Goal: Task Accomplishment & Management: Manage account settings

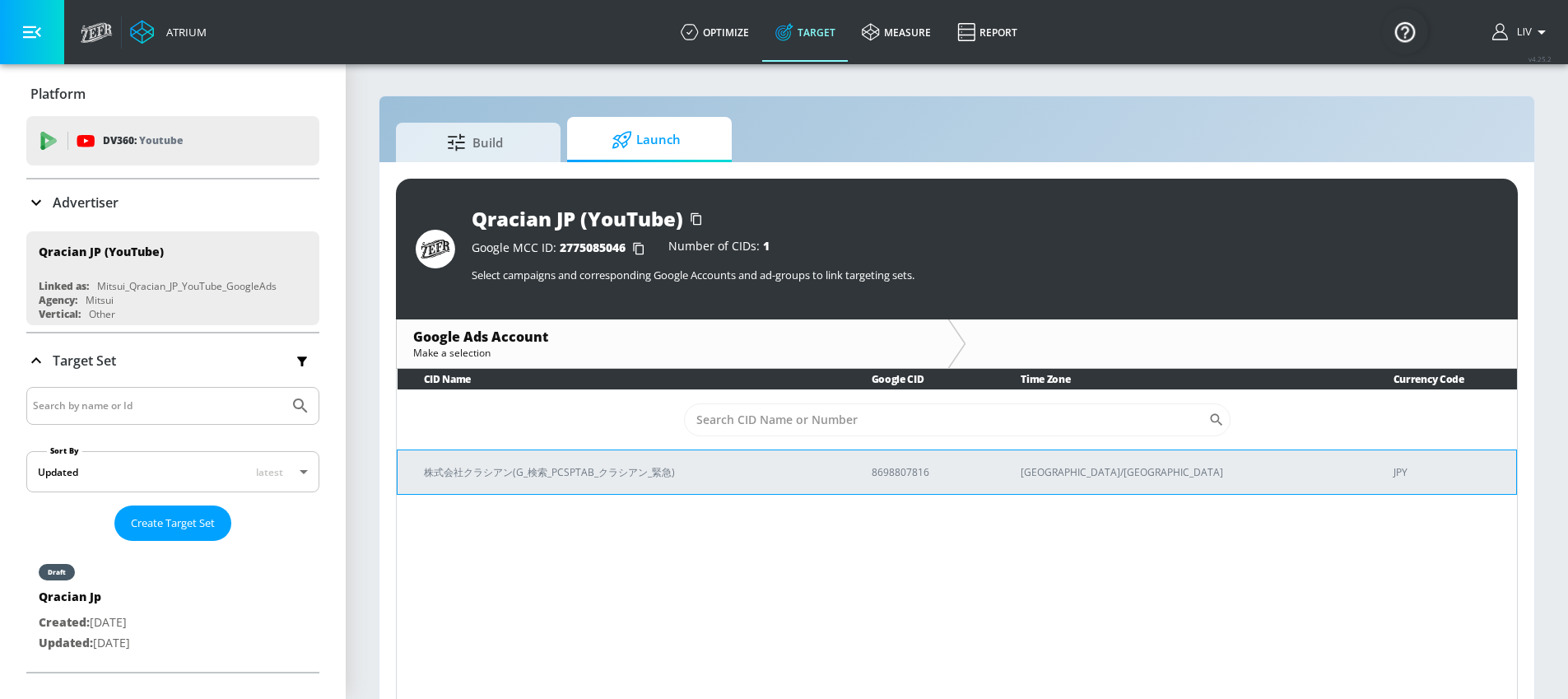
click at [781, 469] on p "株式会社クラシアン(G_検索_PCSPTAB_クラシアン_緊急)" at bounding box center [627, 472] width 408 height 17
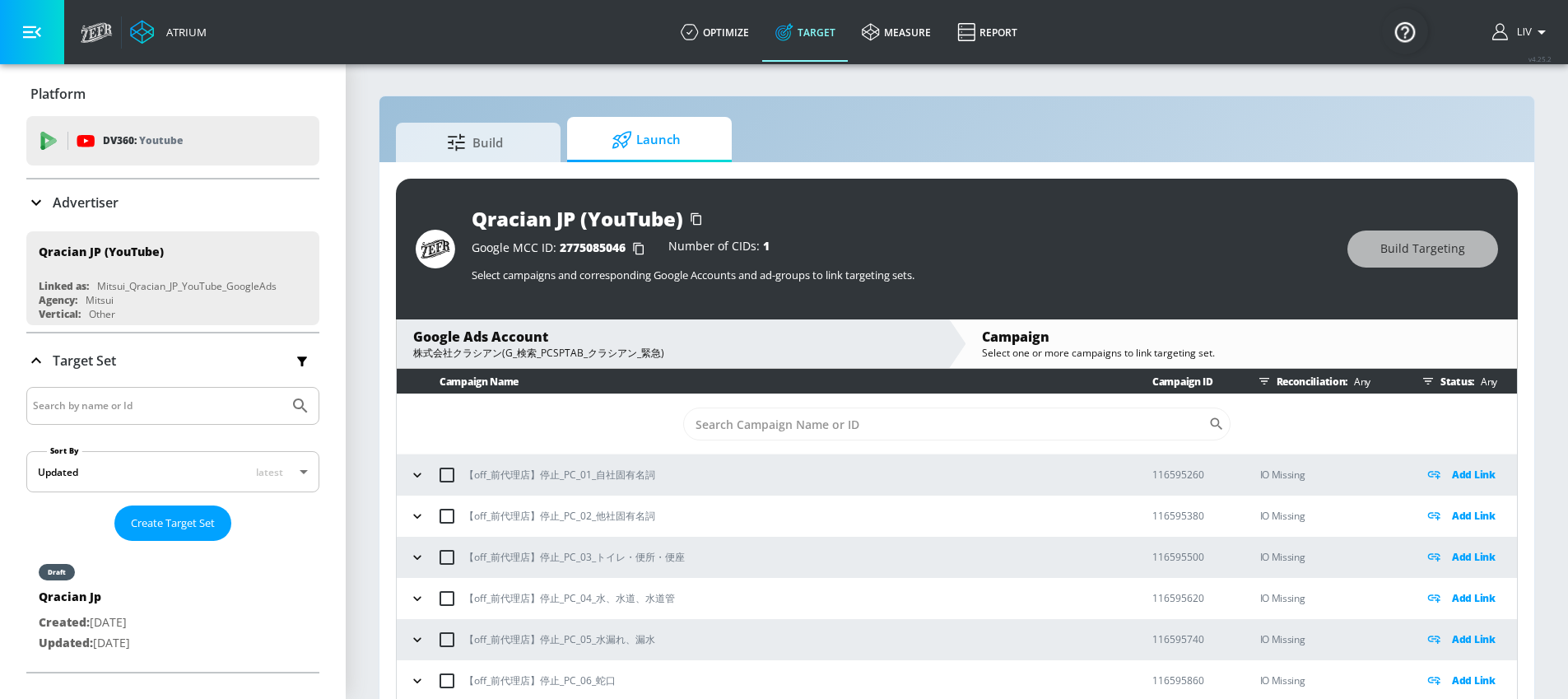
click at [214, 199] on div "Advertiser" at bounding box center [173, 202] width 293 height 20
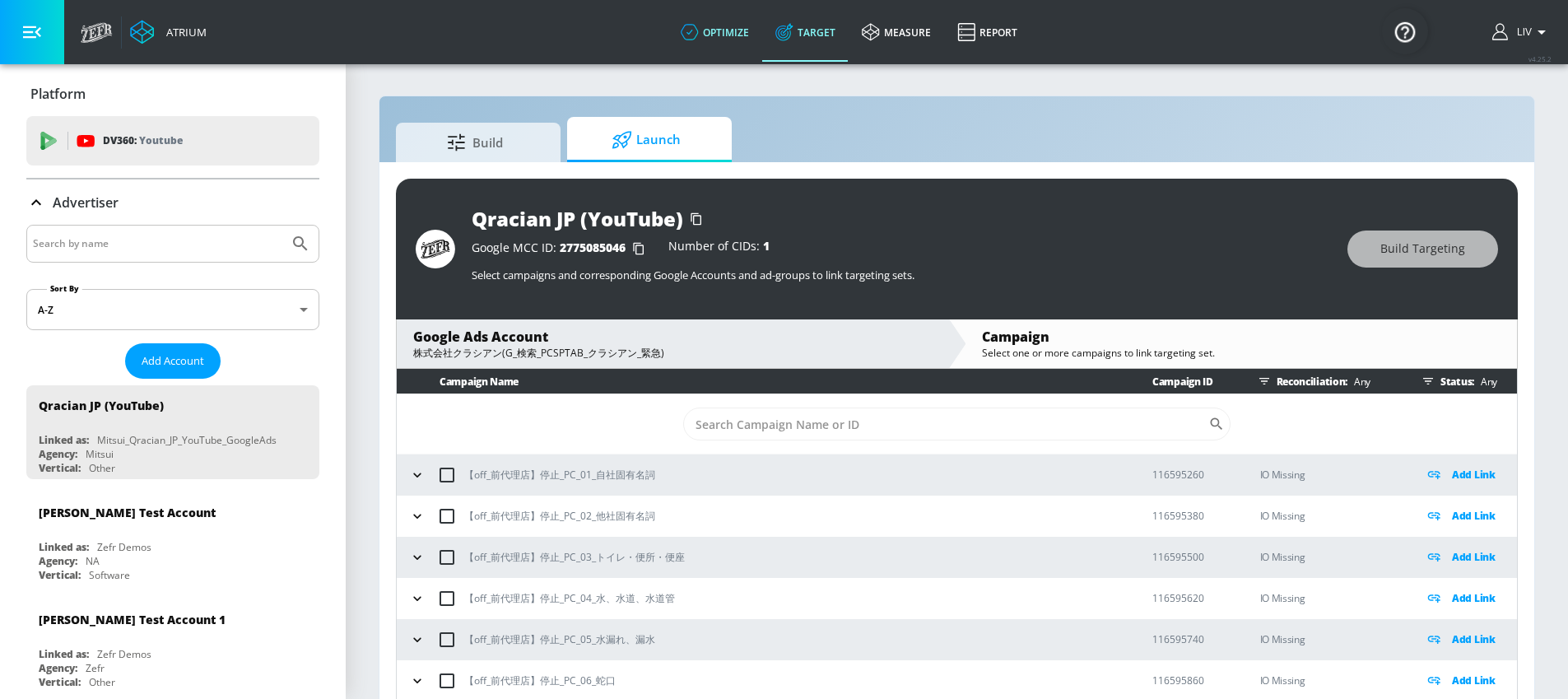
click at [719, 41] on link "optimize" at bounding box center [715, 32] width 95 height 60
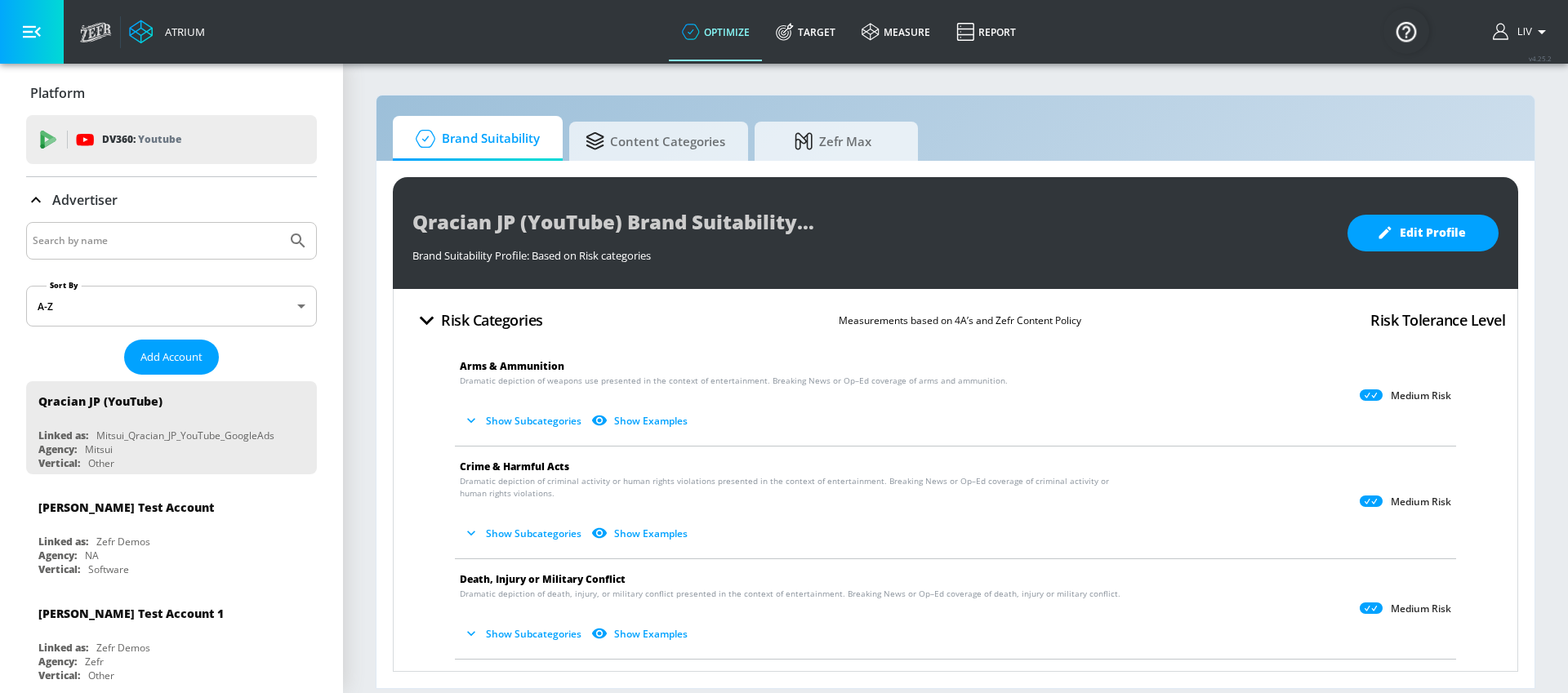
click at [134, 246] on input "Search by name" at bounding box center [156, 240] width 247 height 21
type input "amea_tw"
click at [280, 222] on button "Submit Search" at bounding box center [298, 240] width 36 height 36
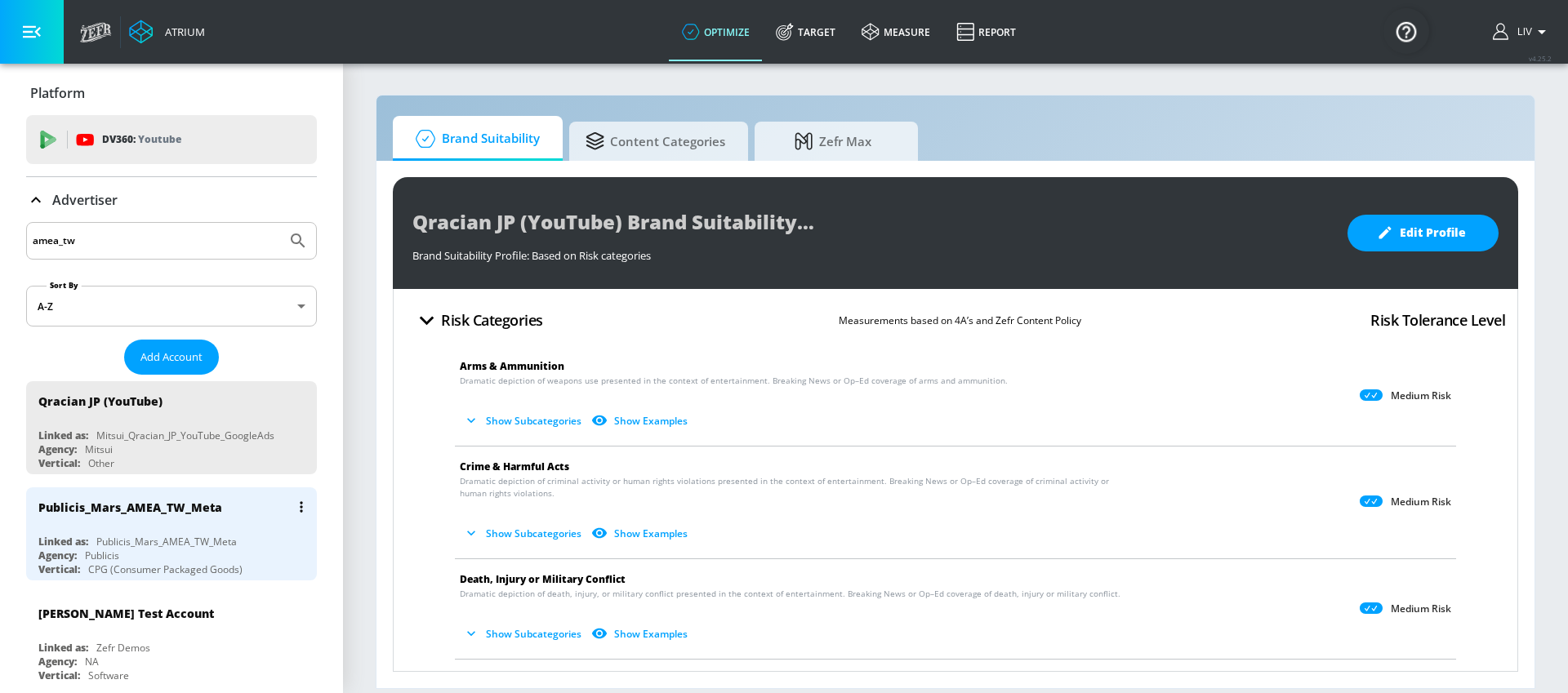
click at [290, 507] on button "list of Advertiser" at bounding box center [301, 506] width 23 height 23
click at [312, 482] on div at bounding box center [784, 346] width 1568 height 693
click at [300, 508] on icon "list of Advertiser" at bounding box center [301, 506] width 3 height 11
click at [306, 495] on div at bounding box center [784, 346] width 1568 height 693
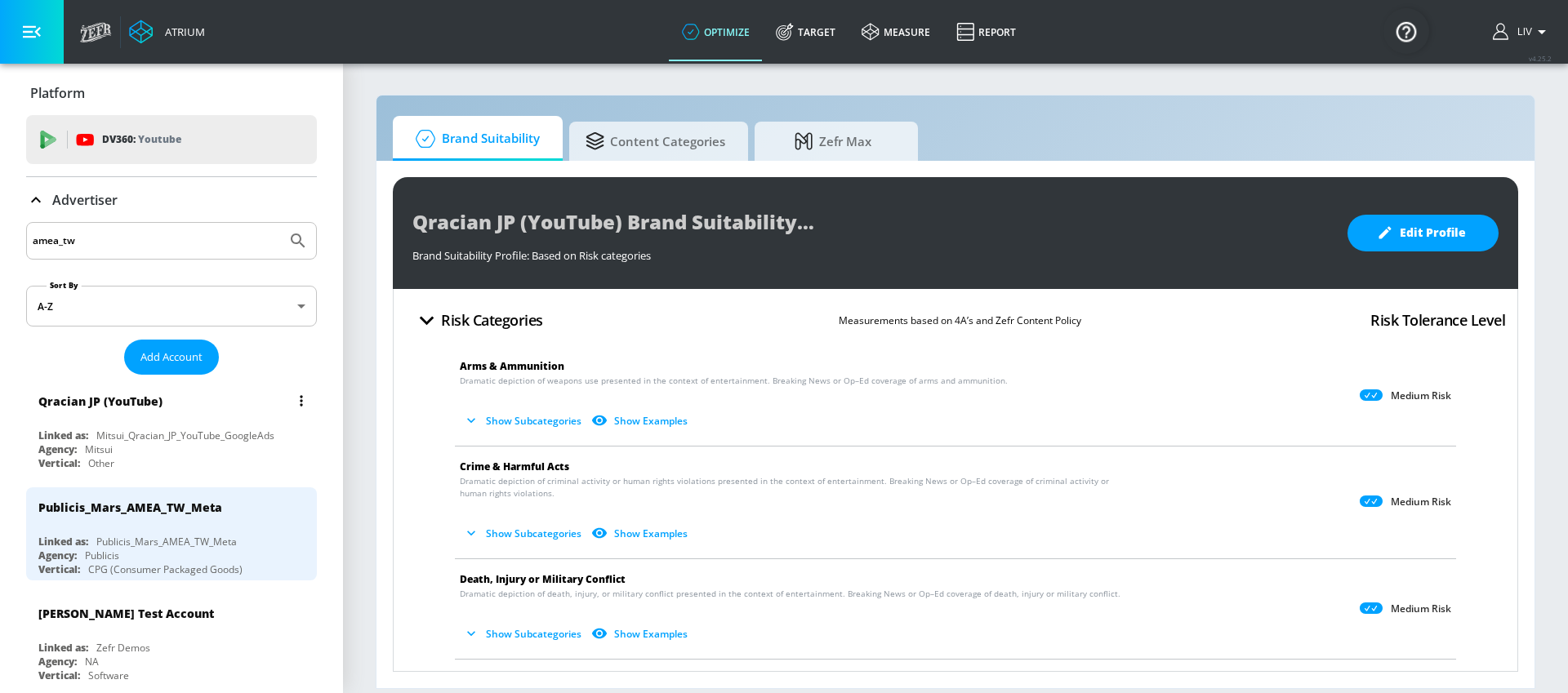
click at [290, 400] on button "list of Advertiser" at bounding box center [301, 400] width 23 height 23
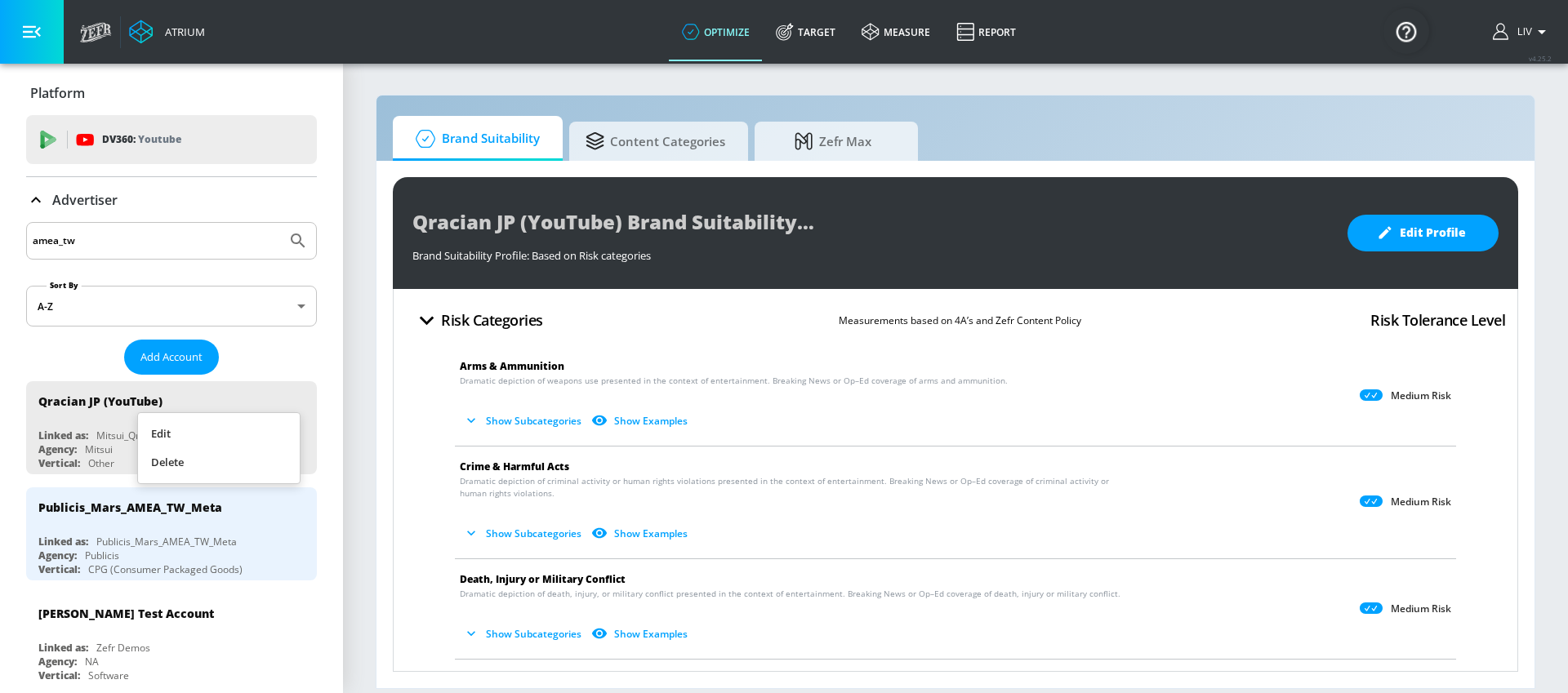
click at [324, 524] on div at bounding box center [784, 346] width 1568 height 693
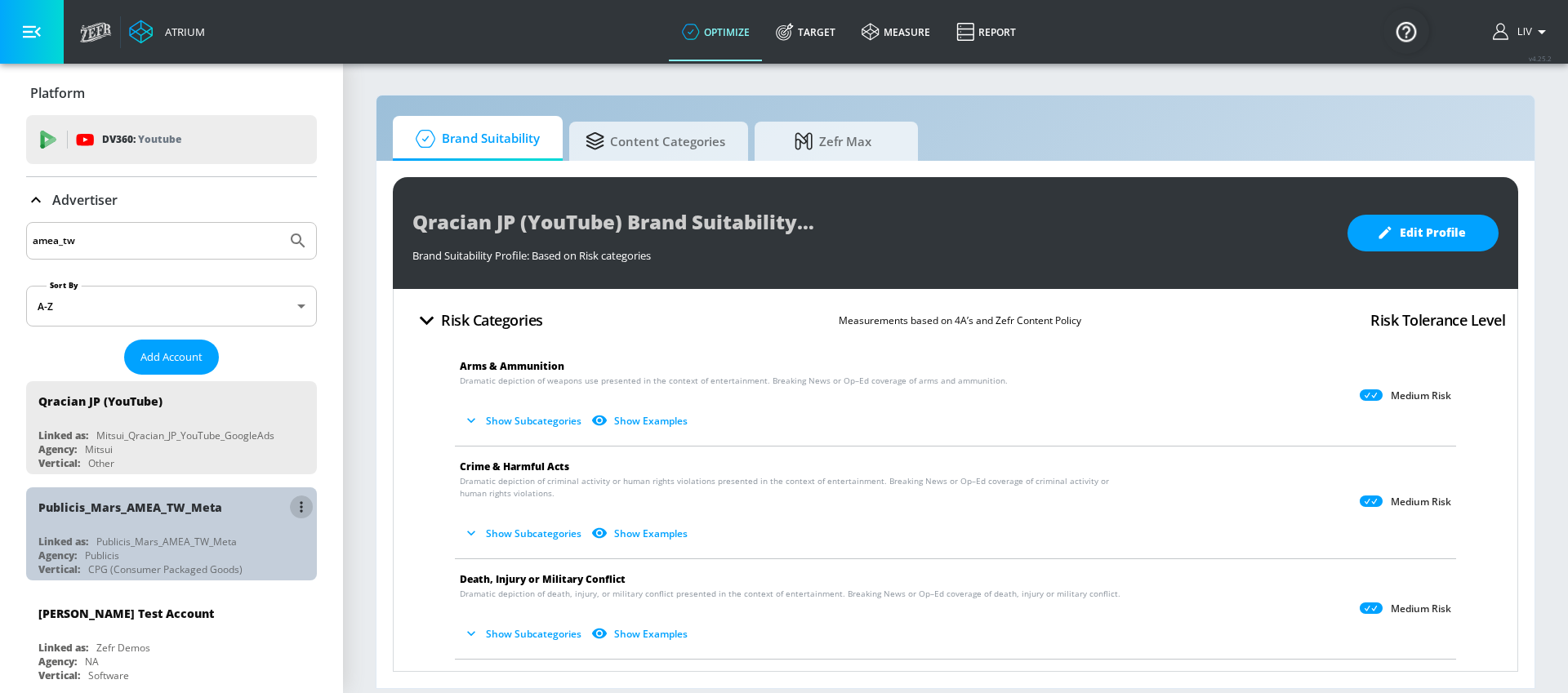
click at [294, 502] on button "list of Advertiser" at bounding box center [301, 506] width 23 height 23
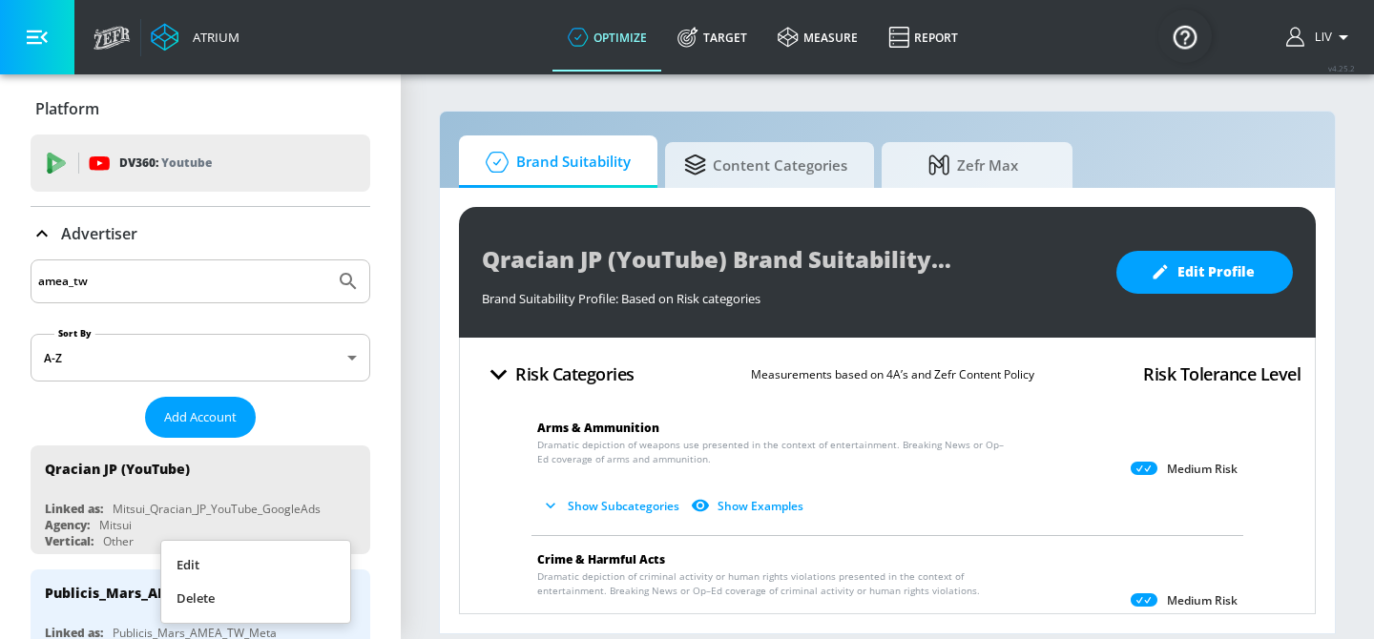
click at [94, 587] on div at bounding box center [687, 319] width 1374 height 639
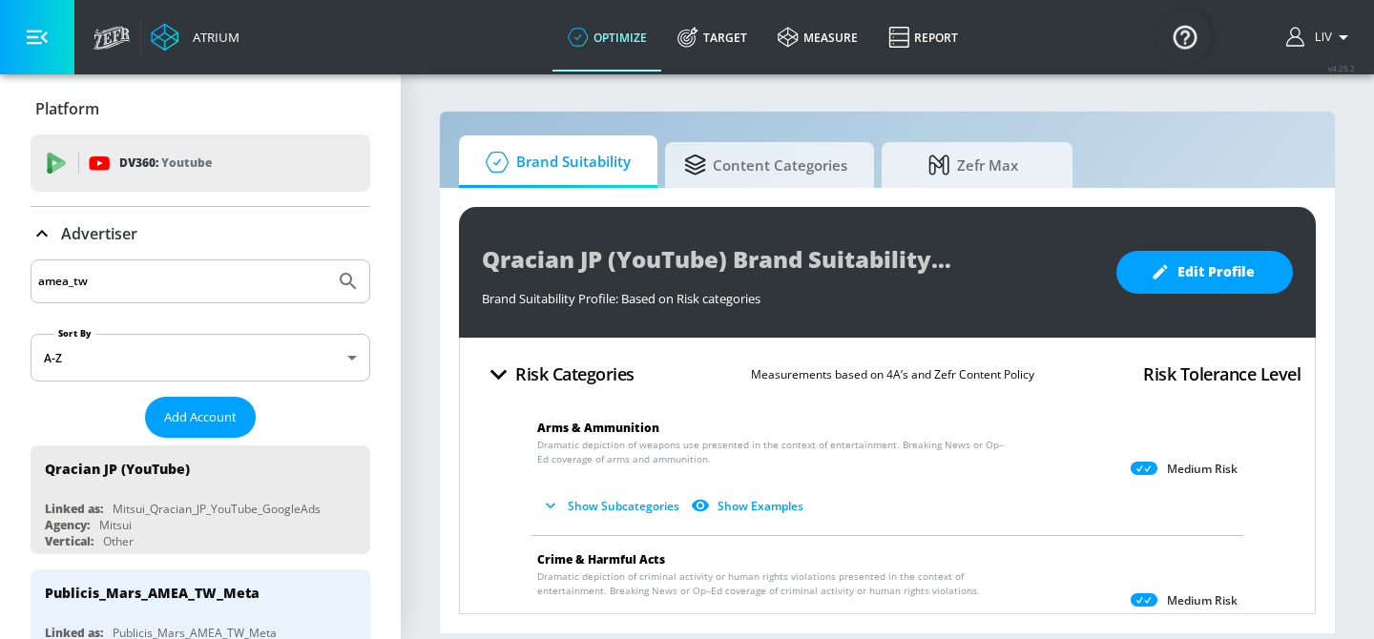
click at [101, 585] on div "Publicis_Mars_AMEA_TW_Meta" at bounding box center [152, 593] width 215 height 18
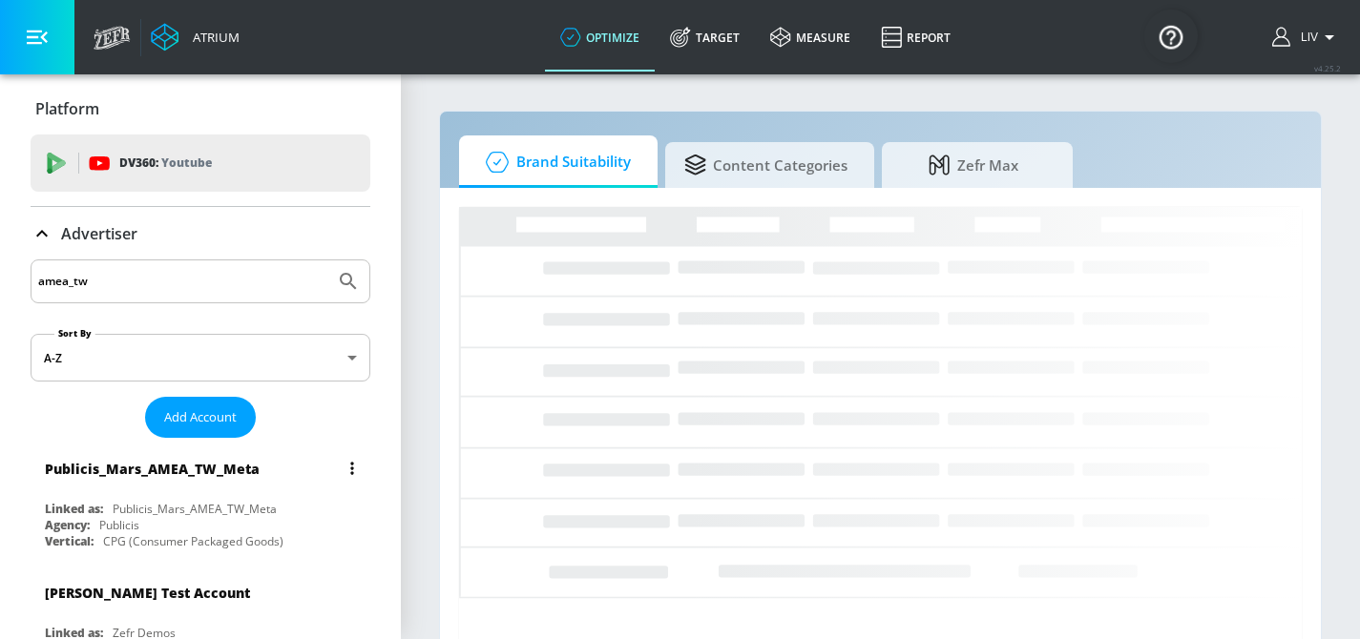
click at [343, 467] on button "list of Advertiser" at bounding box center [352, 468] width 27 height 27
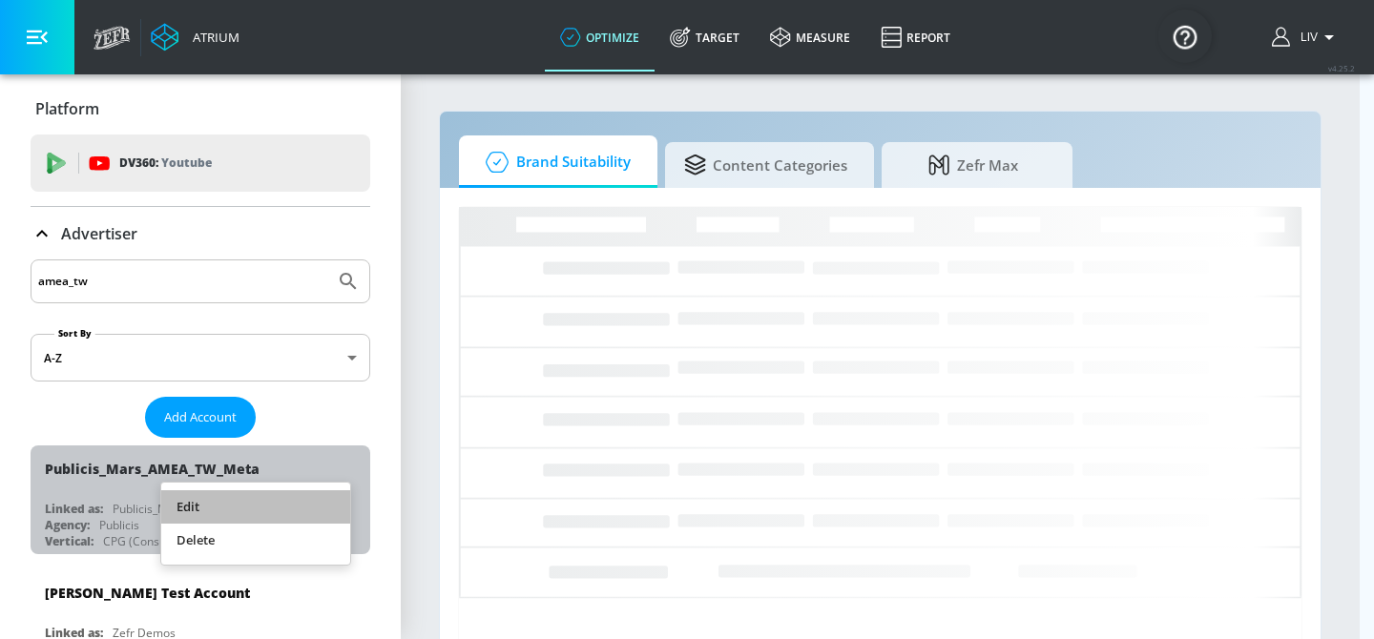
click at [313, 504] on li "Edit" at bounding box center [255, 506] width 189 height 33
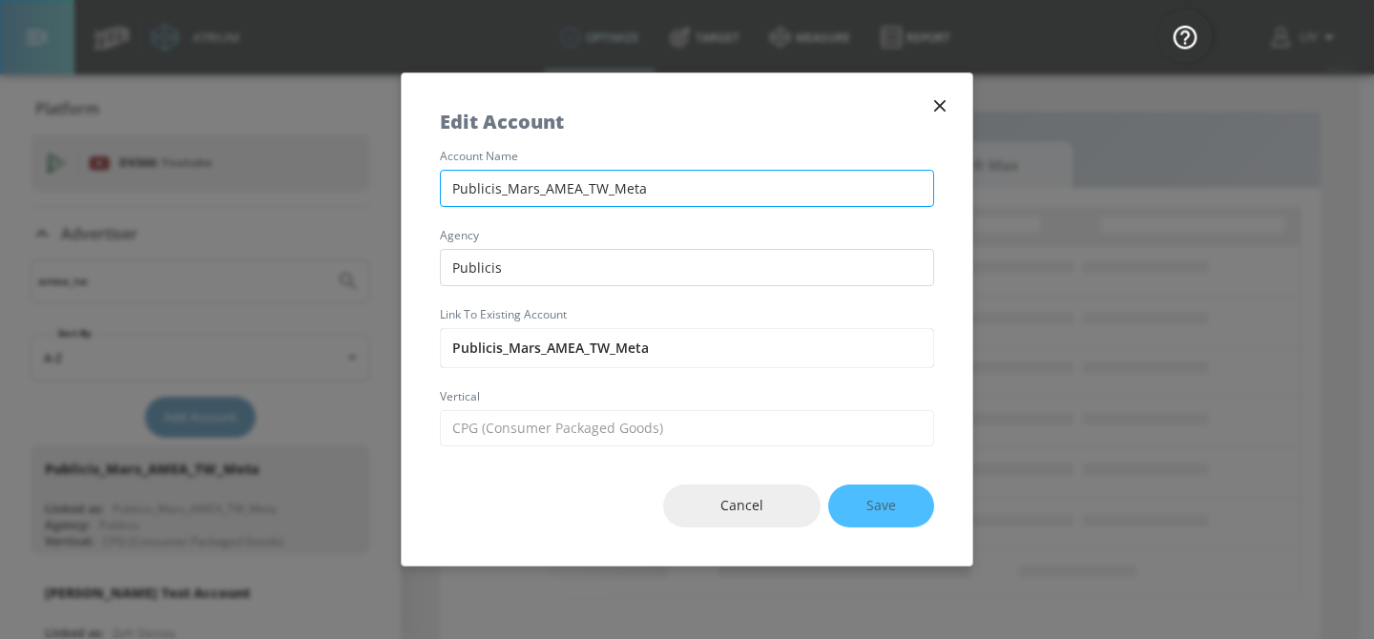
click at [615, 198] on input "Publicis_Mars_AMEA_TW_Meta" at bounding box center [687, 188] width 494 height 37
click at [933, 103] on icon "button" at bounding box center [939, 105] width 21 height 21
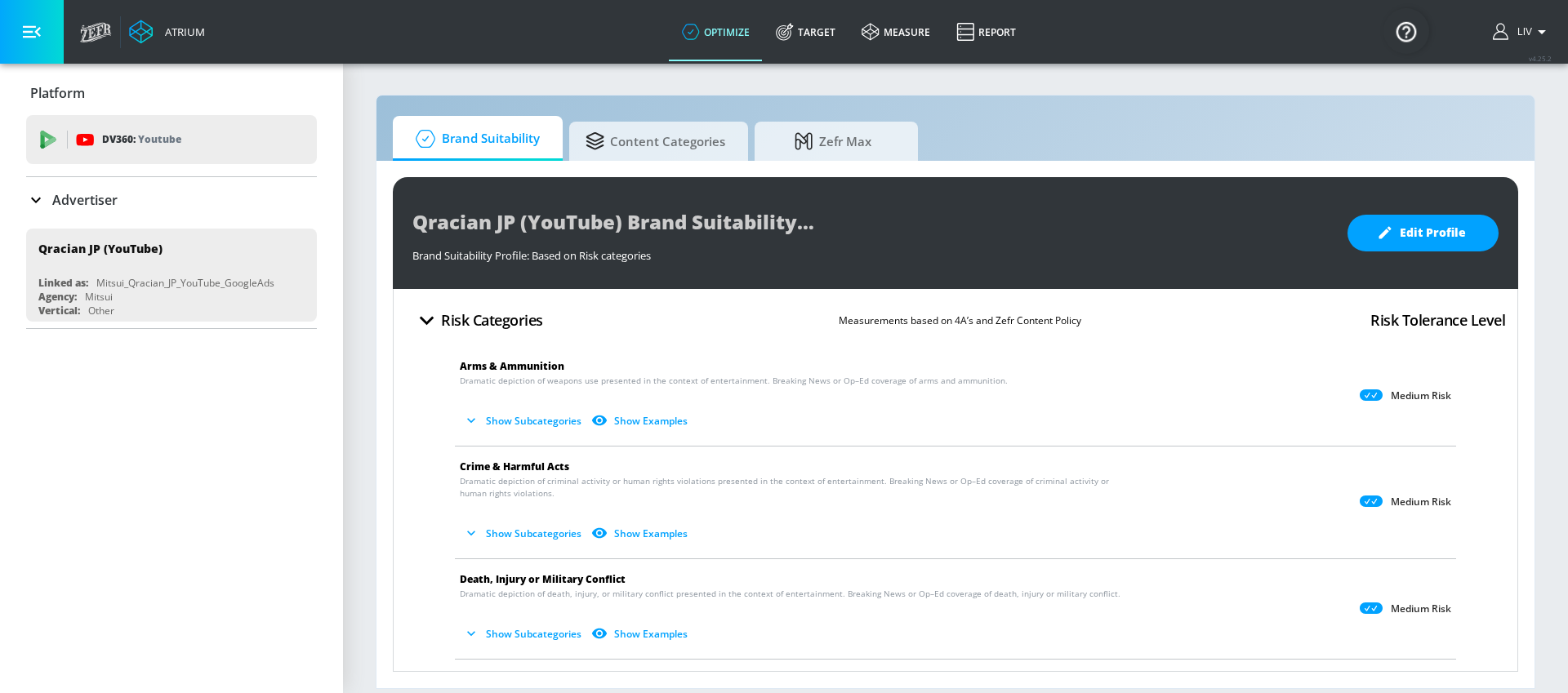
click at [130, 201] on div "Advertiser" at bounding box center [172, 199] width 291 height 20
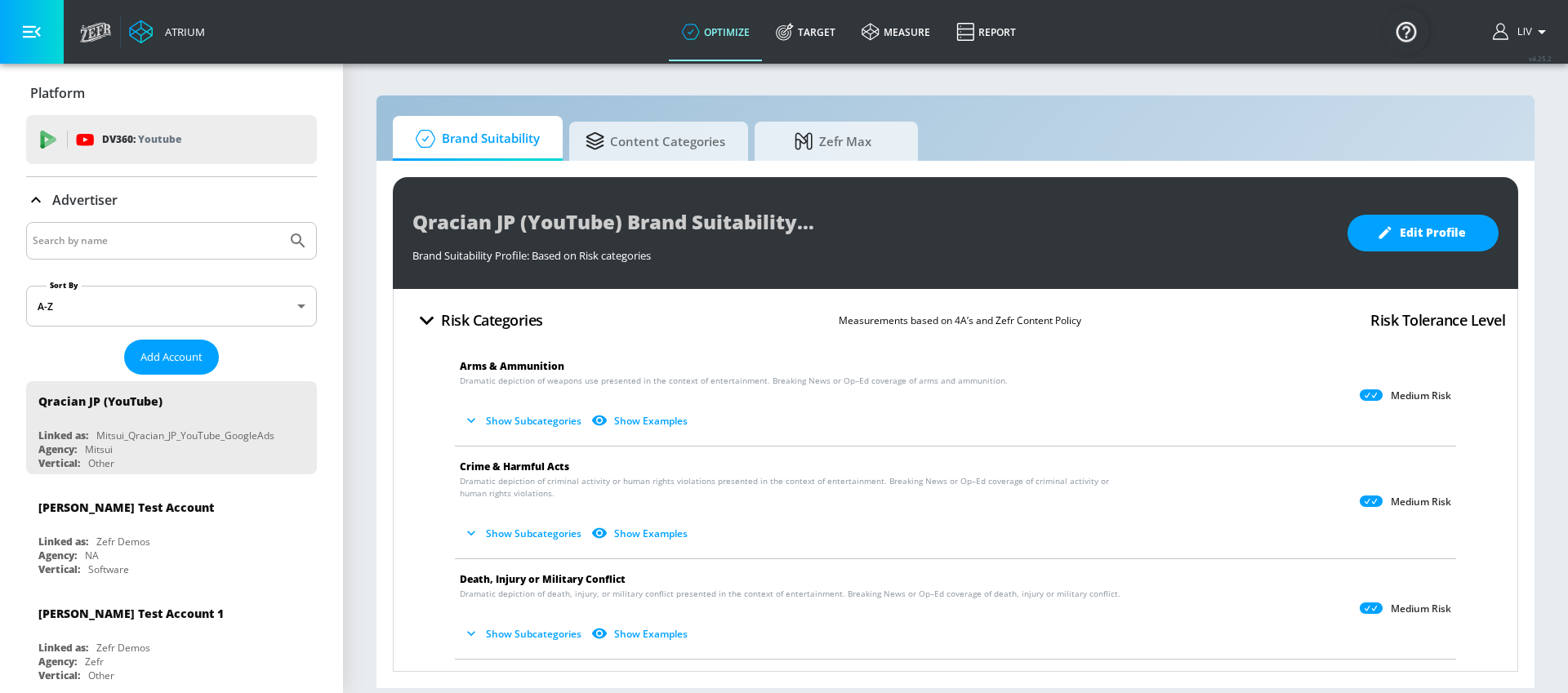
click at [218, 252] on div at bounding box center [172, 241] width 291 height 38
click at [221, 245] on input "Search by name" at bounding box center [156, 240] width 247 height 21
type input "amea_tw"
click at [280, 222] on button "Submit Search" at bounding box center [298, 240] width 36 height 36
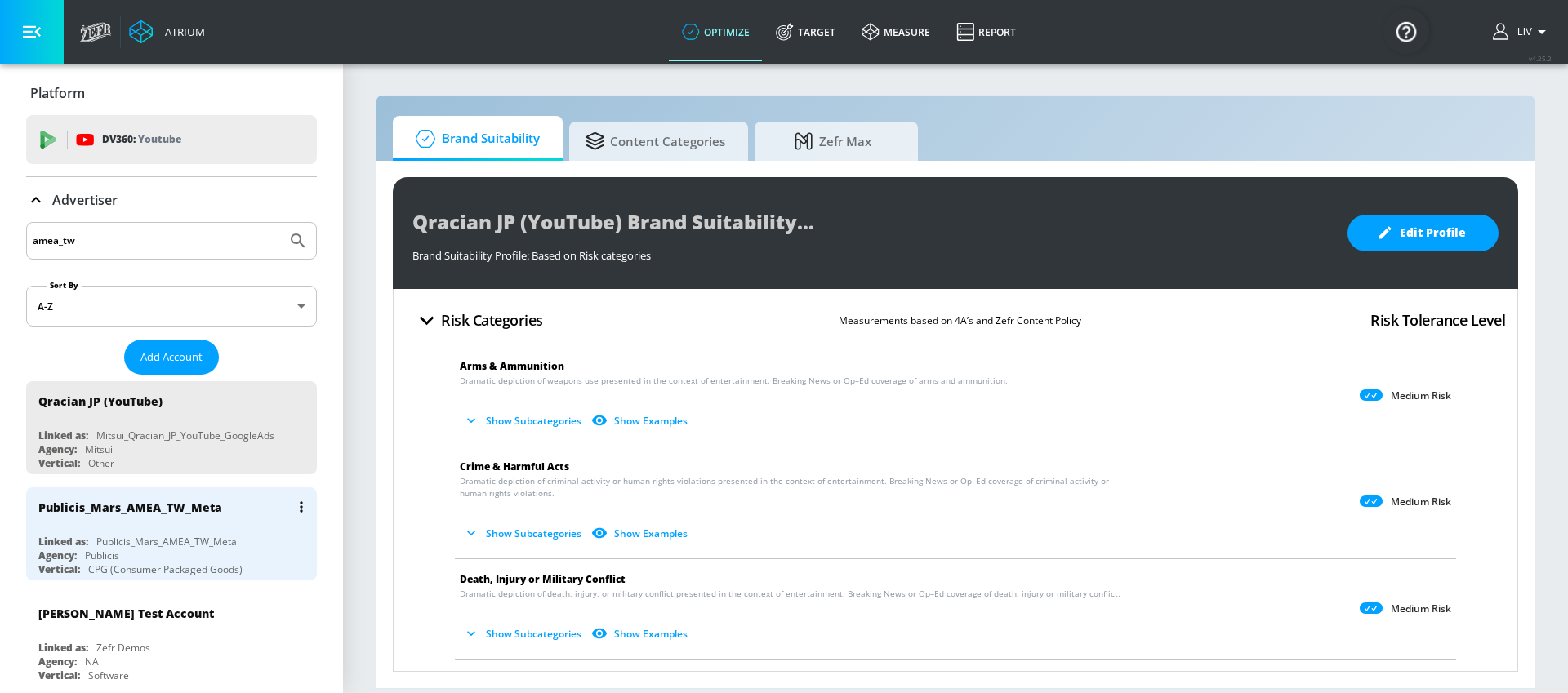
click at [294, 507] on button "list of Advertiser" at bounding box center [301, 506] width 23 height 23
click at [292, 525] on li "Edit" at bounding box center [218, 539] width 162 height 28
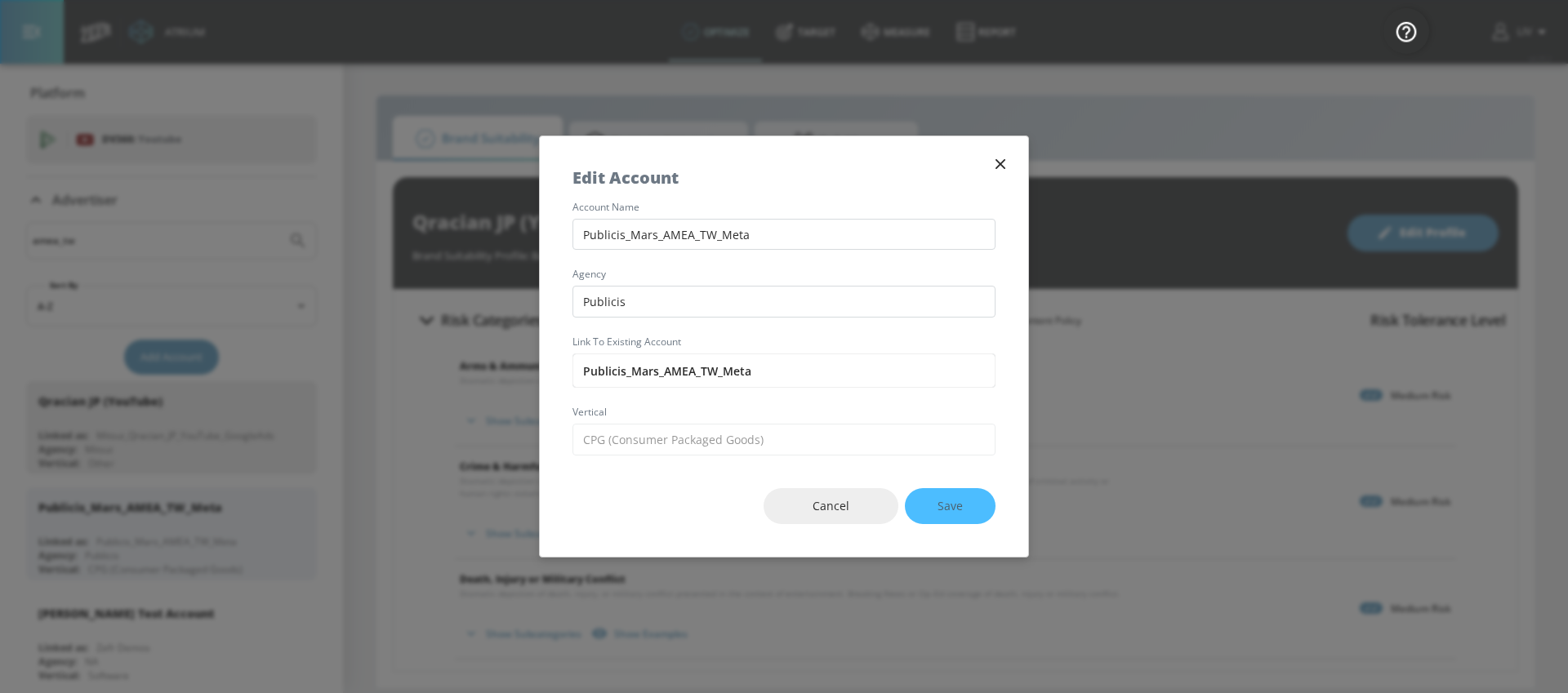
click at [994, 157] on icon "button" at bounding box center [1000, 163] width 18 height 18
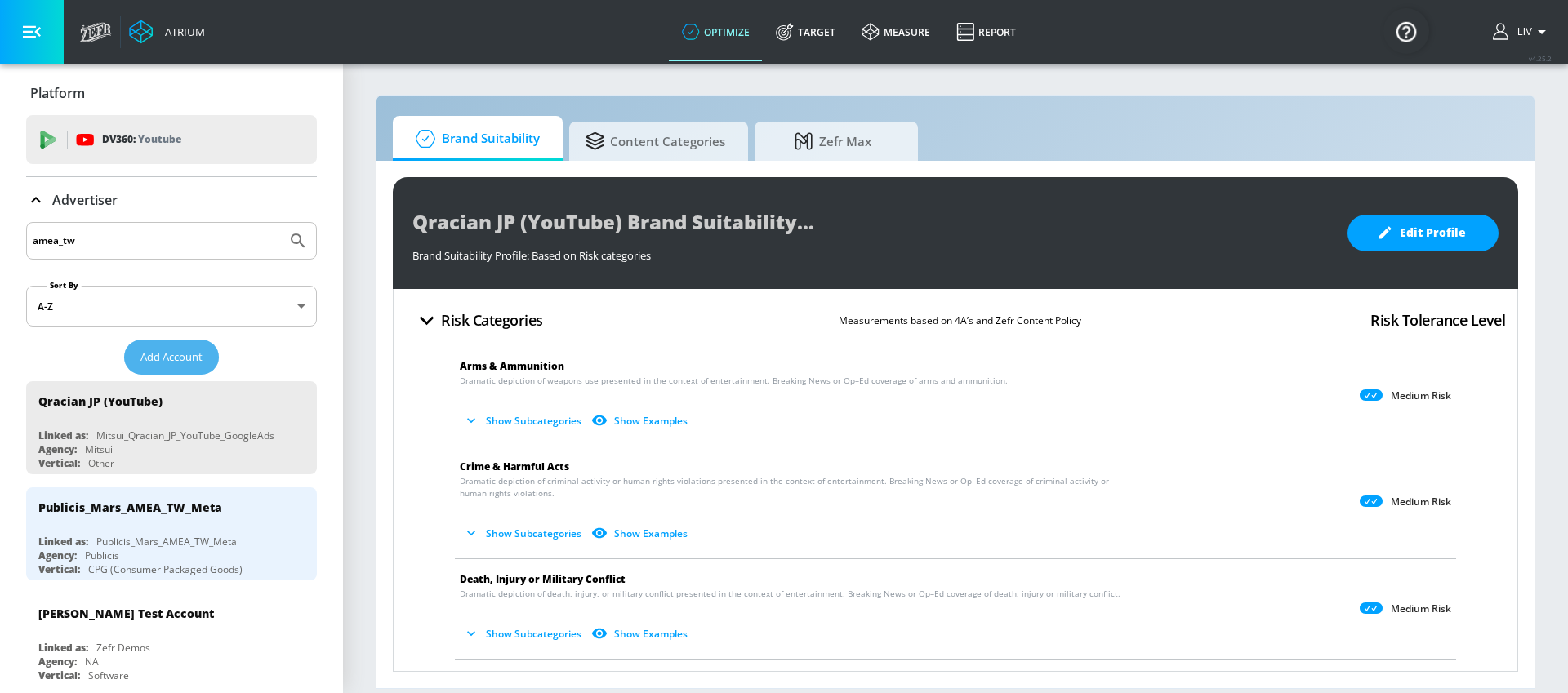
click at [151, 356] on span "Add Account" at bounding box center [171, 357] width 62 height 19
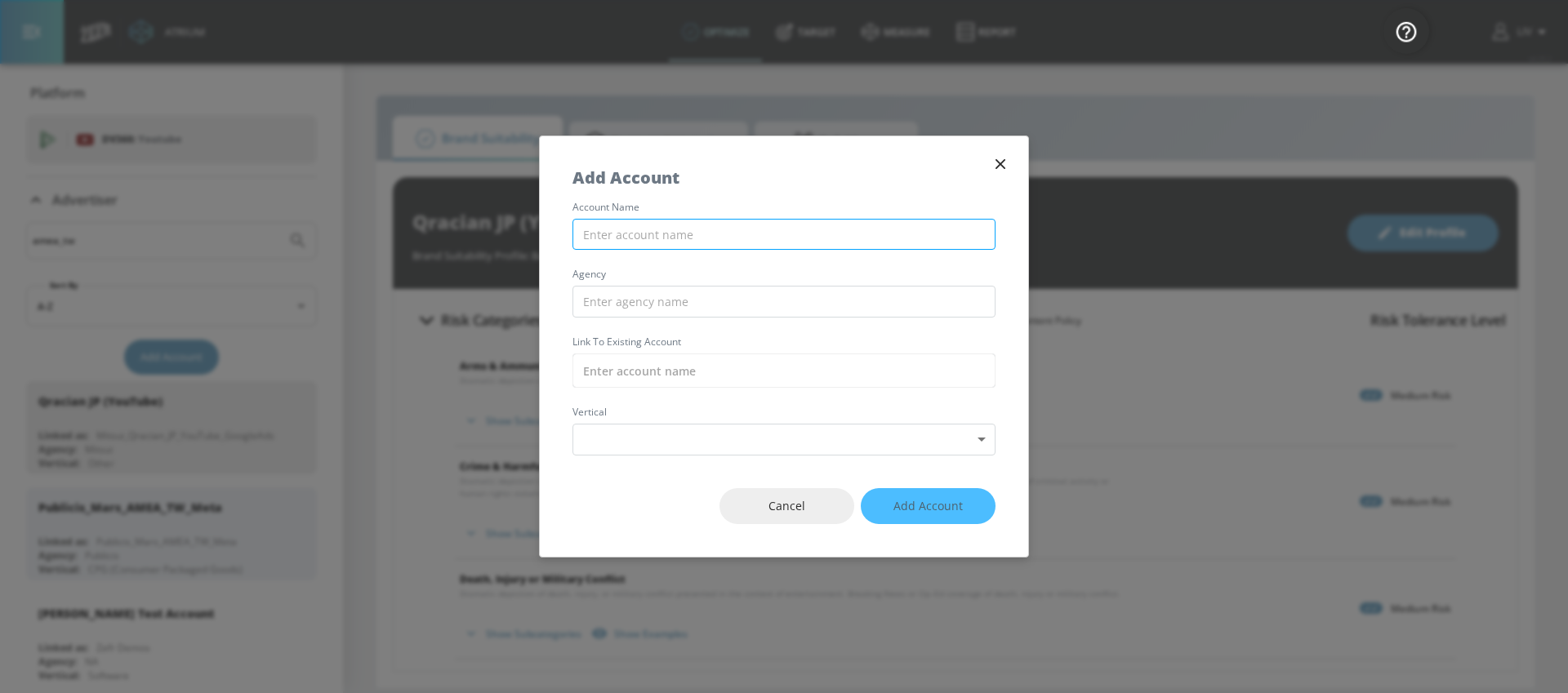
click at [814, 242] on input "text" at bounding box center [784, 234] width 423 height 32
click at [797, 222] on input "text" at bounding box center [784, 234] width 423 height 32
paste input "Publicis_Mars_AMEA_TW_Meta"
type input "Publicis_Mars_AMEA_TW_TikTok"
click at [721, 293] on input "text" at bounding box center [784, 301] width 423 height 32
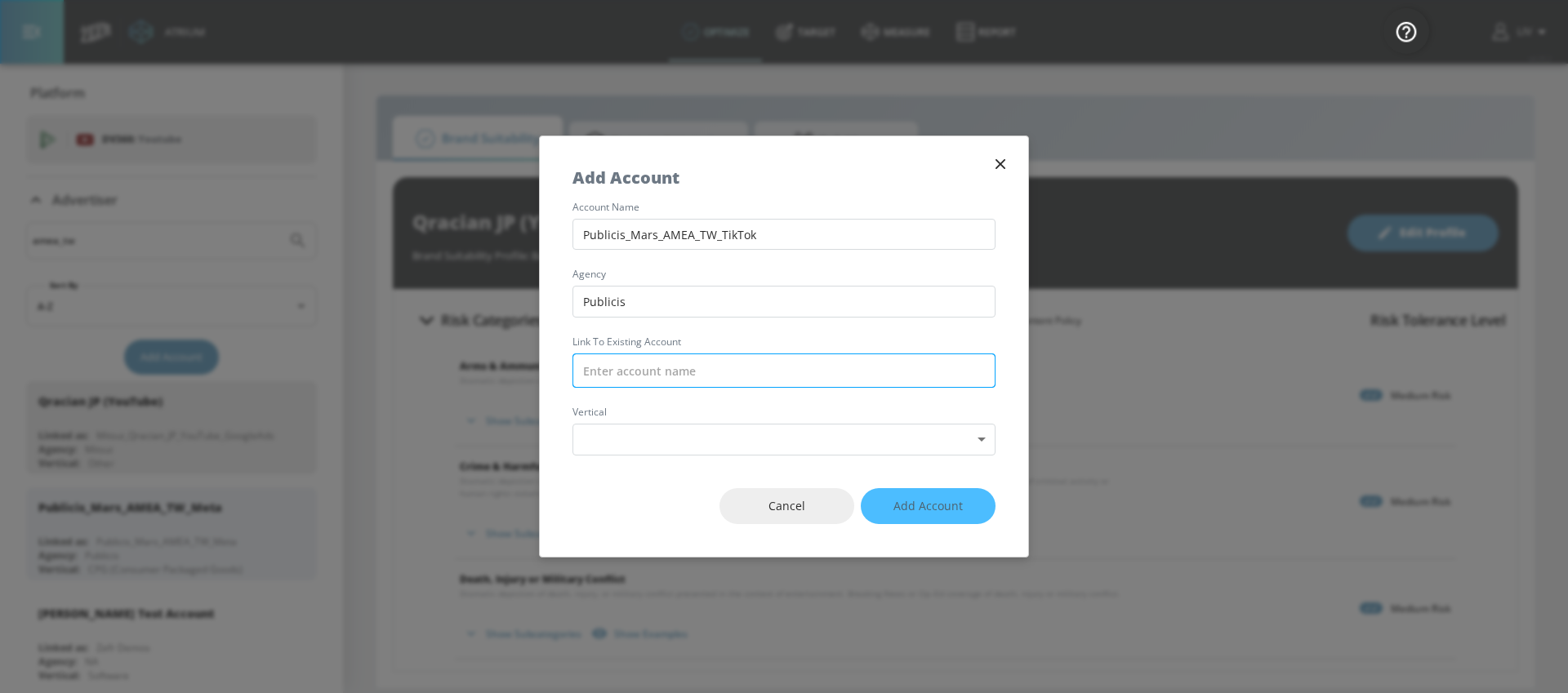
type input "Publicis"
click at [709, 362] on input "text" at bounding box center [784, 370] width 423 height 34
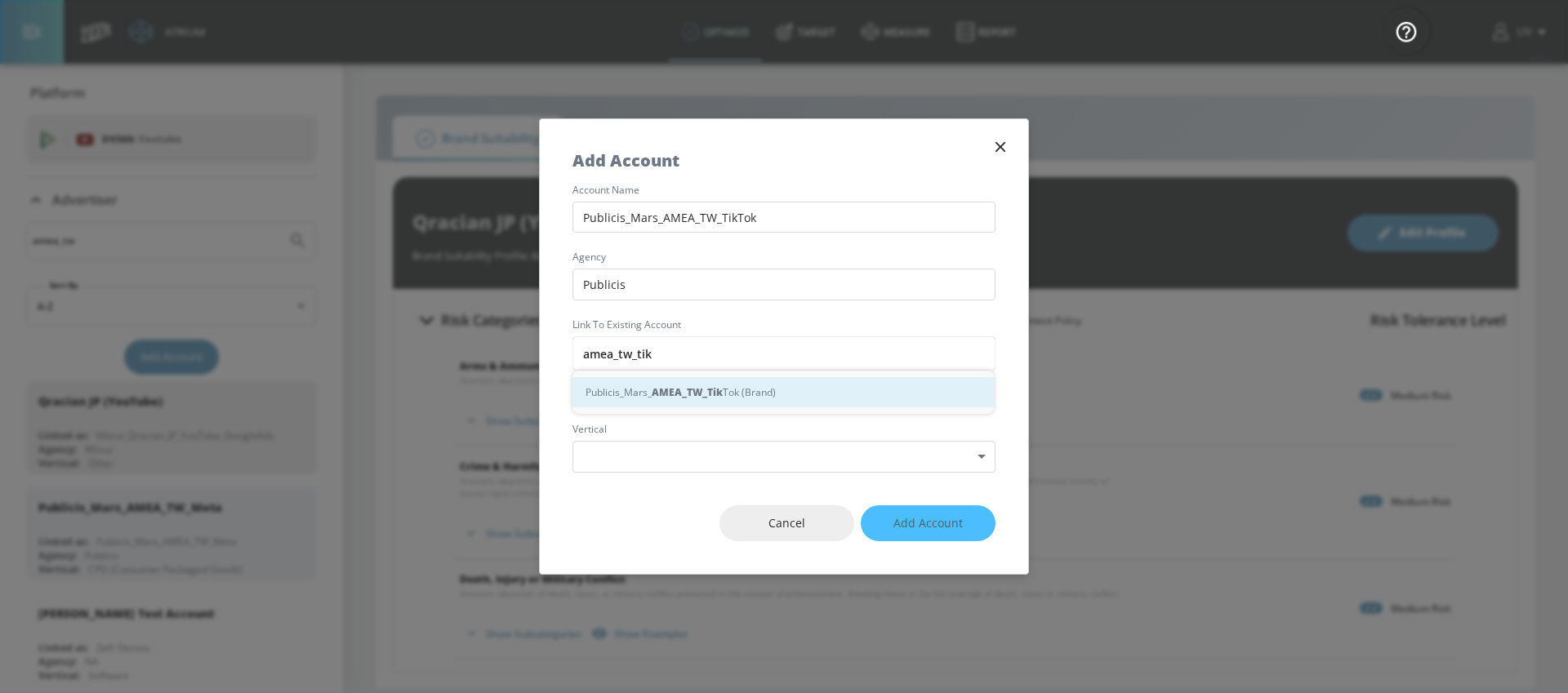
click at [716, 385] on strong "AMEA_TW_Tik" at bounding box center [686, 392] width 71 height 17
type input "Publicis_Mars_AMEA_TW_TikTok (Brand)"
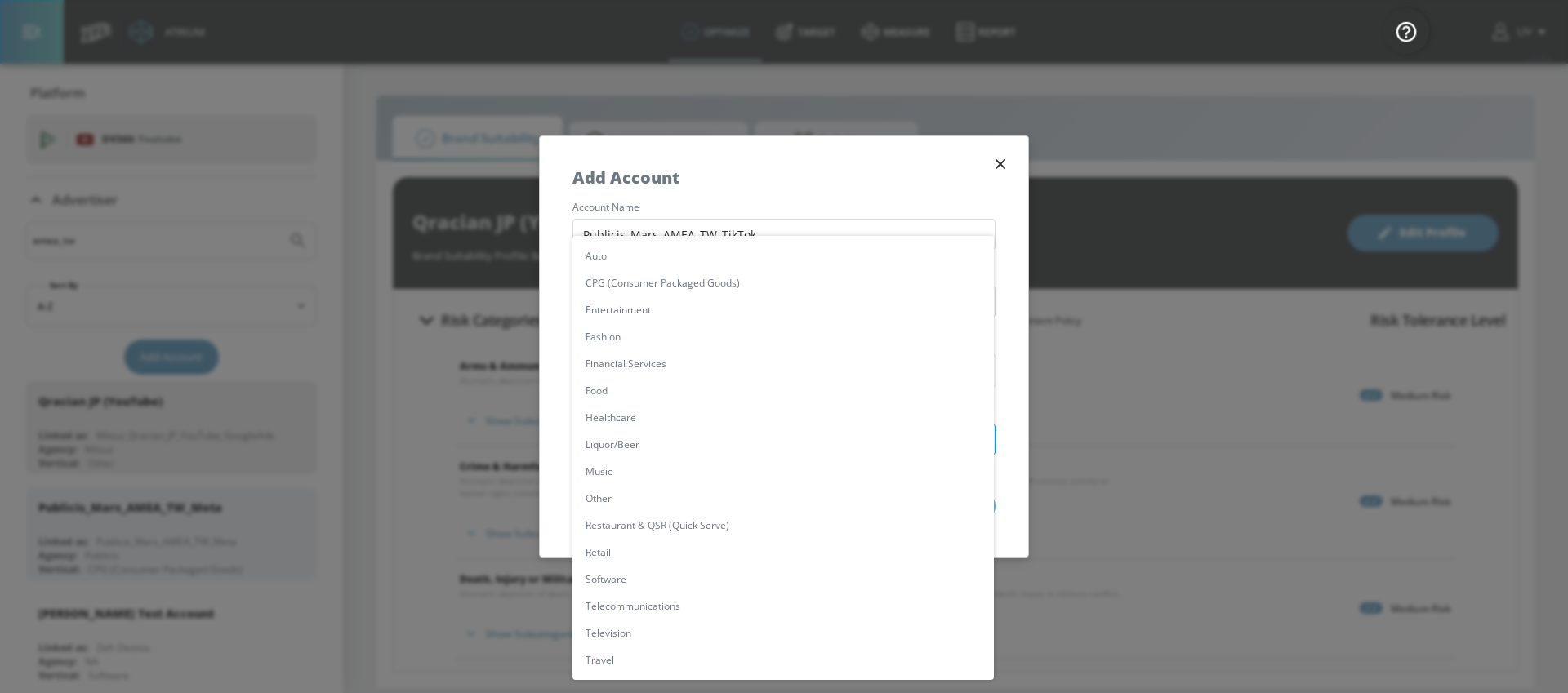
click at [725, 453] on body "Atrium optimize Target measure Report optimize Target measure Report v 4.25.2 L…" at bounding box center [784, 346] width 1568 height 693
click at [739, 281] on li "CPG (Consumer Packaged Goods)" at bounding box center [783, 282] width 421 height 27
type input "[object Object]"
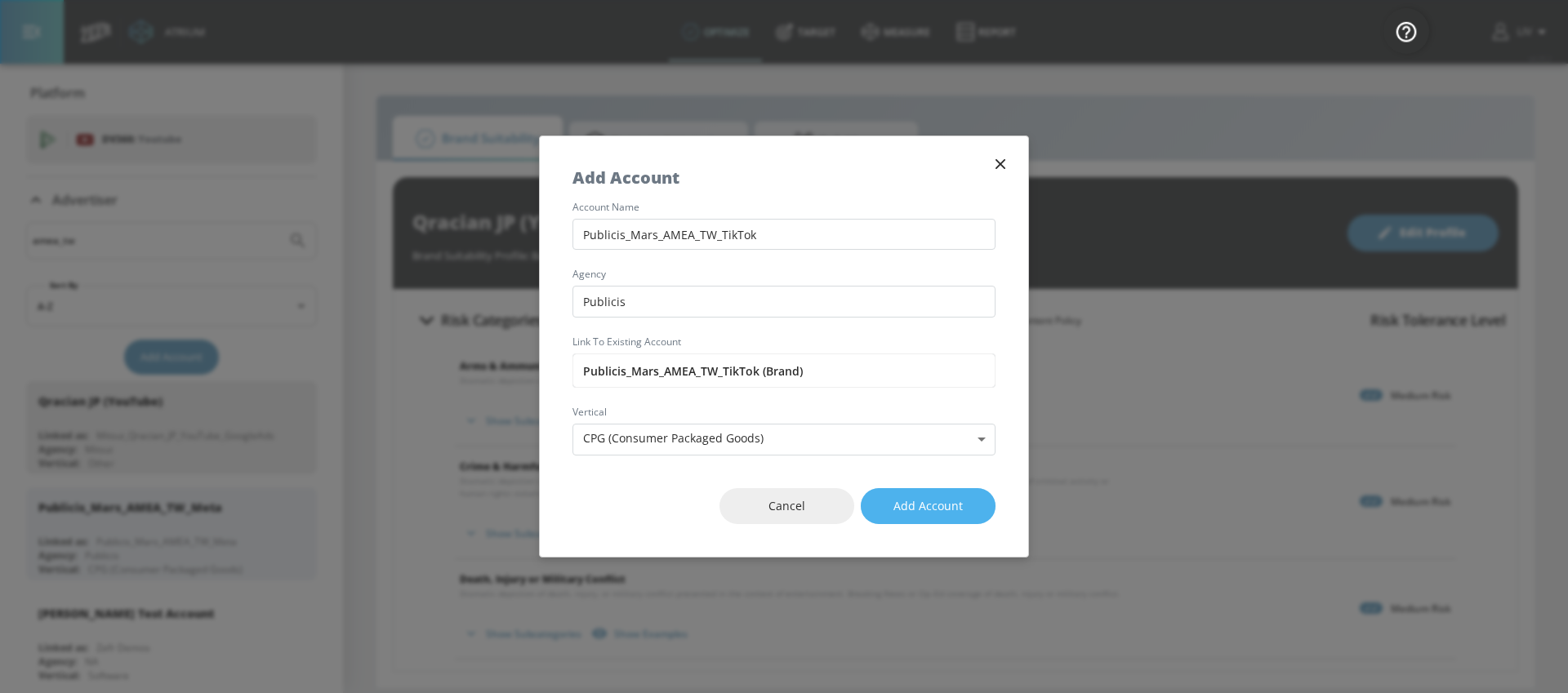
click at [940, 503] on span "Add Account" at bounding box center [928, 506] width 69 height 21
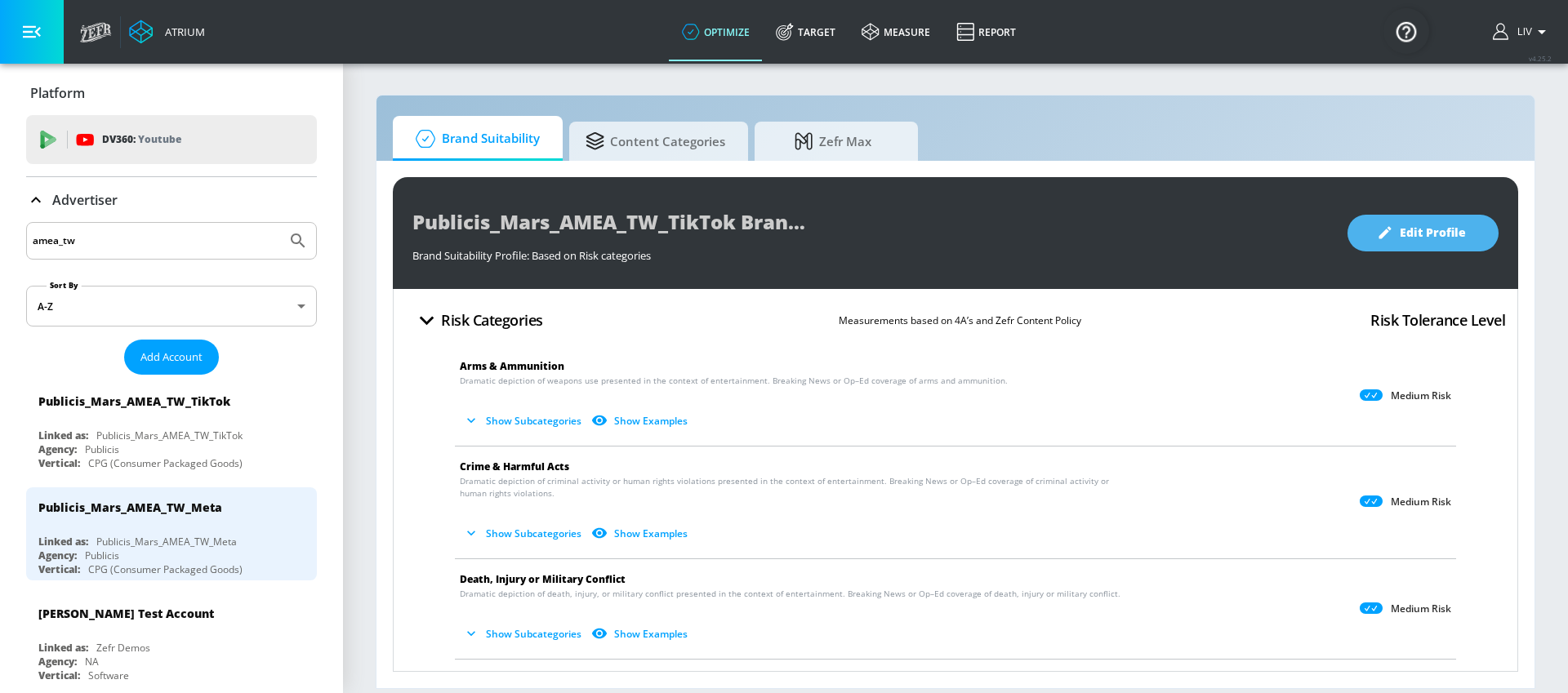
click at [1456, 225] on span "Edit Profile" at bounding box center [1422, 233] width 86 height 21
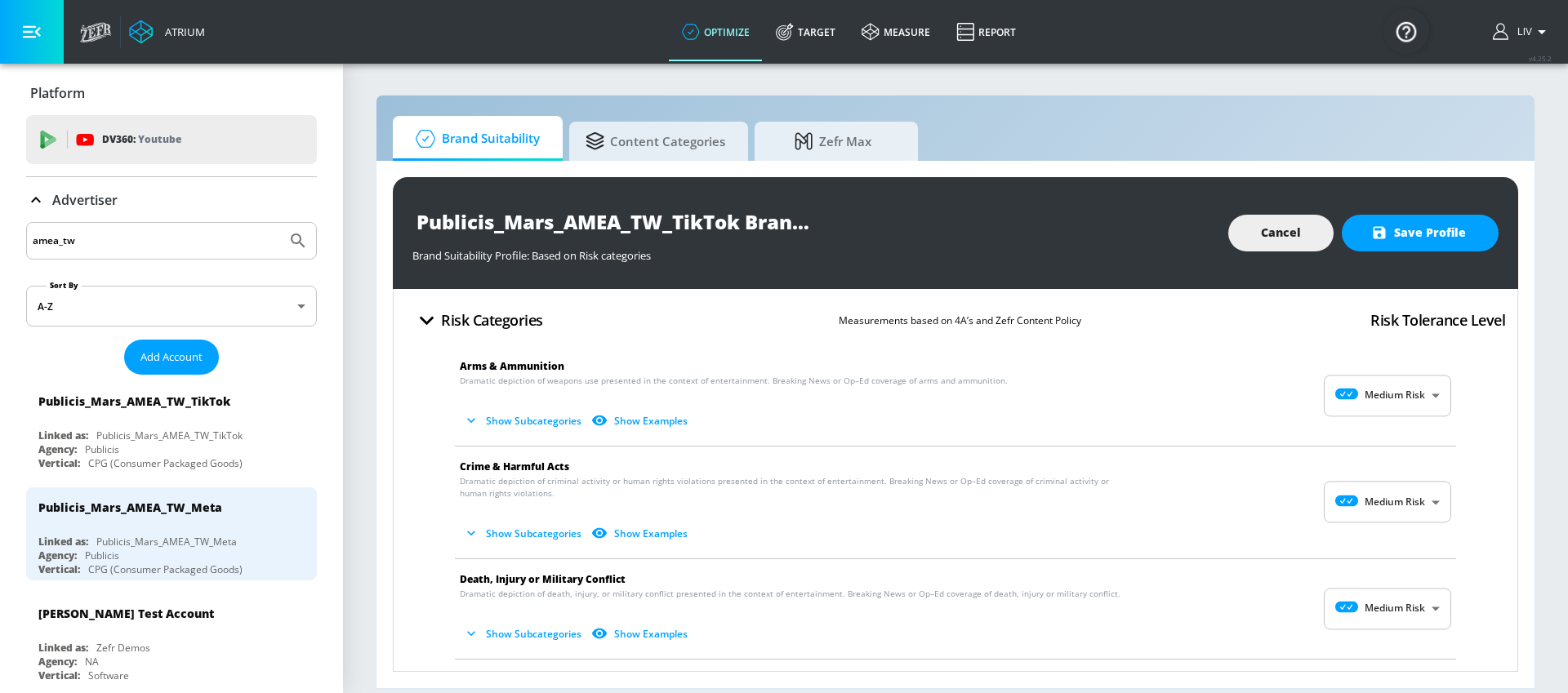
click at [1383, 405] on body "Atrium optimize Target measure Report optimize Target measure Report v 4.25.2 L…" at bounding box center [784, 346] width 1568 height 693
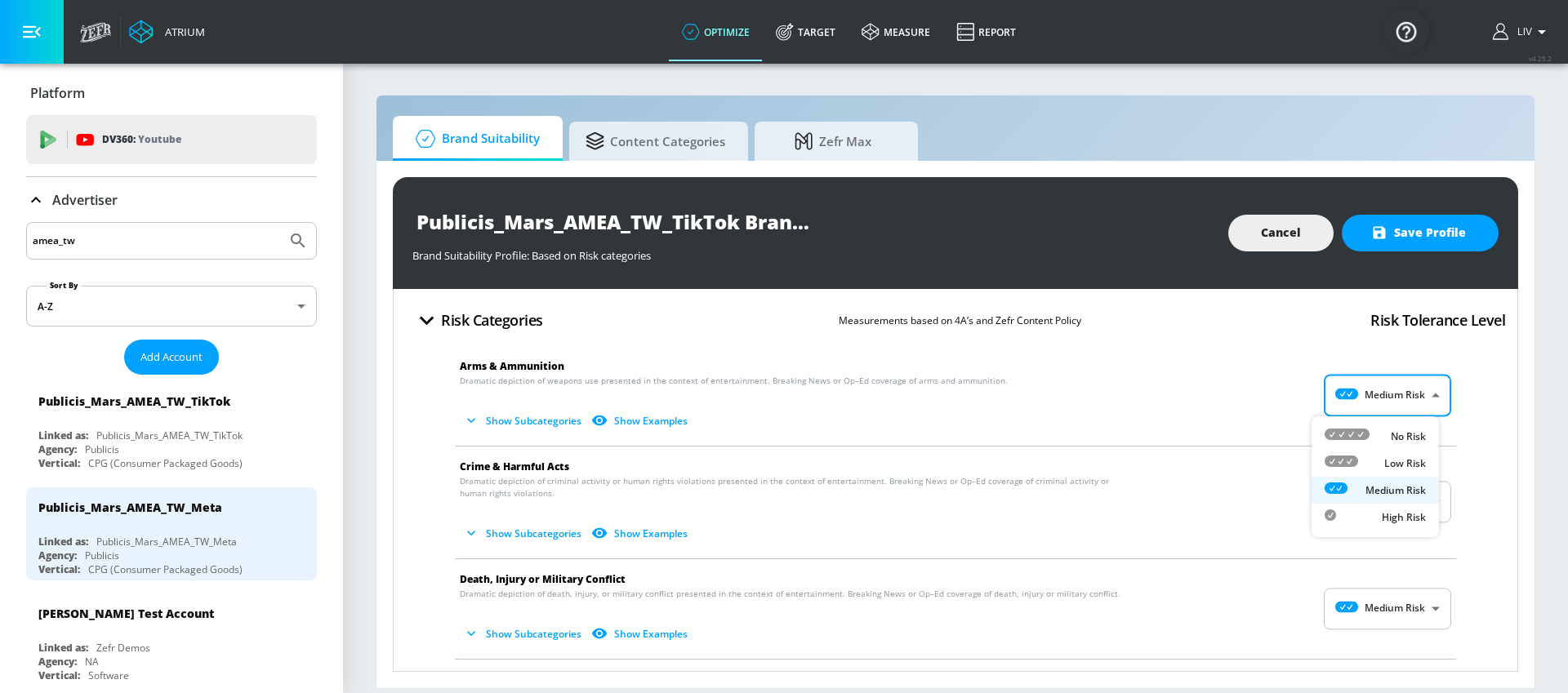
click at [1401, 458] on p "Low Risk" at bounding box center [1405, 463] width 42 height 15
type input "LOW"
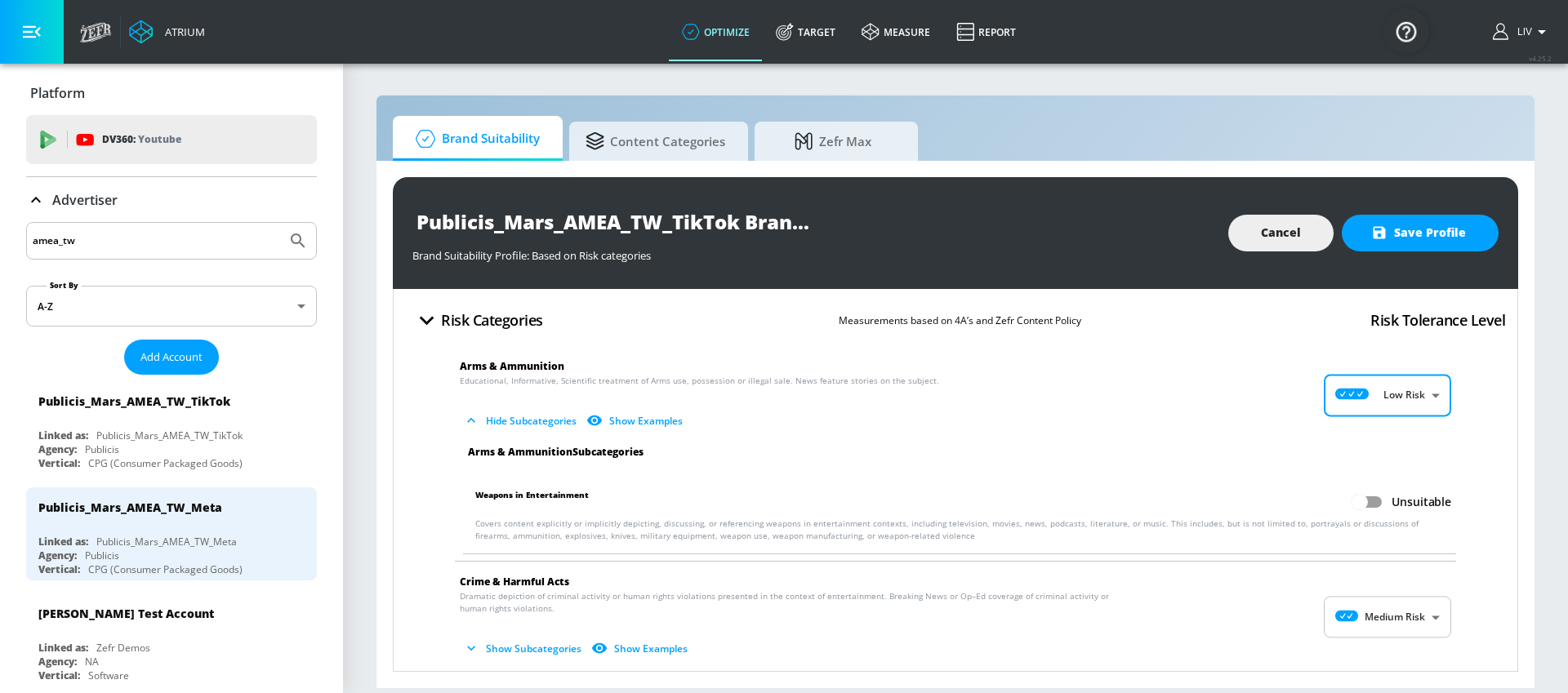
click at [1361, 505] on input "Unsuitable" at bounding box center [1359, 502] width 93 height 31
checkbox input "true"
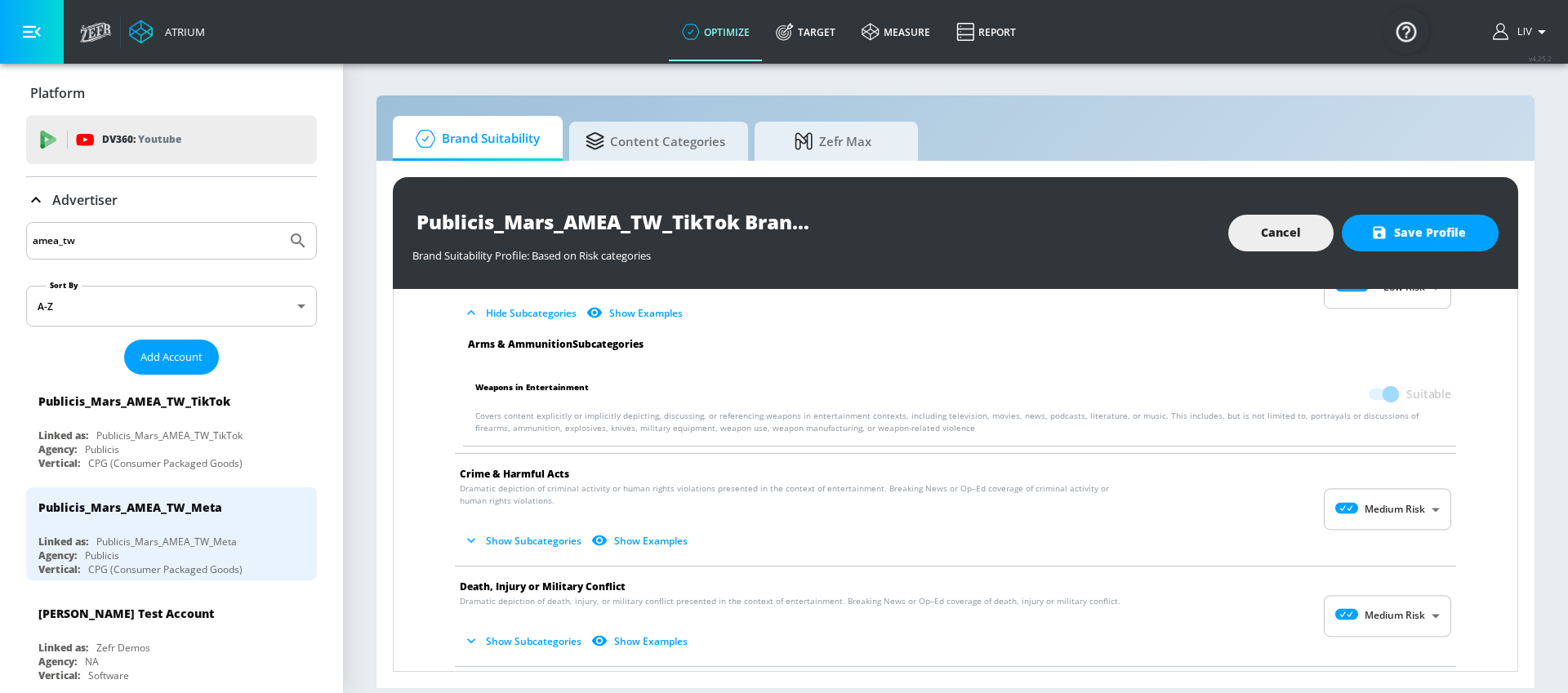
scroll to position [140, 0]
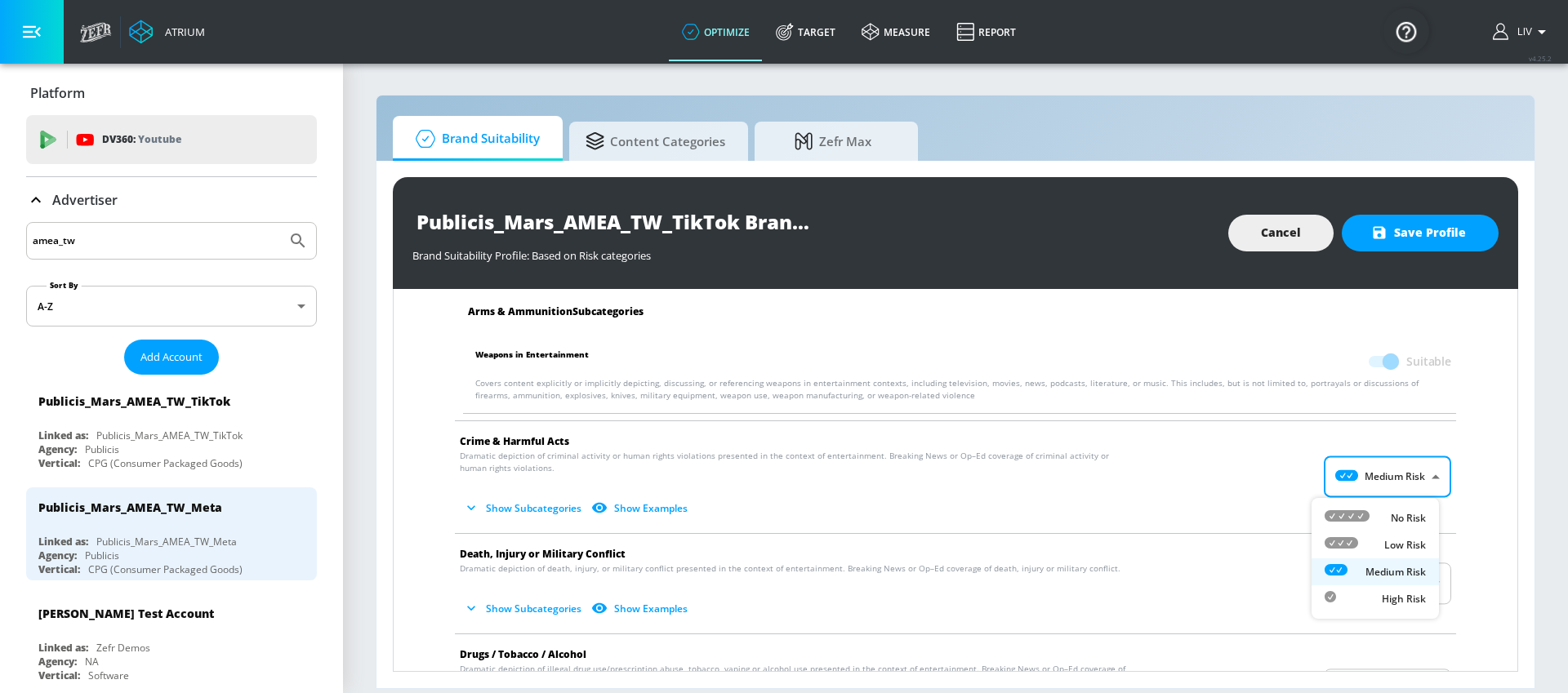
click at [1359, 483] on body "Atrium optimize Target measure Report optimize Target measure Report v 4.25.2 L…" at bounding box center [784, 346] width 1568 height 693
click at [1376, 533] on li "Low Risk" at bounding box center [1375, 544] width 128 height 27
type input "LOW"
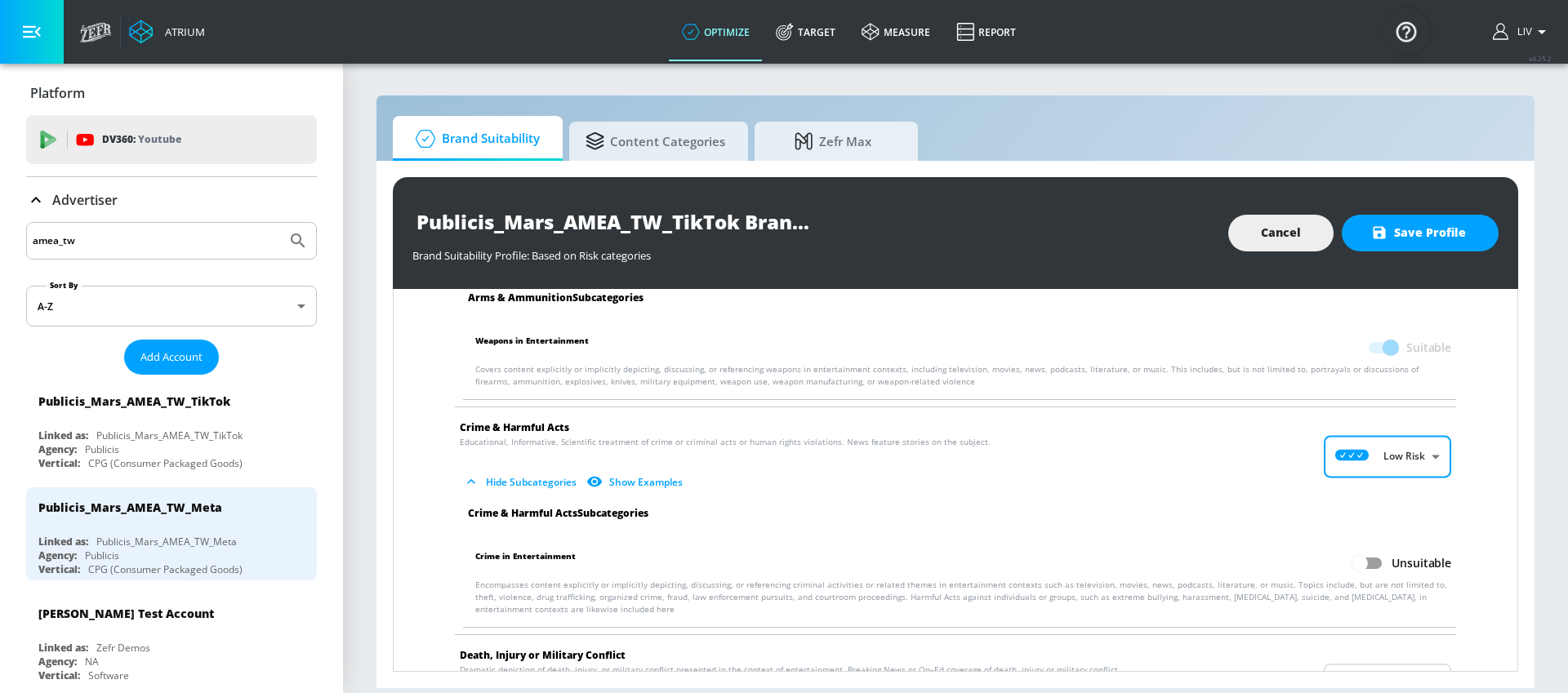
scroll to position [156, 0]
click at [1370, 567] on input "Unsuitable" at bounding box center [1359, 561] width 93 height 31
checkbox input "true"
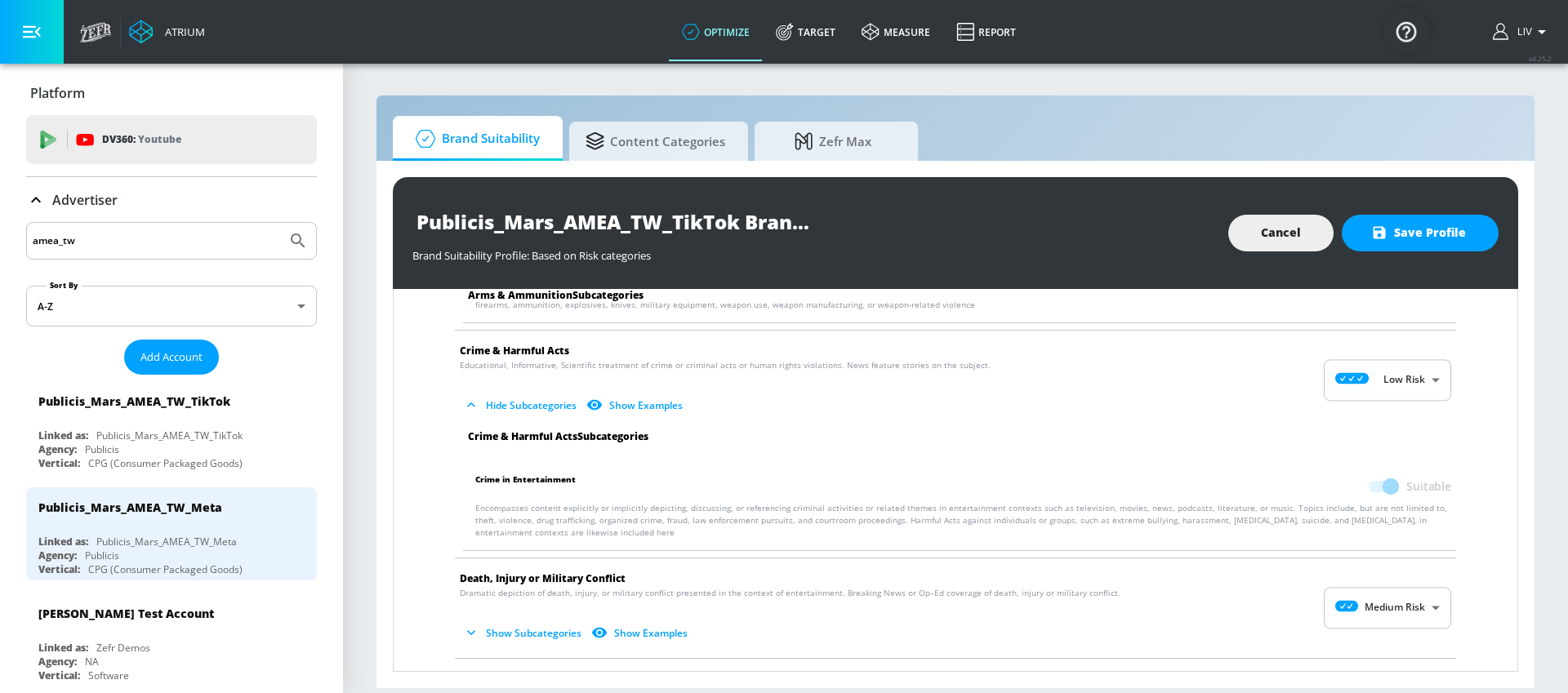
scroll to position [295, 0]
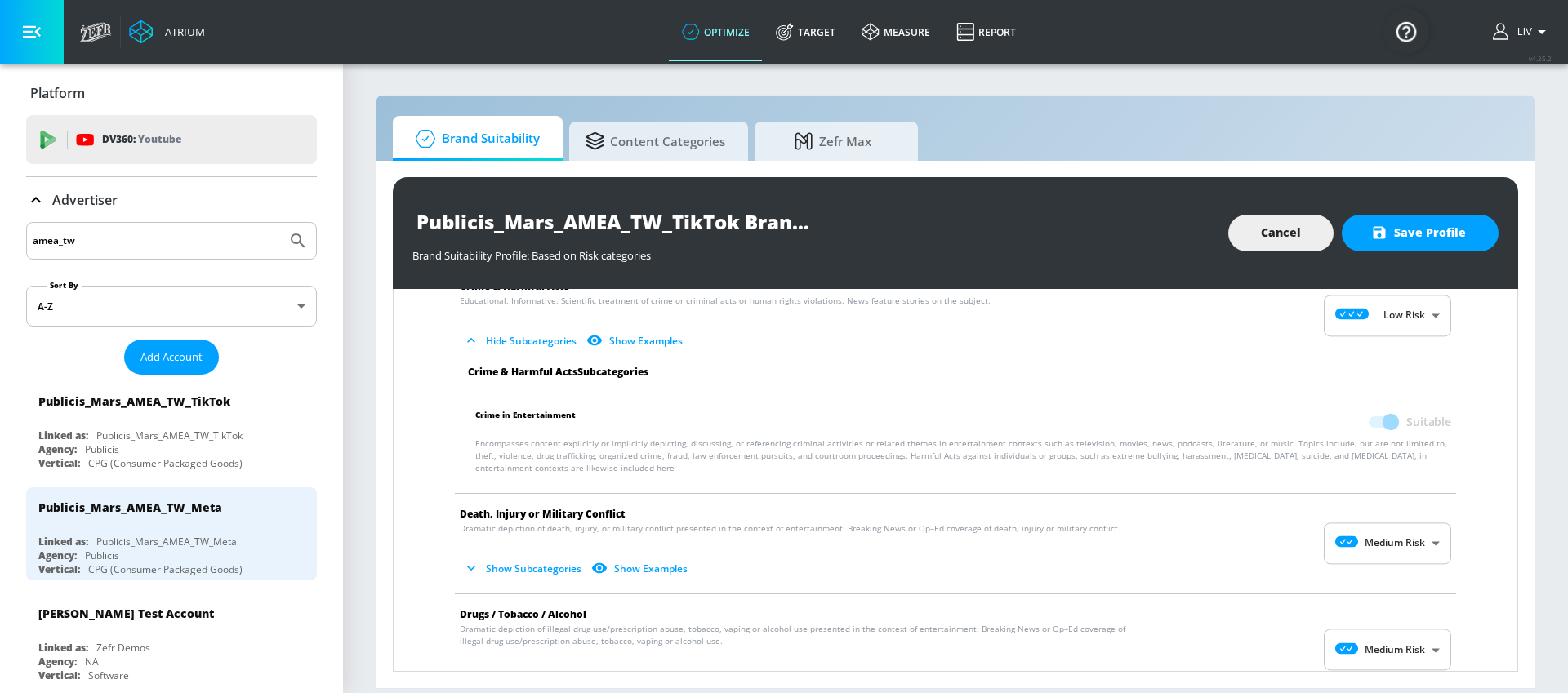
click at [1408, 542] on body "Atrium optimize Target measure Report optimize Target measure Report v 4.25.2 L…" at bounding box center [784, 346] width 1568 height 693
click at [1394, 599] on p "Low Risk" at bounding box center [1405, 606] width 42 height 15
type input "LOW"
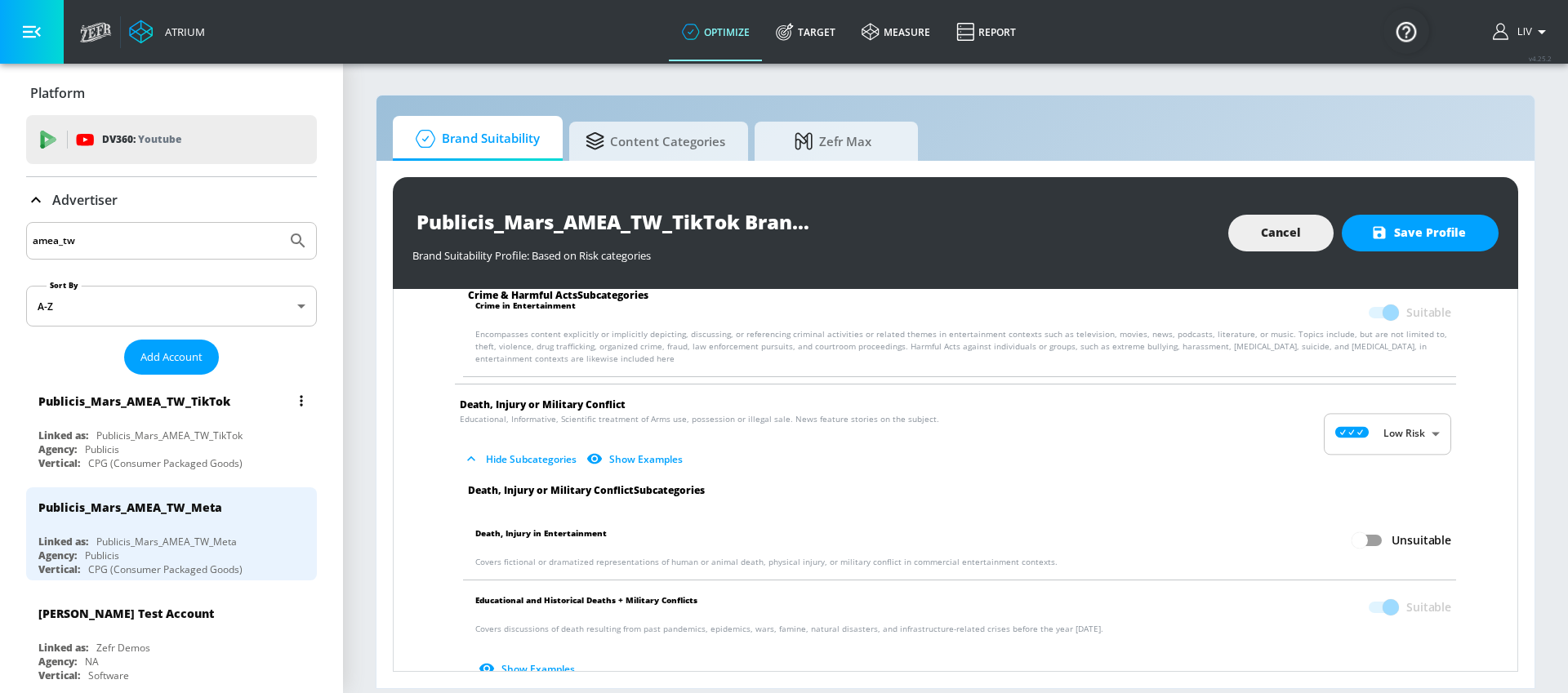
scroll to position [408, 0]
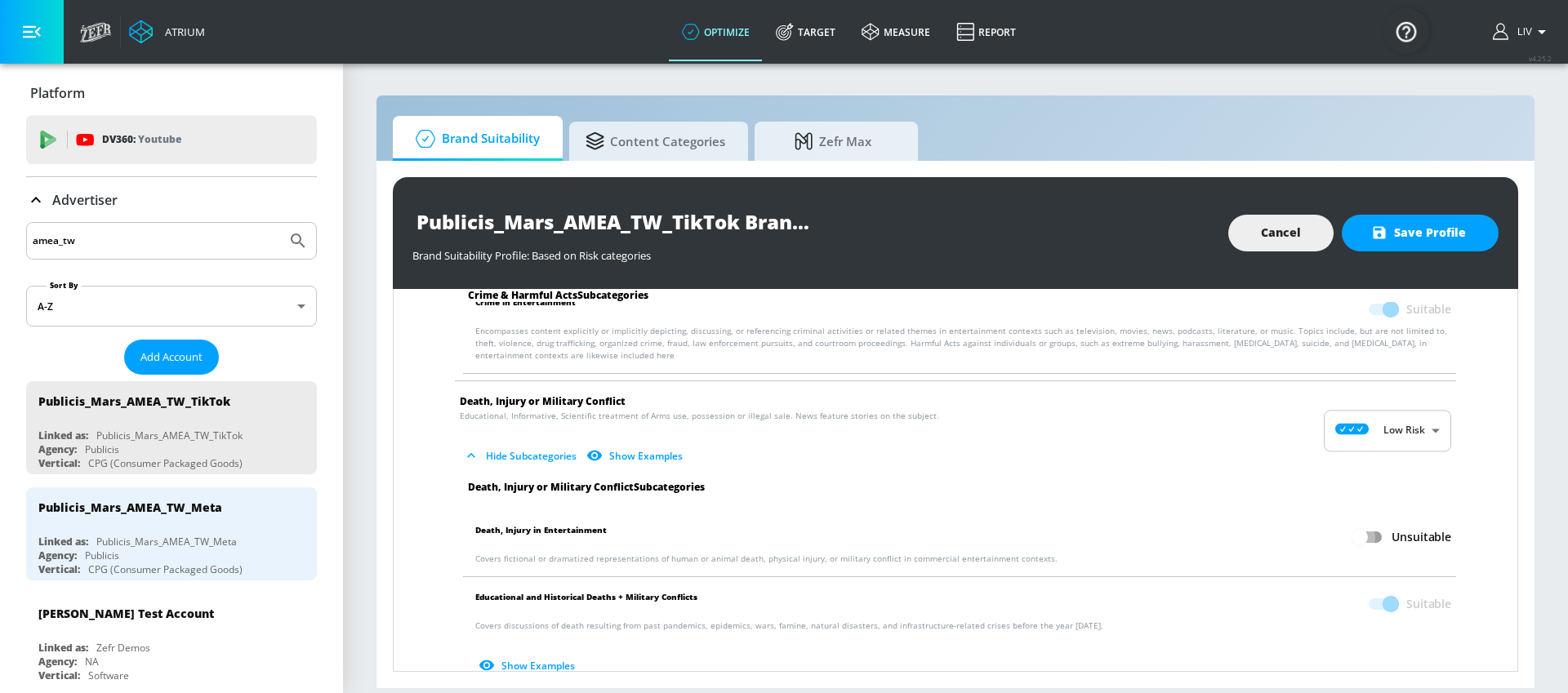
click at [1362, 537] on input "Unsuitable" at bounding box center [1359, 537] width 93 height 31
checkbox input "true"
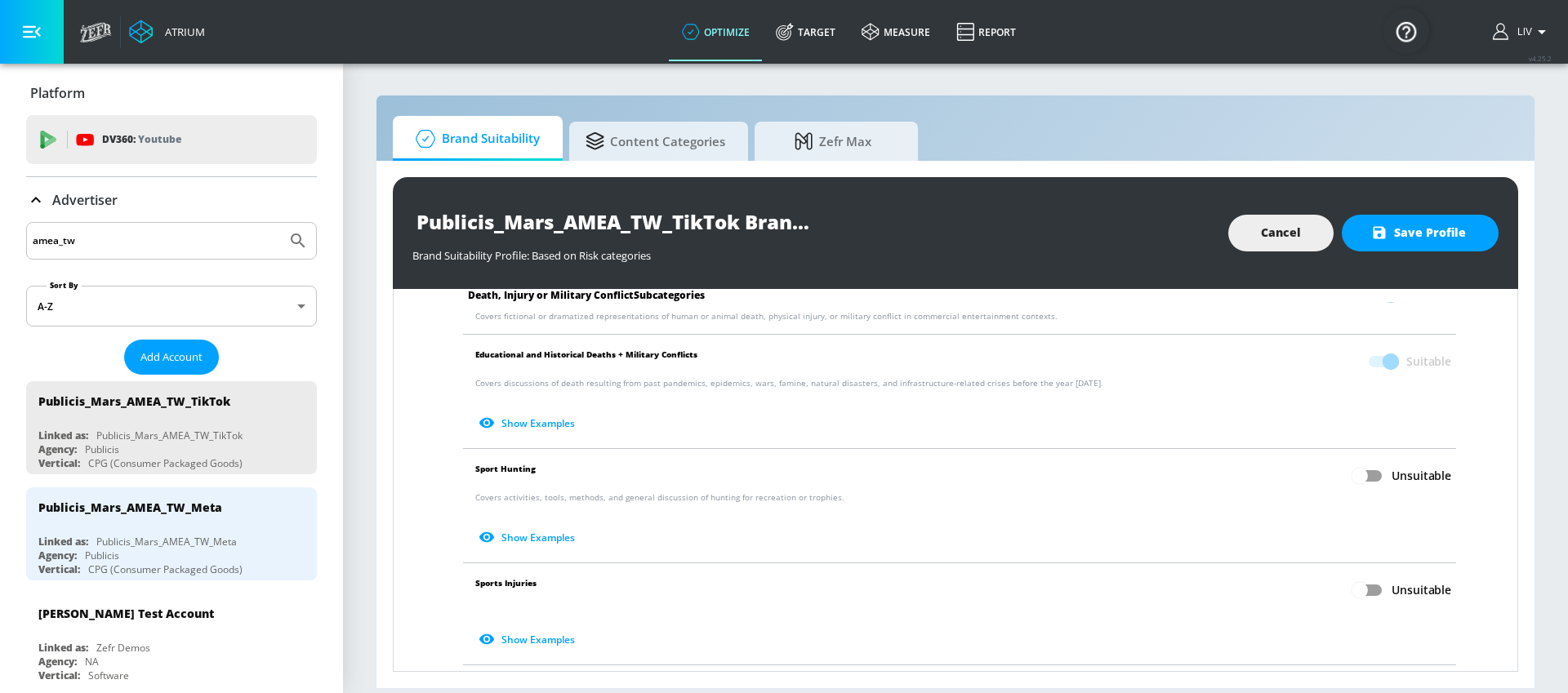
scroll to position [651, 0]
click at [1392, 587] on span "Unsuitable" at bounding box center [1422, 589] width 60 height 16
click at [1386, 587] on input "Unsuitable" at bounding box center [1359, 589] width 93 height 31
checkbox input "true"
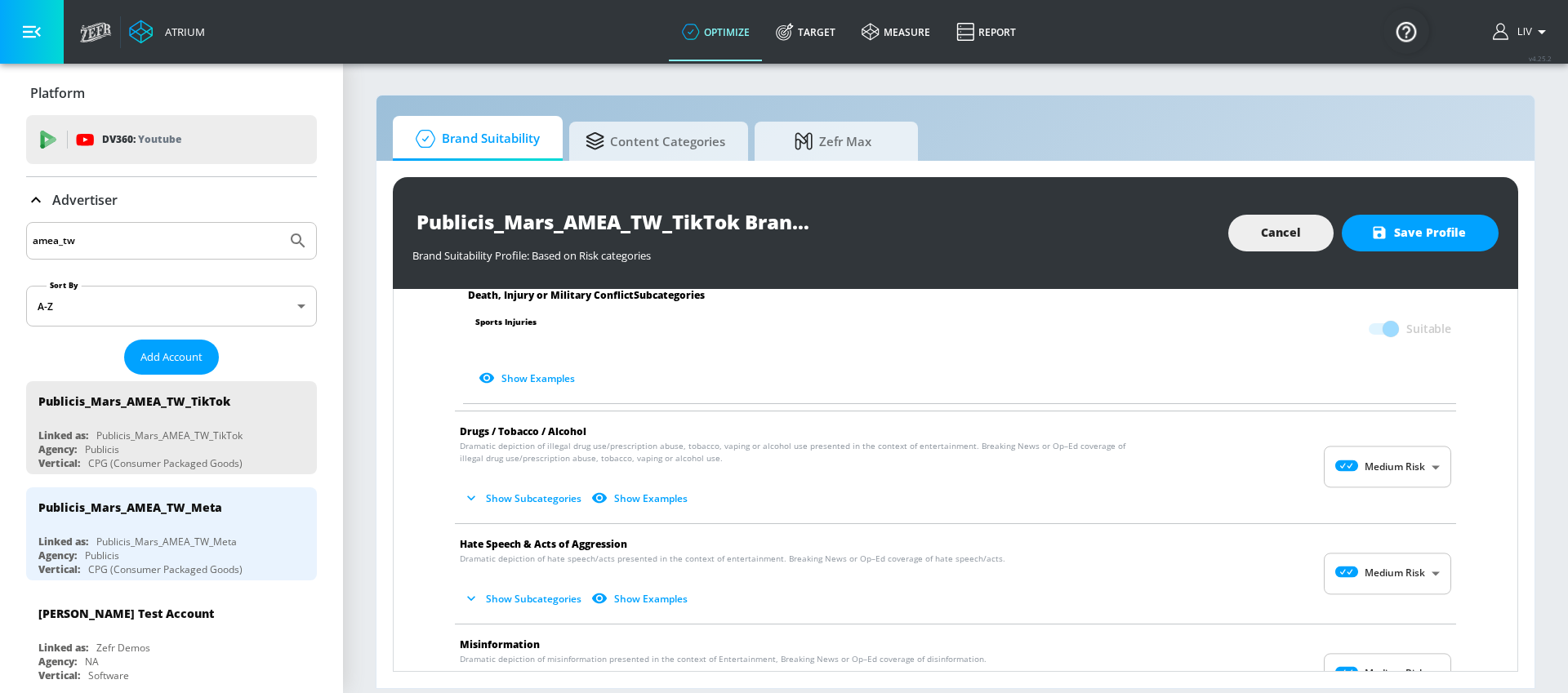
scroll to position [922, 0]
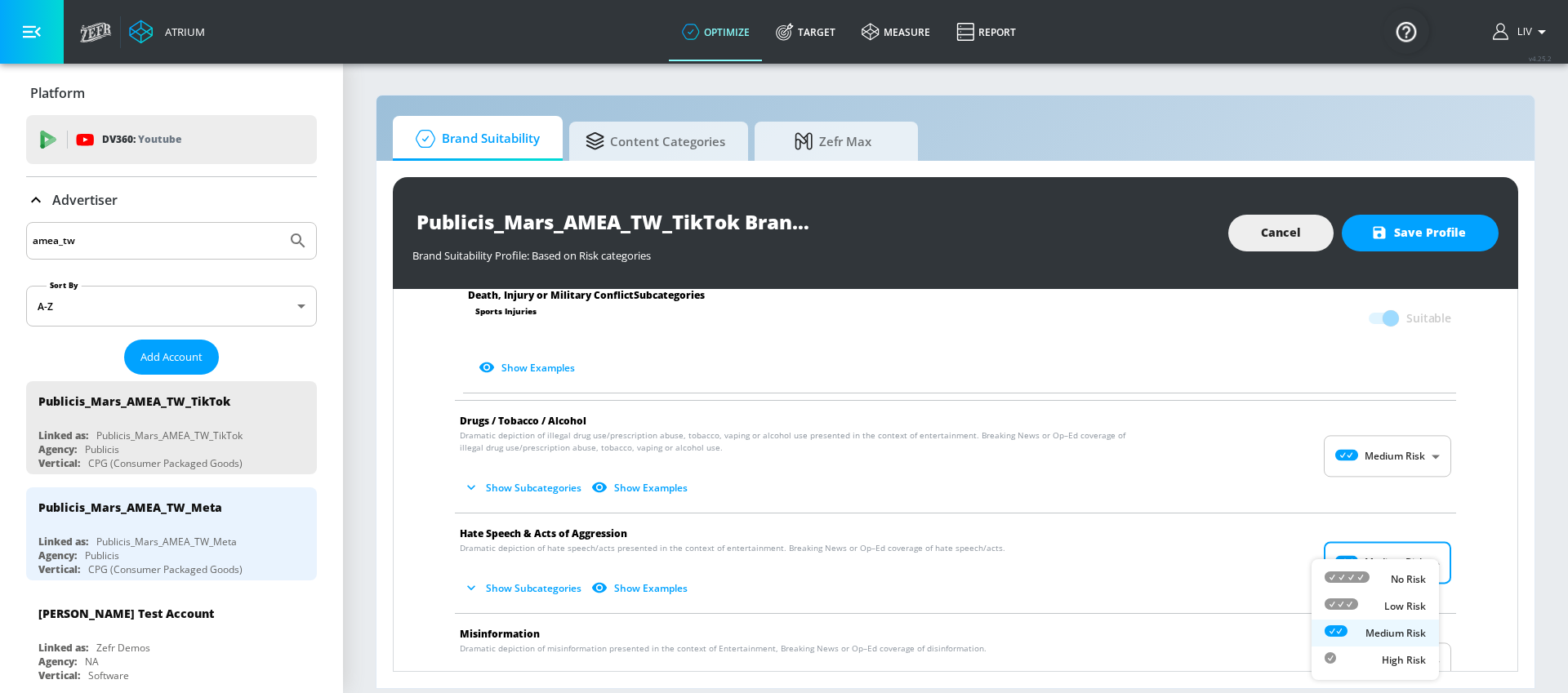
click at [1341, 555] on body "Atrium optimize Target measure Report optimize Target measure Report v 4.25.2 L…" at bounding box center [784, 346] width 1568 height 693
click at [1375, 584] on div "No Risk" at bounding box center [1375, 579] width 101 height 17
type input "MINIMAL"
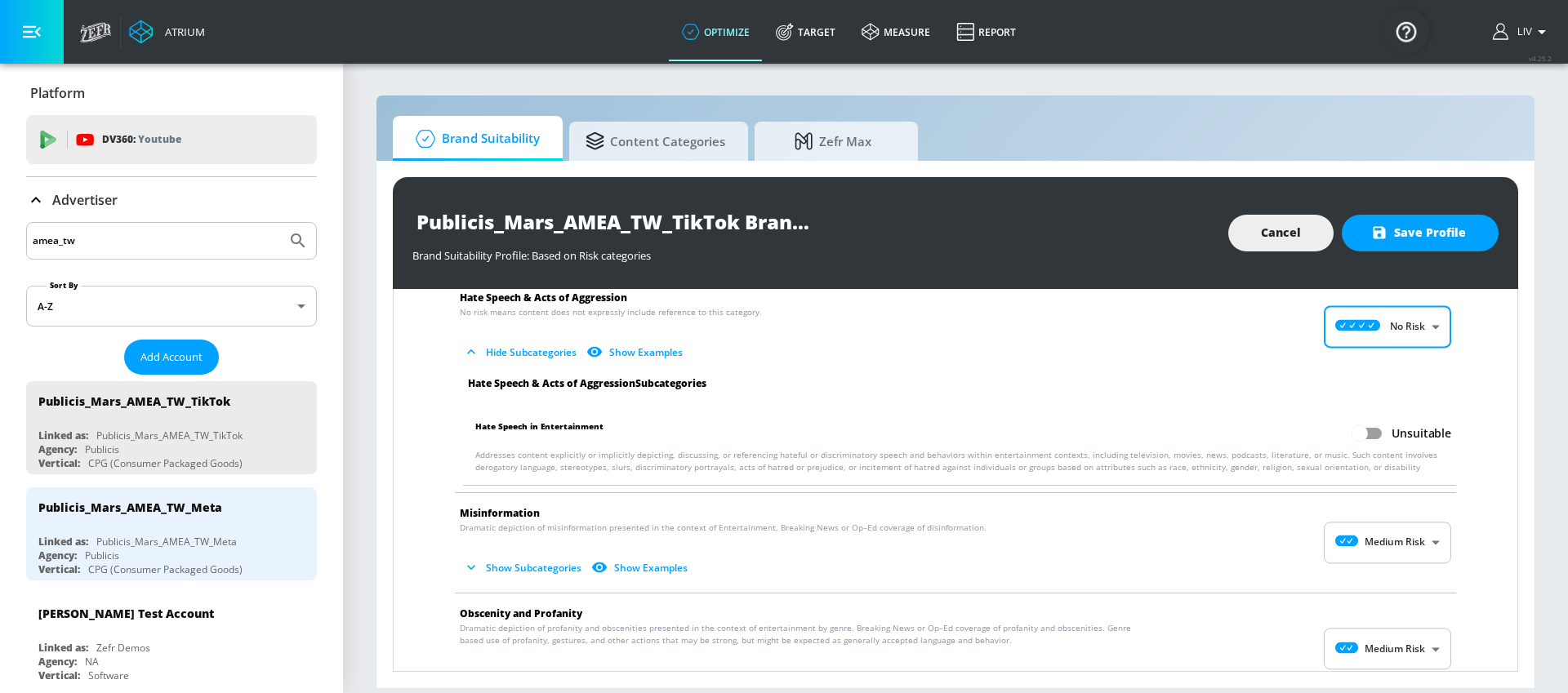
scroll to position [1165, 0]
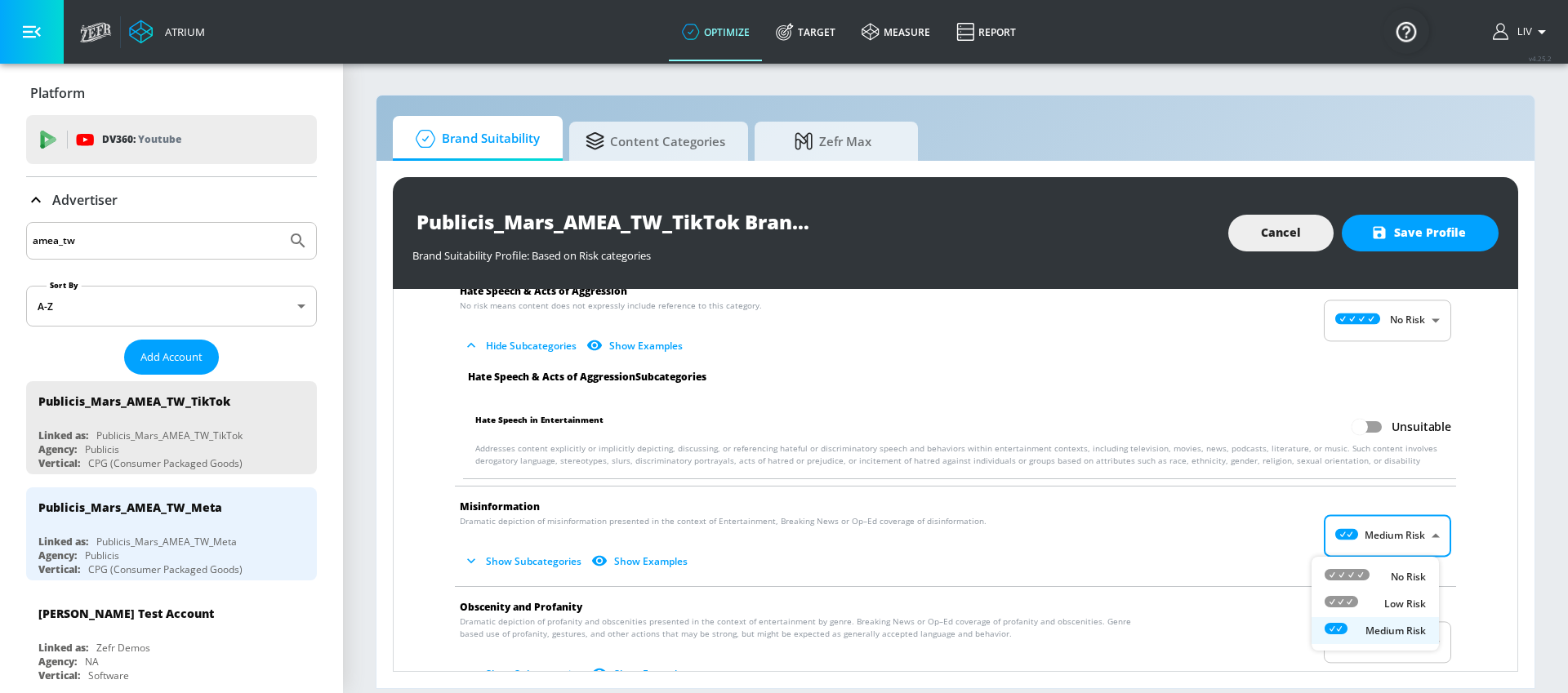
click at [1417, 535] on body "Atrium optimize Target measure Report optimize Target measure Report v 4.25.2 L…" at bounding box center [784, 346] width 1568 height 693
click at [1405, 565] on li "No Risk" at bounding box center [1375, 576] width 128 height 27
type input "MINIMAL"
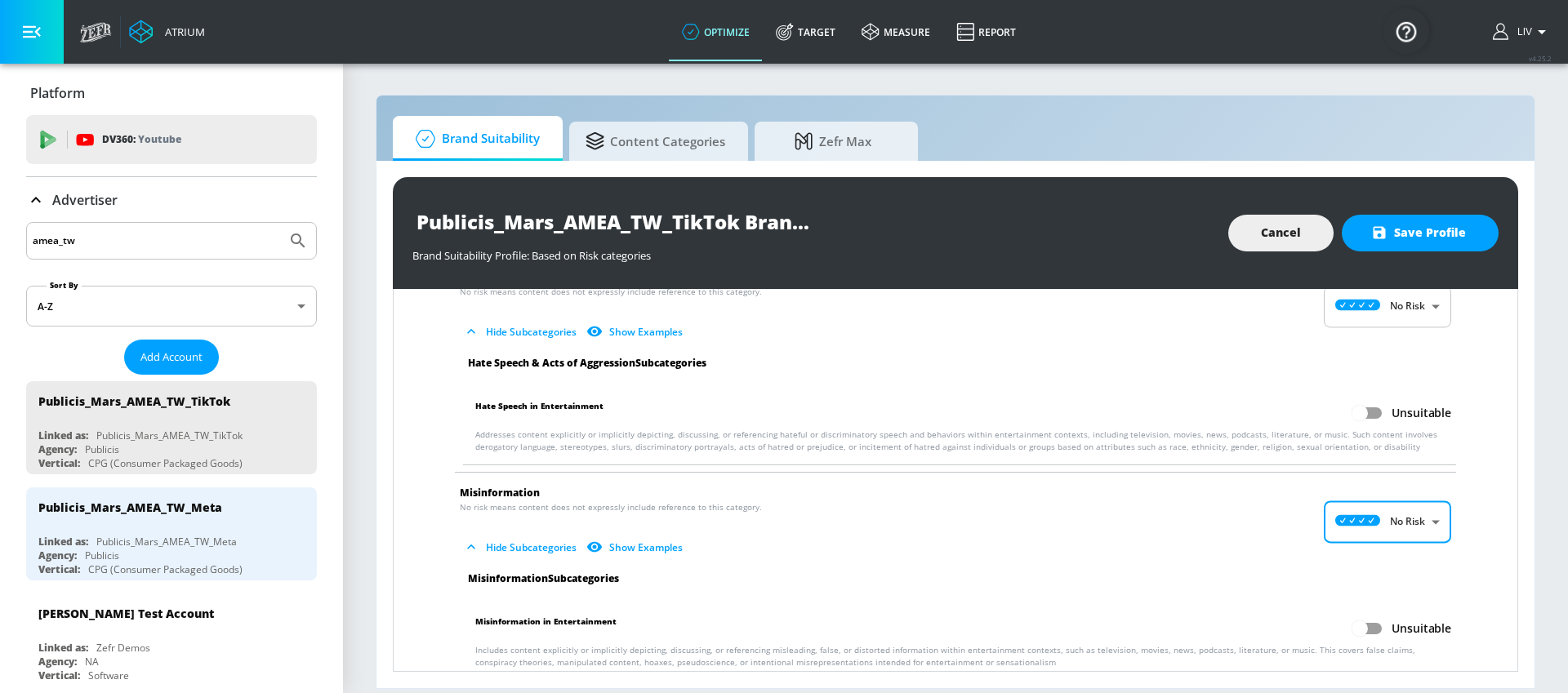
scroll to position [1176, 0]
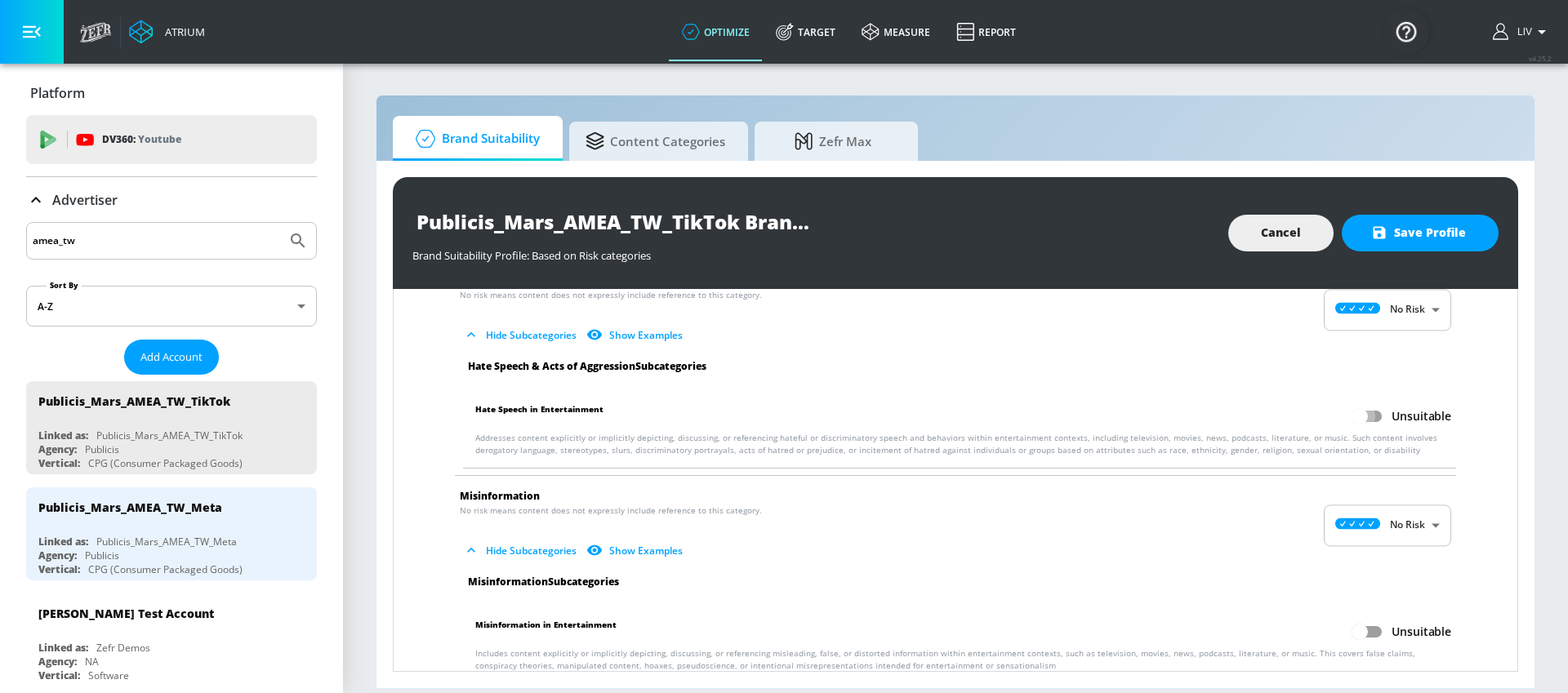
click at [1367, 413] on input "Unsuitable" at bounding box center [1359, 416] width 93 height 31
checkbox input "true"
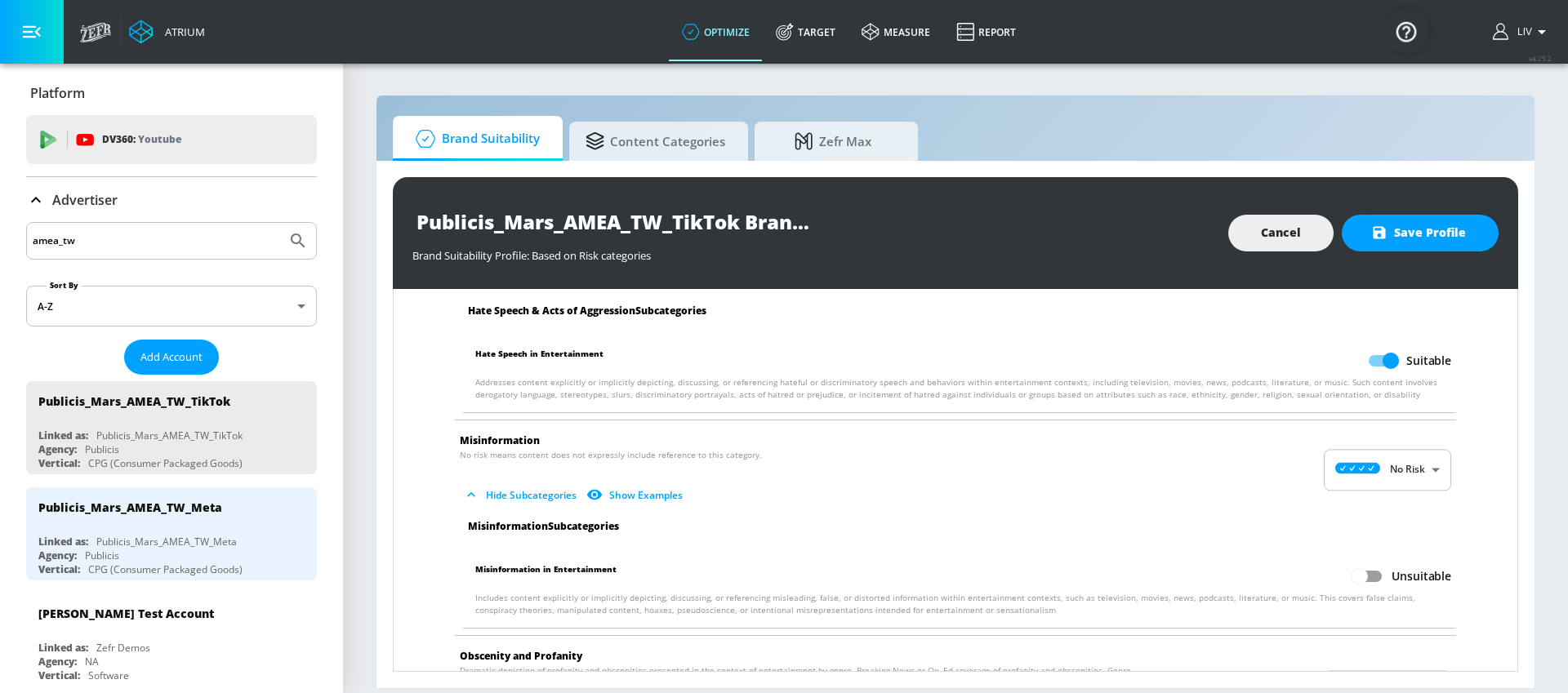
scroll to position [1265, 0]
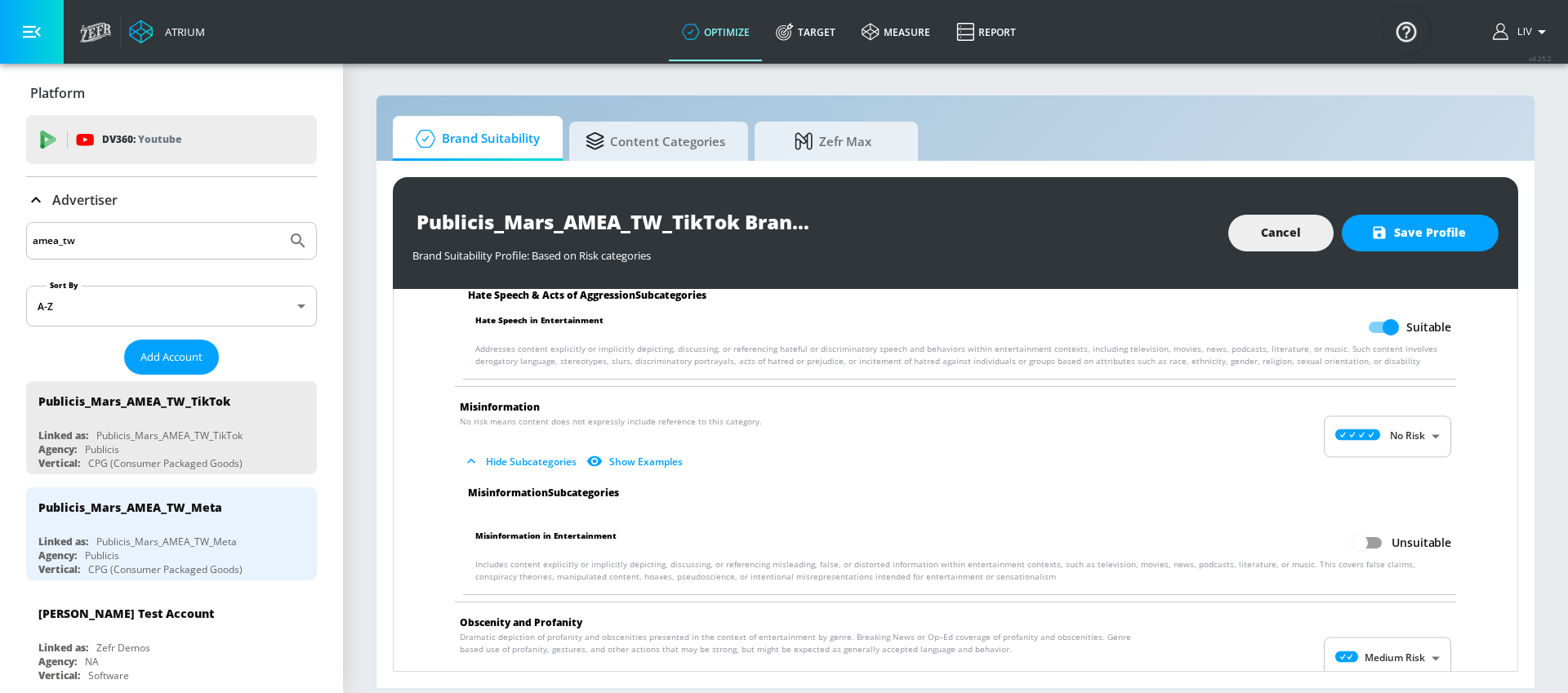
click at [1362, 543] on input "Unsuitable" at bounding box center [1359, 542] width 93 height 31
checkbox input "true"
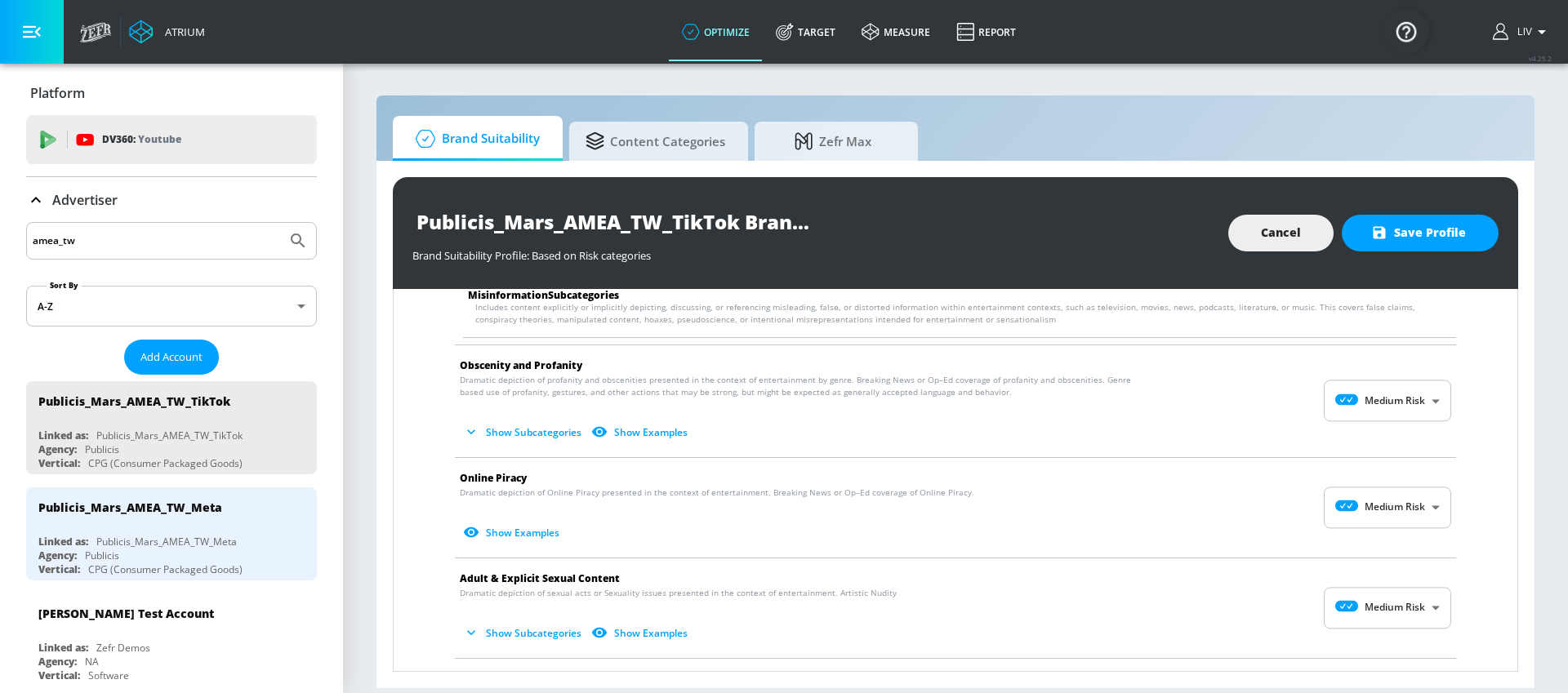
scroll to position [1519, 0]
click at [571, 431] on button "Show Subcategories" at bounding box center [524, 434] width 128 height 27
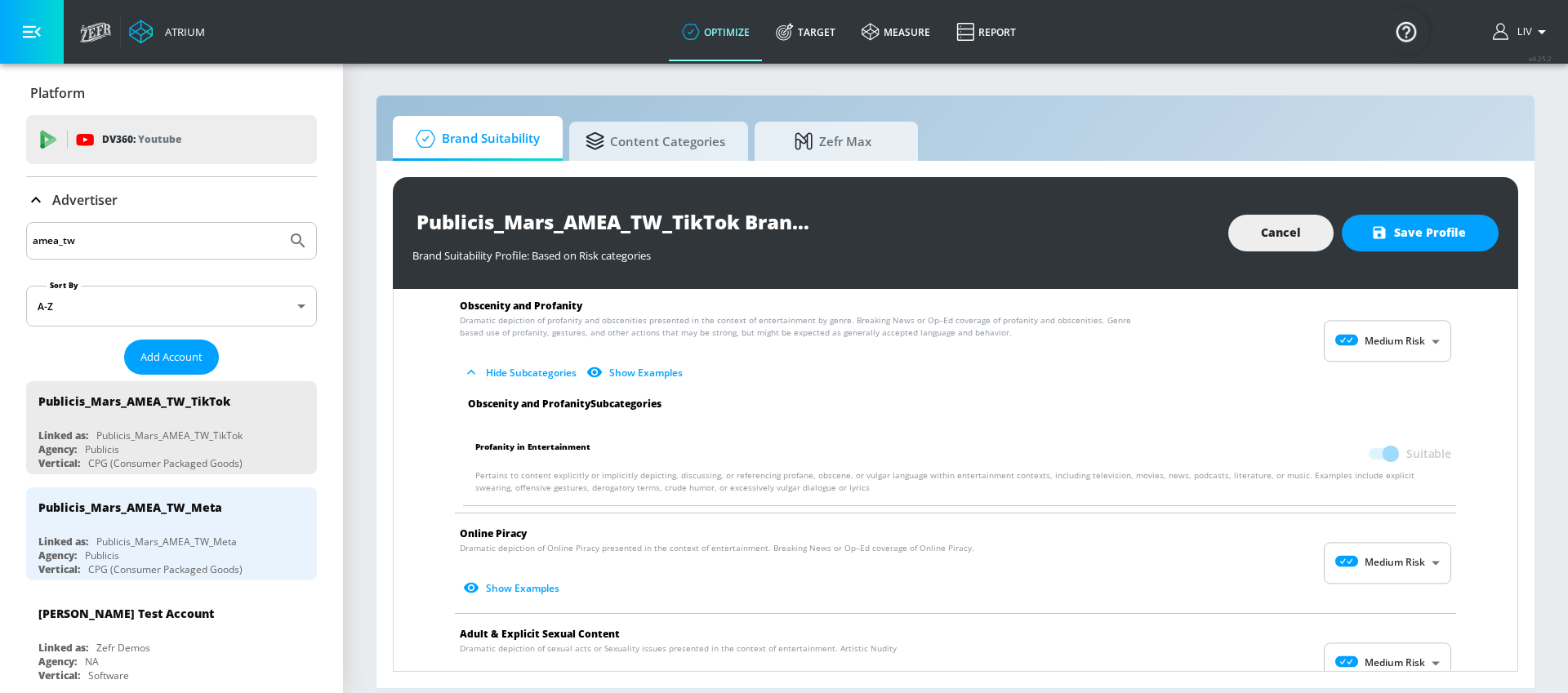
scroll to position [1582, 0]
click at [1443, 565] on li "Online Piracy Dramatic depiction of Online Piracy presented in the context of e…" at bounding box center [955, 562] width 1018 height 99
click at [1418, 566] on body "Atrium optimize Target measure Report optimize Target measure Report v 4.25.2 L…" at bounding box center [784, 346] width 1568 height 693
click at [1414, 576] on p "No Risk" at bounding box center [1408, 579] width 35 height 15
type input "MINIMAL"
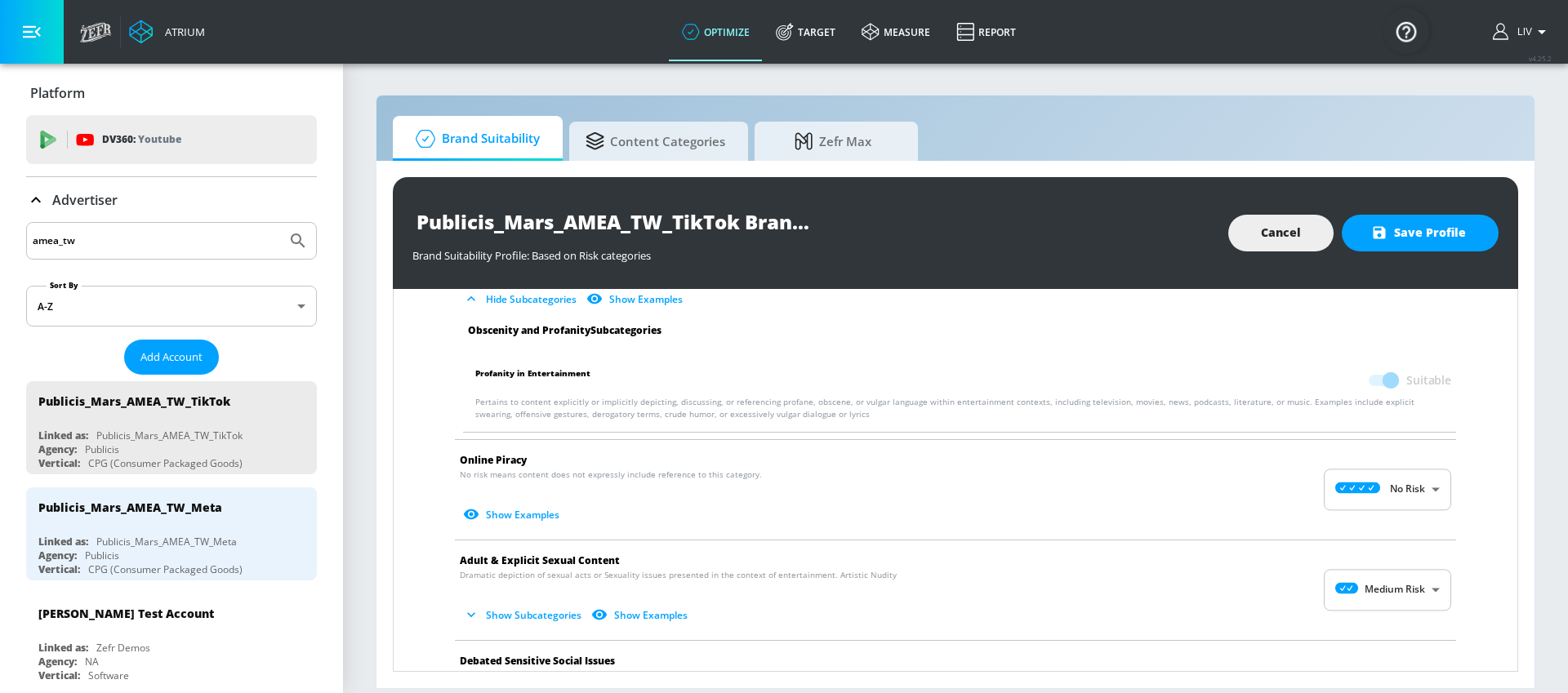
scroll to position [1686, 0]
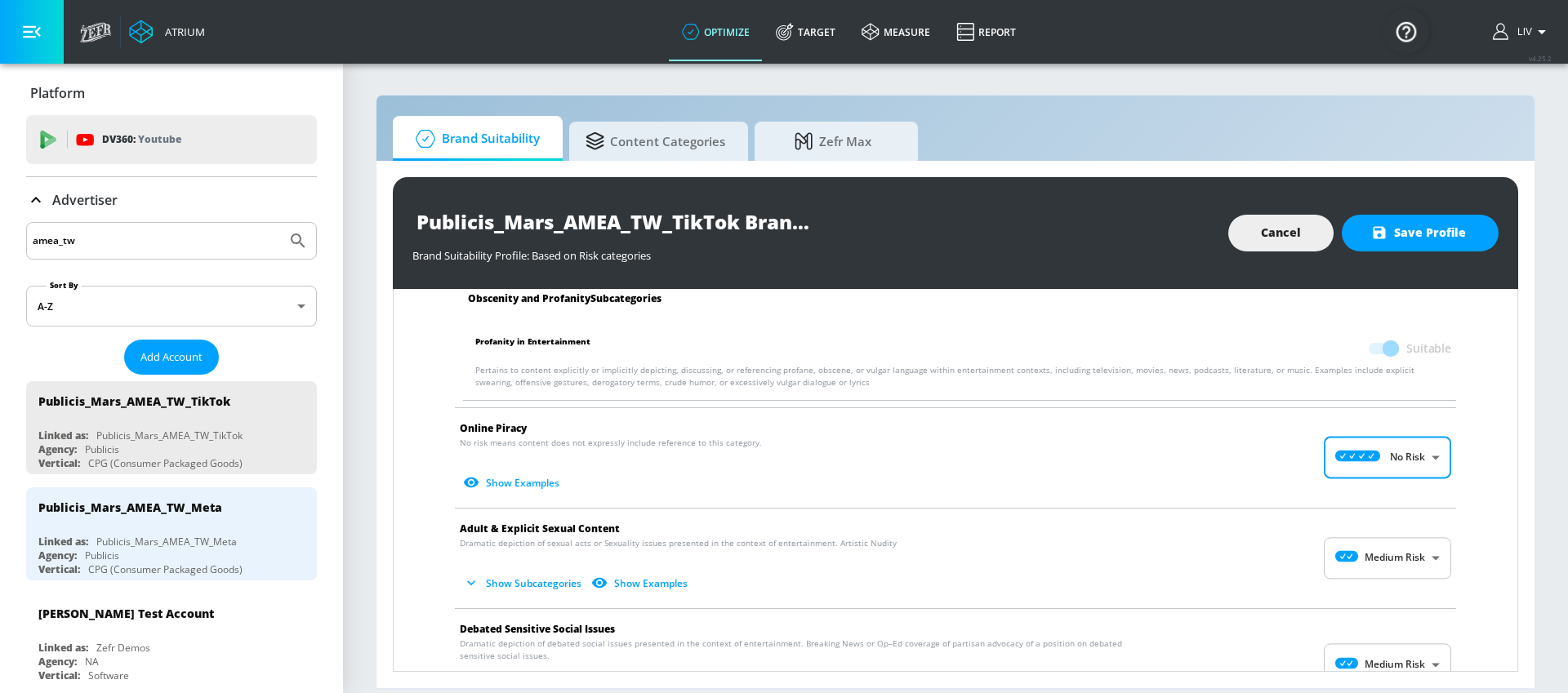
click at [549, 580] on button "Show Subcategories" at bounding box center [524, 583] width 128 height 27
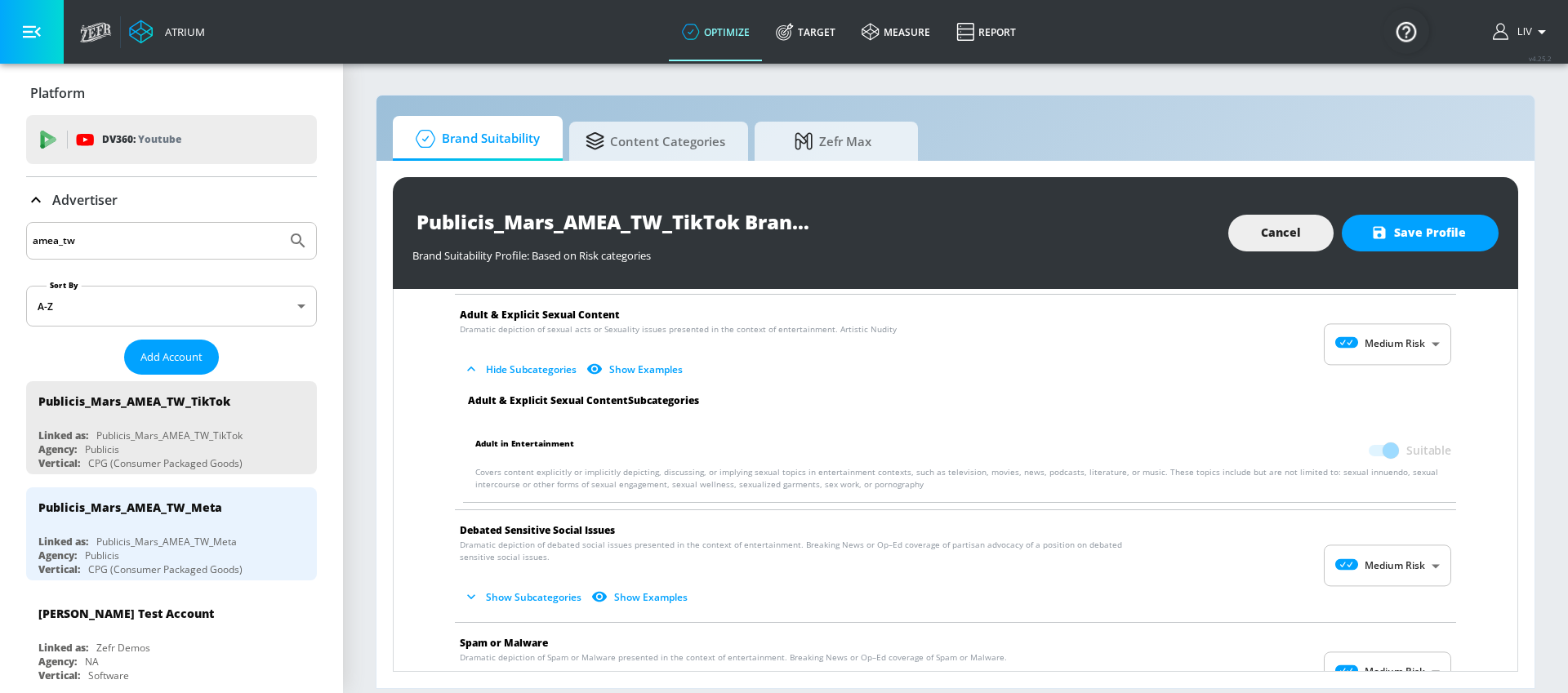
scroll to position [1901, 0]
click at [1405, 570] on body "Atrium optimize Target measure Report optimize Target measure Report v 4.25.2 L…" at bounding box center [784, 346] width 1568 height 693
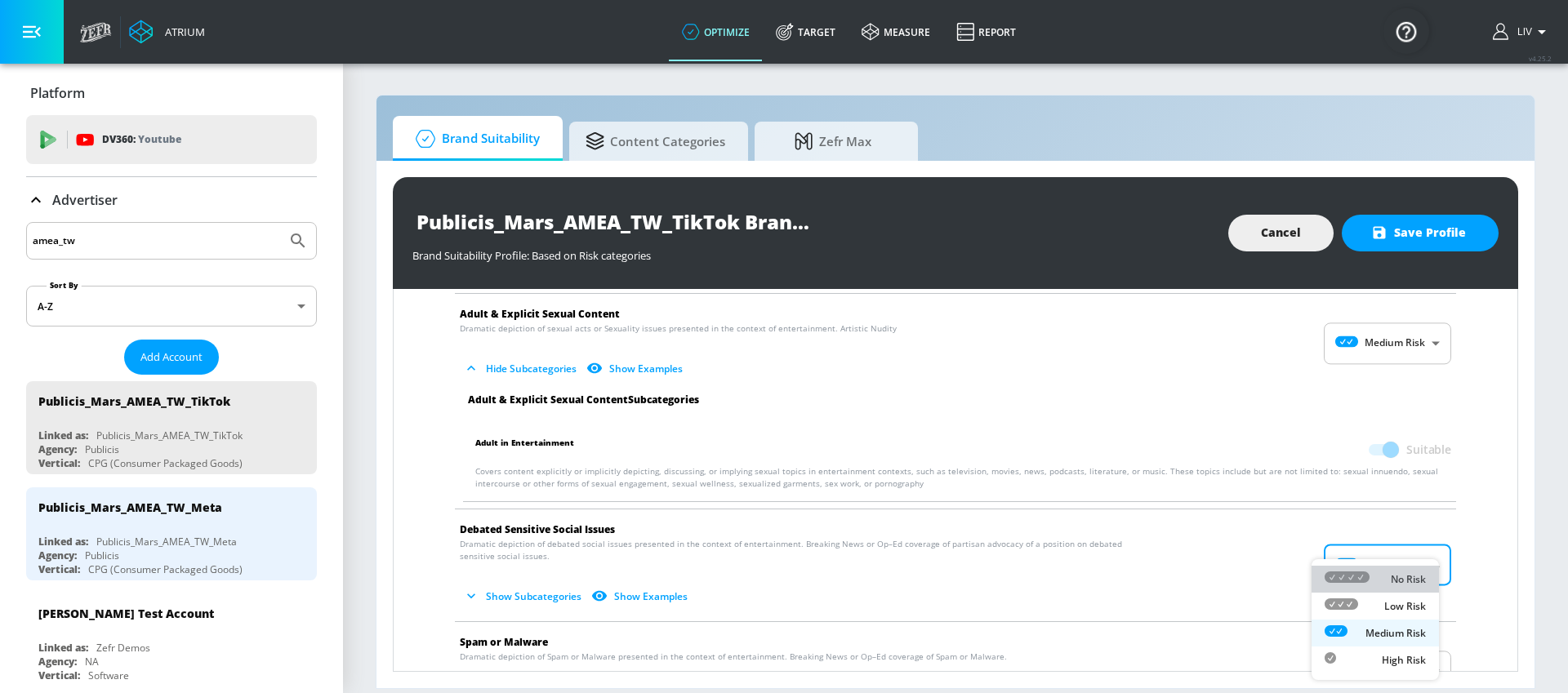
click at [1394, 583] on p "No Risk" at bounding box center [1408, 579] width 35 height 15
type input "MINIMAL"
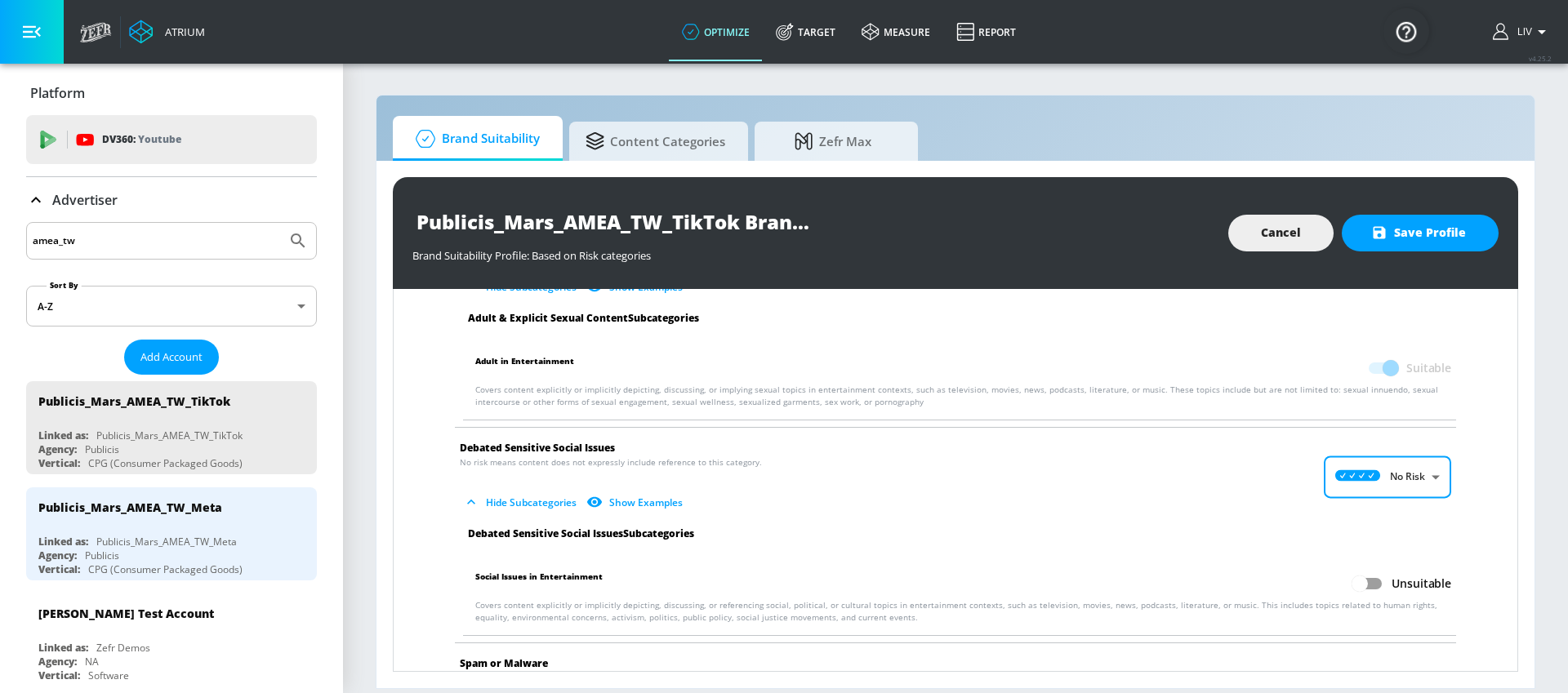
scroll to position [2014, 0]
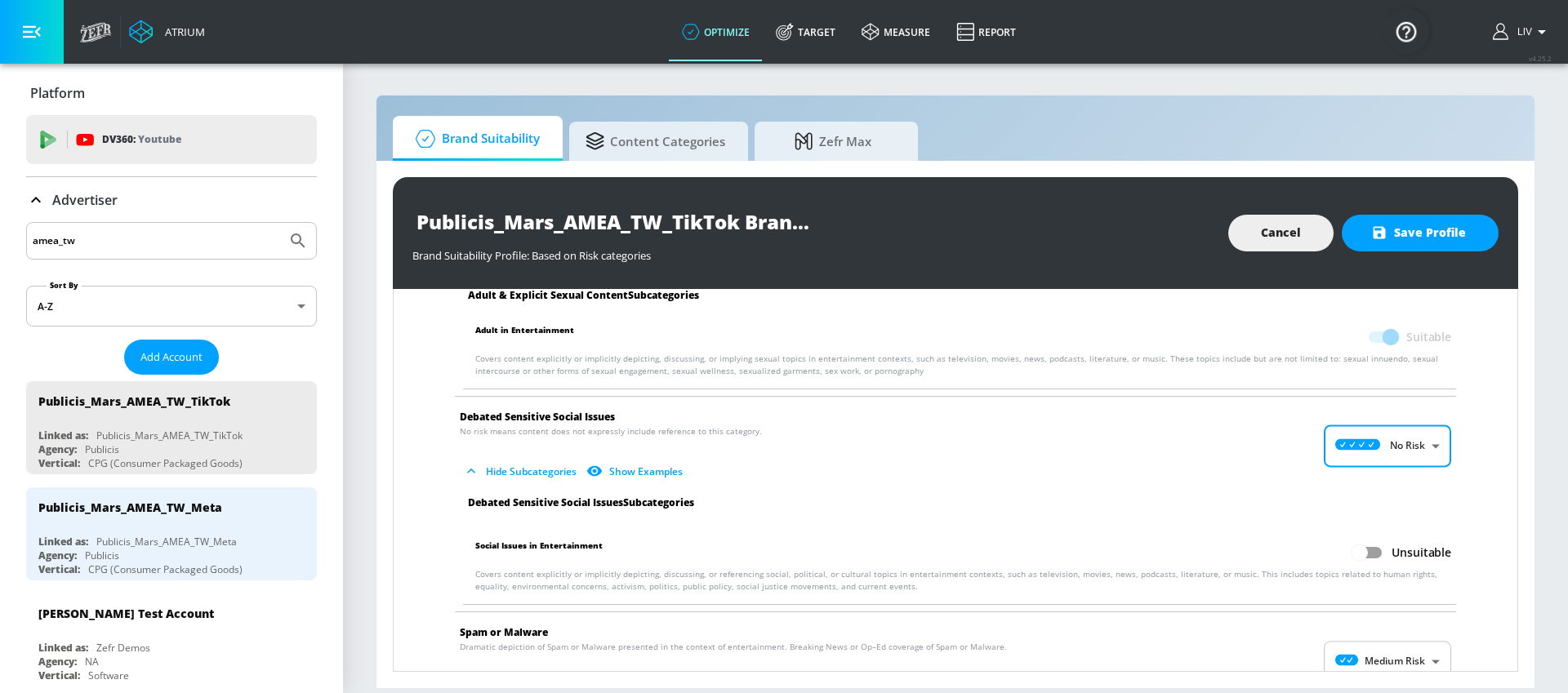
click at [1365, 551] on input "Unsuitable" at bounding box center [1359, 553] width 93 height 31
checkbox input "true"
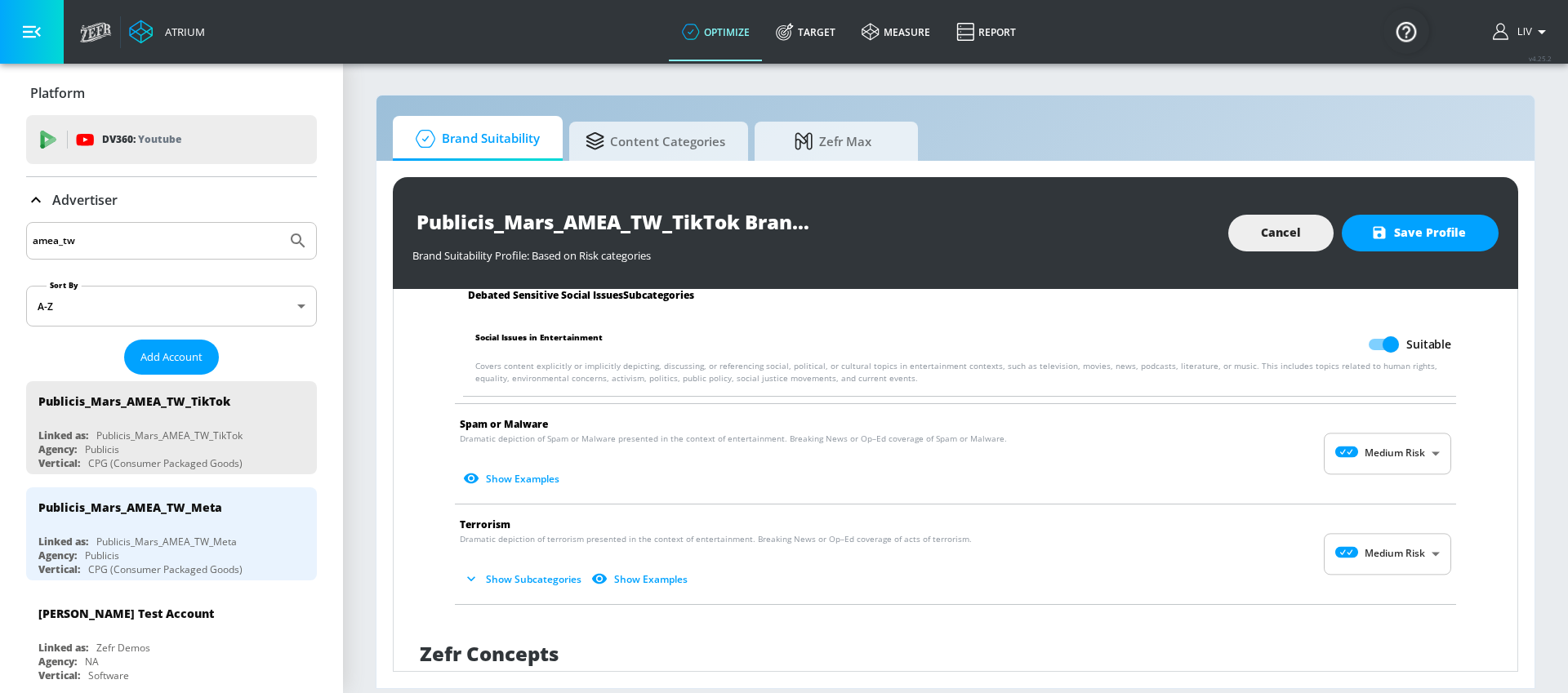
scroll to position [2236, 0]
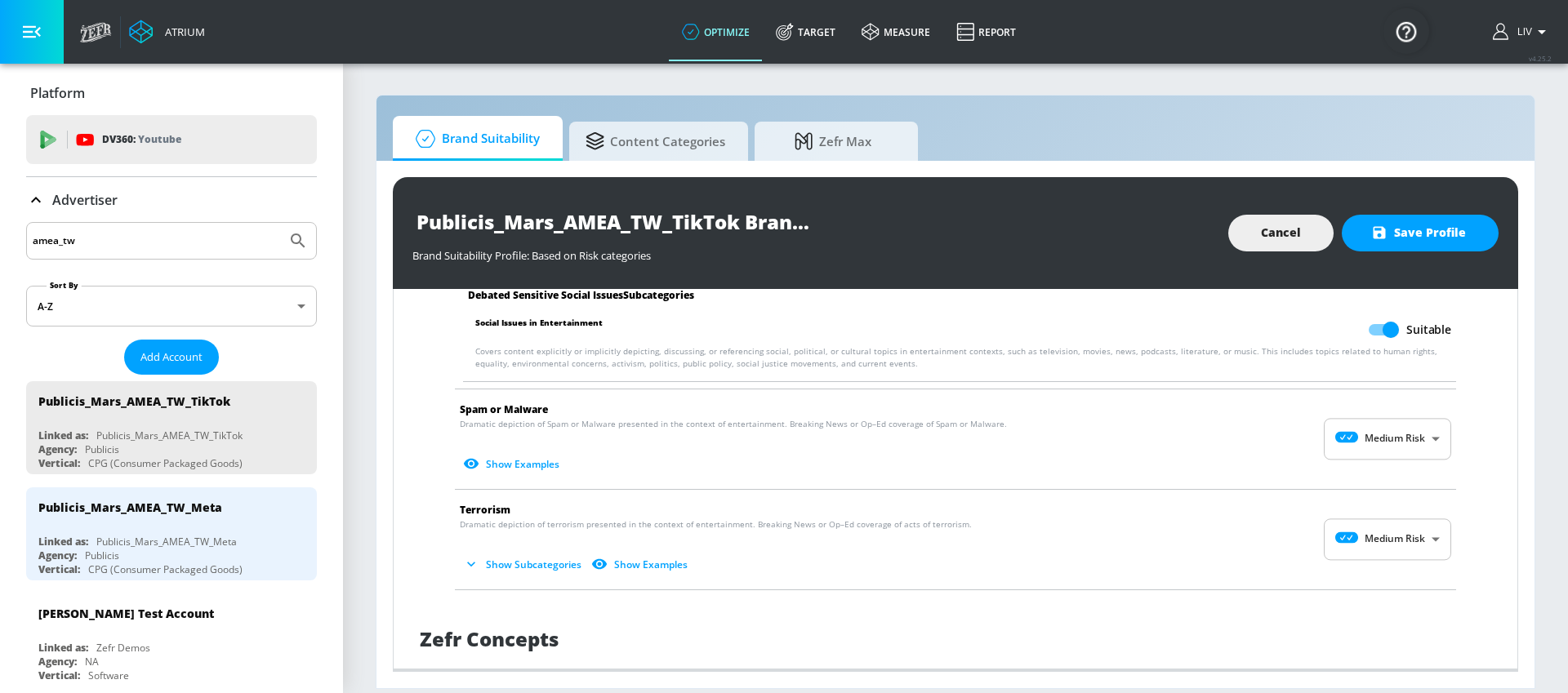
click at [1343, 451] on body "Atrium optimize Target measure Report optimize Target measure Report v 4.25.2 L…" at bounding box center [784, 346] width 1568 height 693
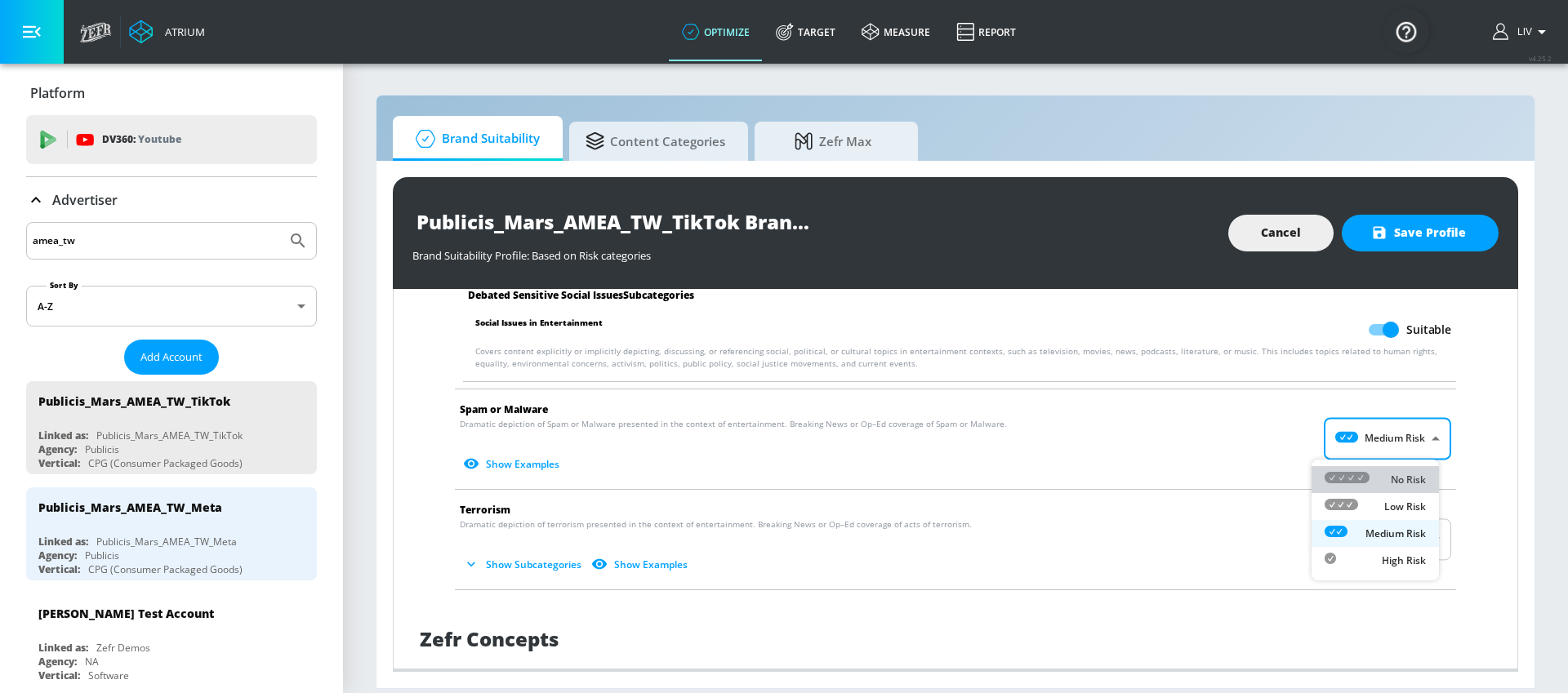
click at [1402, 488] on div "No Risk" at bounding box center [1375, 480] width 101 height 17
type input "MINIMAL"
click at [1354, 546] on body "Atrium optimize Target measure Report optimize Target measure Report v 4.25.2 L…" at bounding box center [784, 346] width 1568 height 693
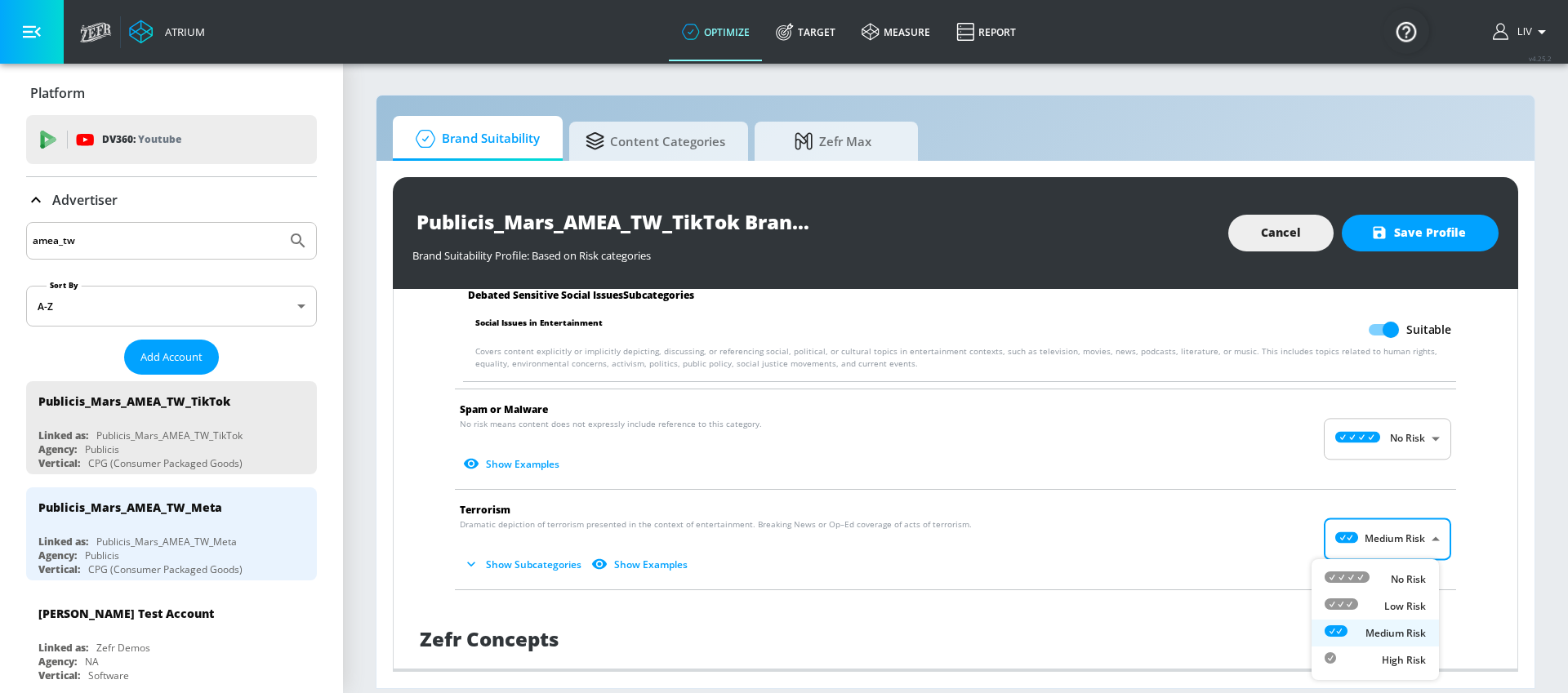
click at [1379, 571] on div "No Risk" at bounding box center [1375, 579] width 101 height 17
type input "MINIMAL"
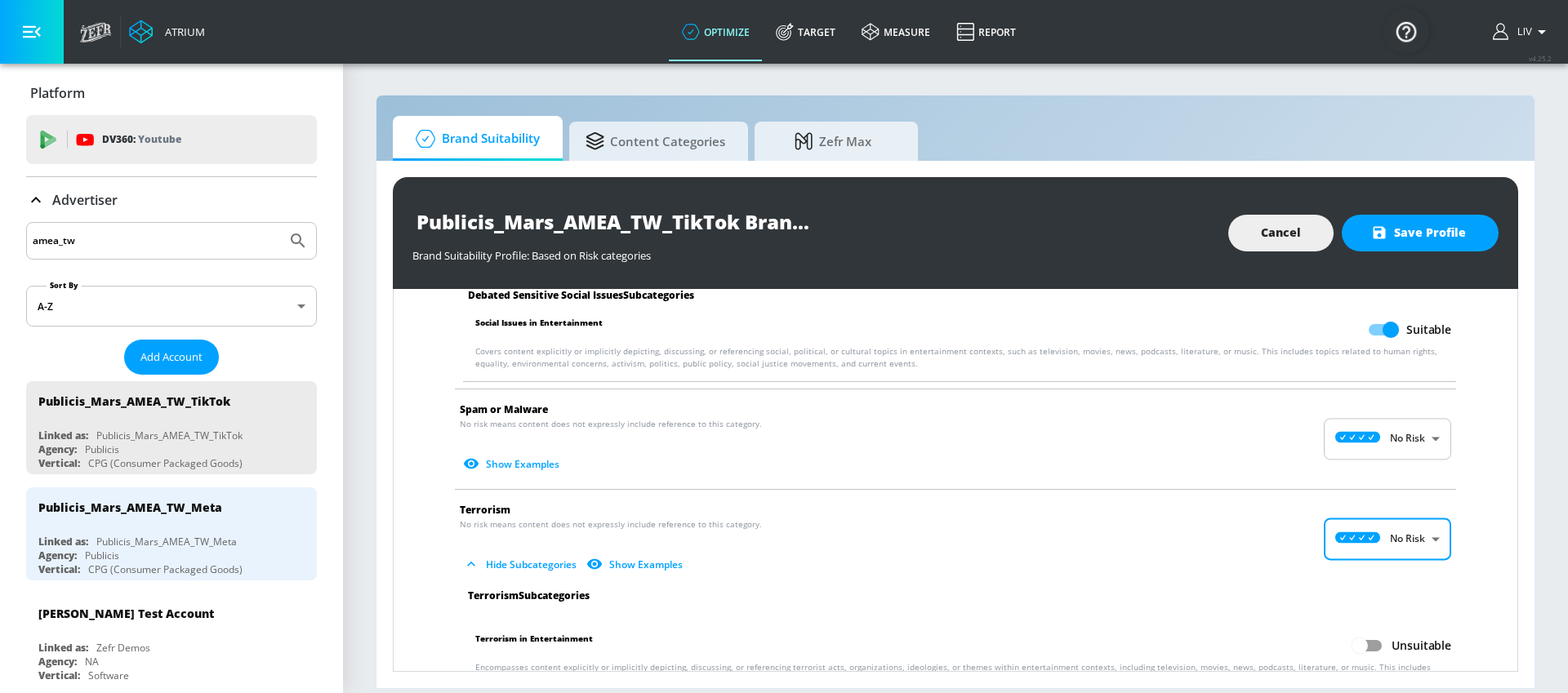
scroll to position [2341, 0]
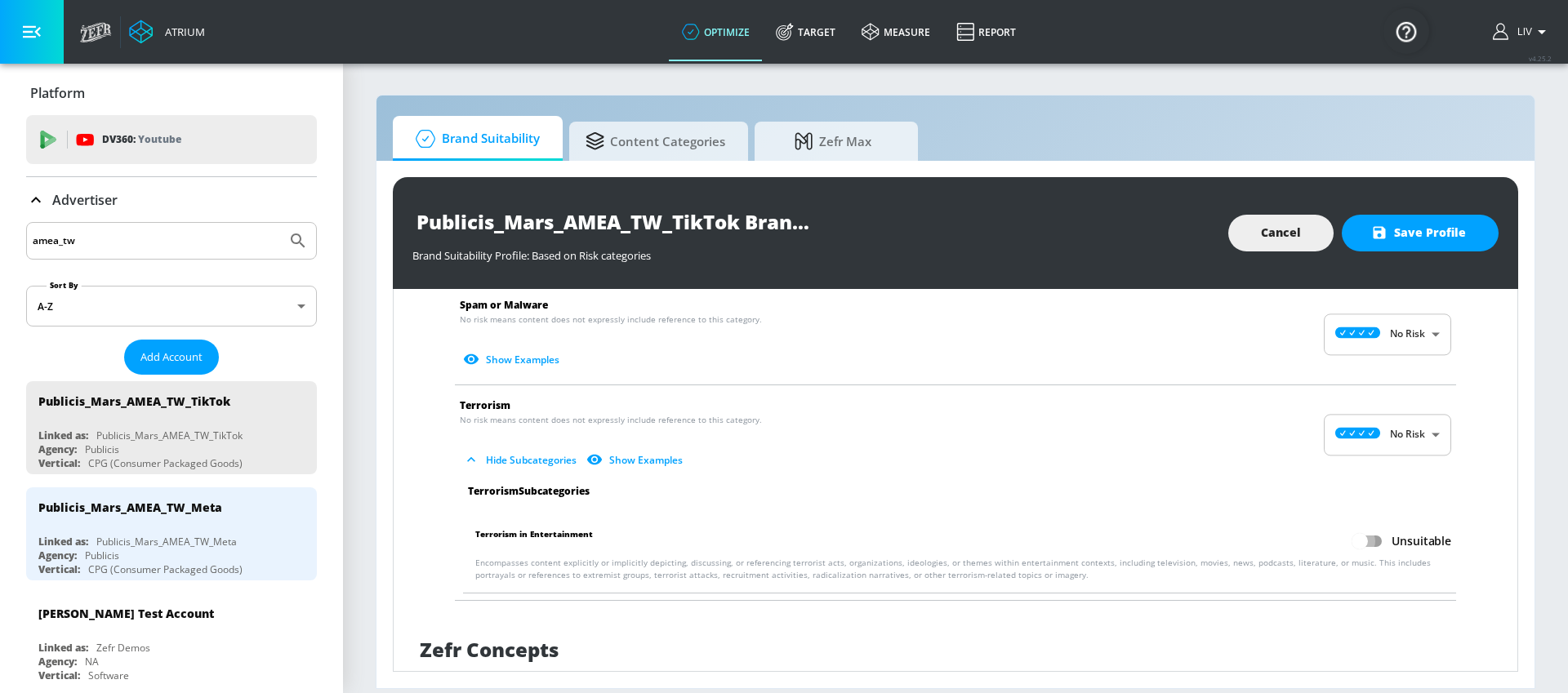
click at [1365, 540] on input "Unsuitable" at bounding box center [1359, 541] width 93 height 31
checkbox input "true"
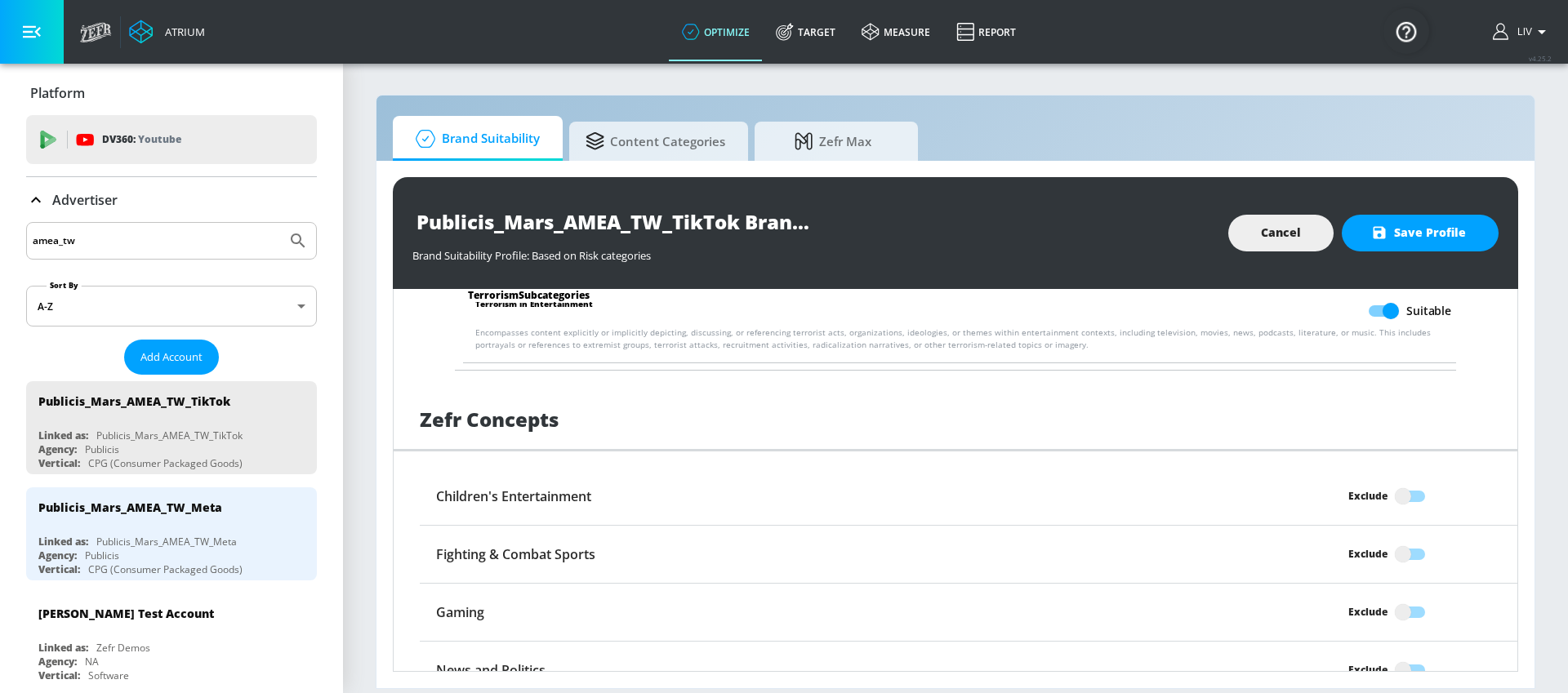
scroll to position [2586, 0]
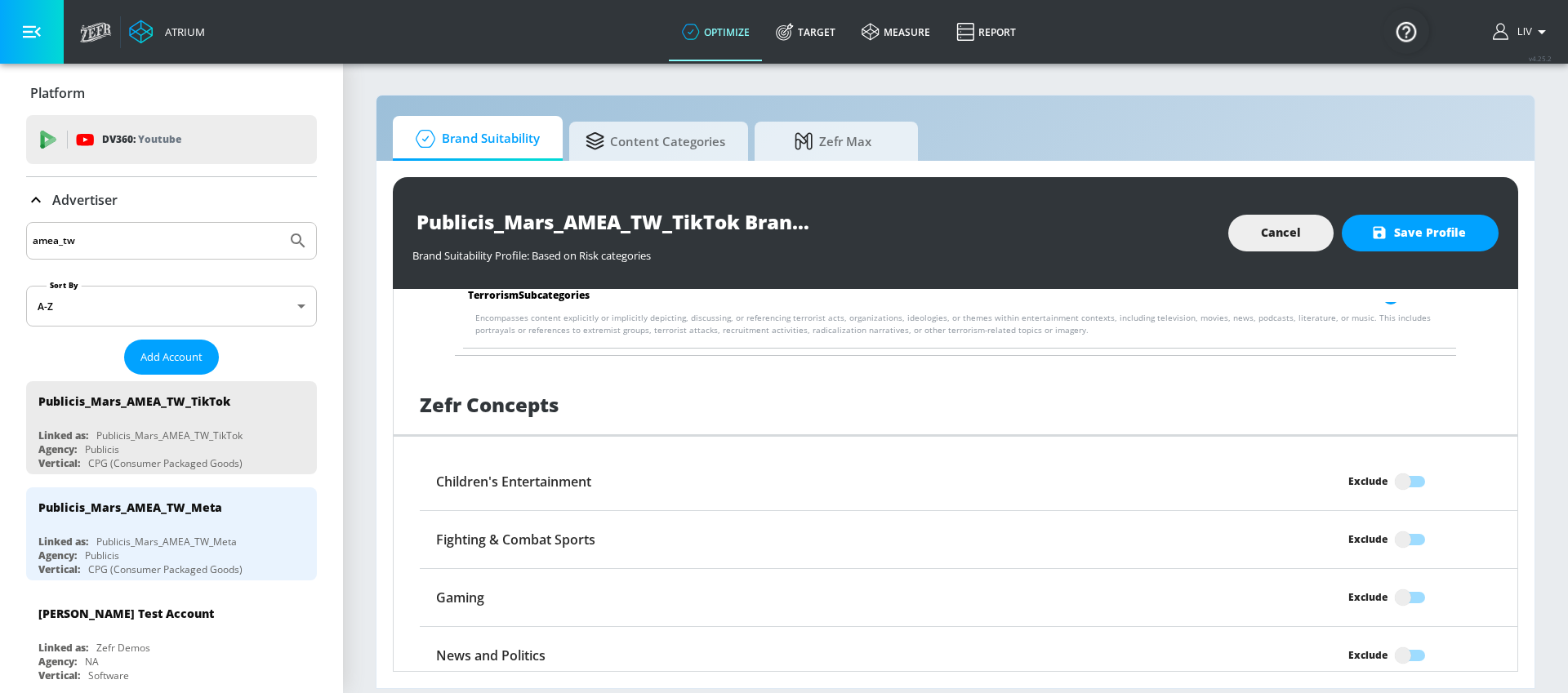
click at [1411, 483] on input "Exclude" at bounding box center [1403, 482] width 93 height 31
click at [1413, 485] on input "Excluded" at bounding box center [1422, 482] width 93 height 31
checkbox input "false"
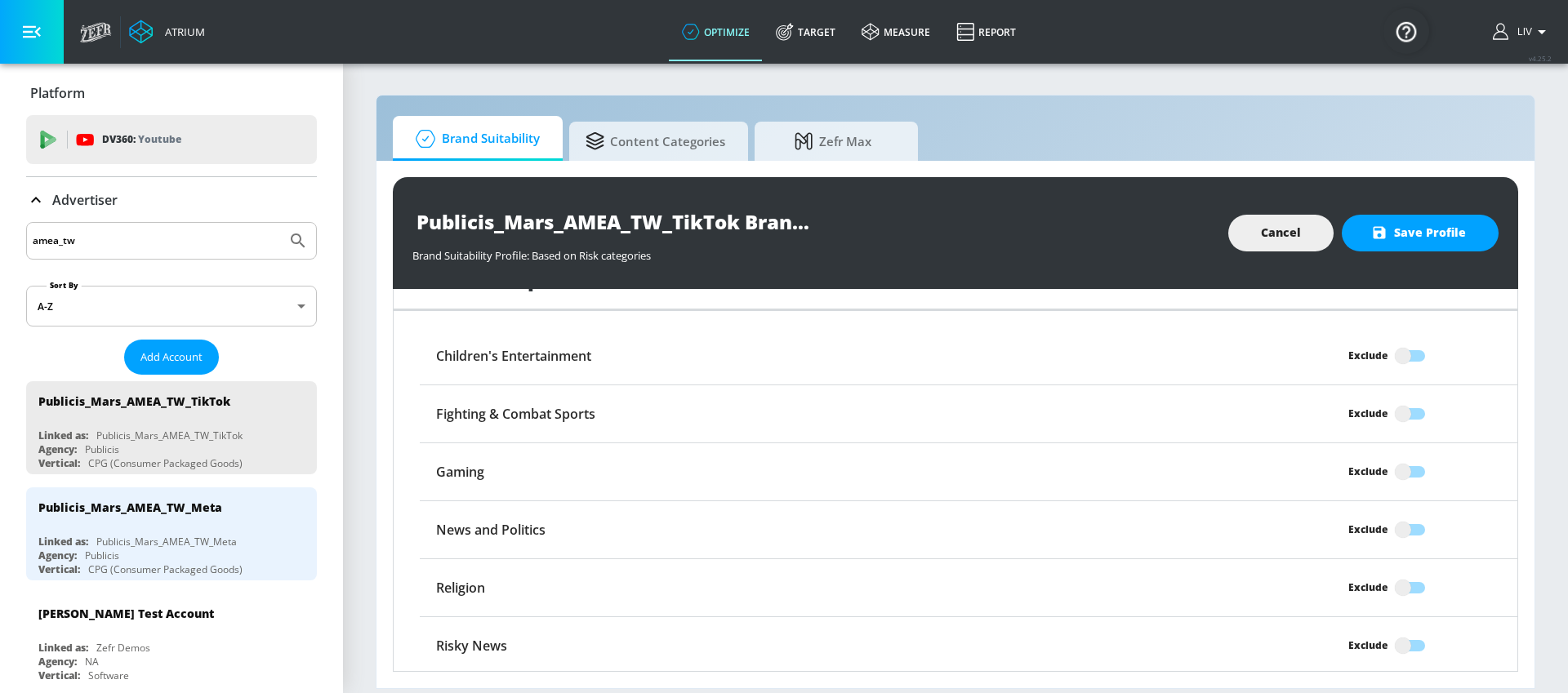
scroll to position [2715, 0]
click at [1431, 224] on span "Save Profile" at bounding box center [1420, 233] width 92 height 21
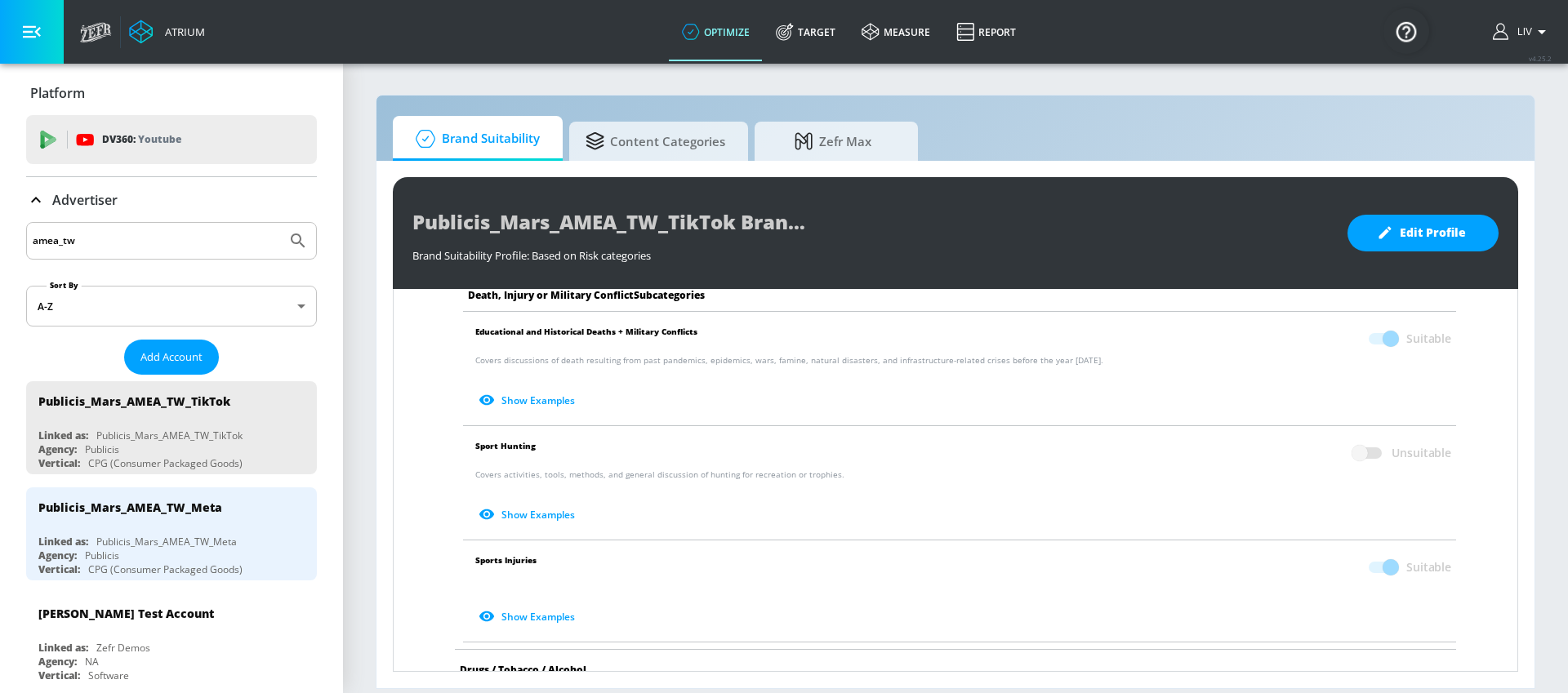
scroll to position [510, 0]
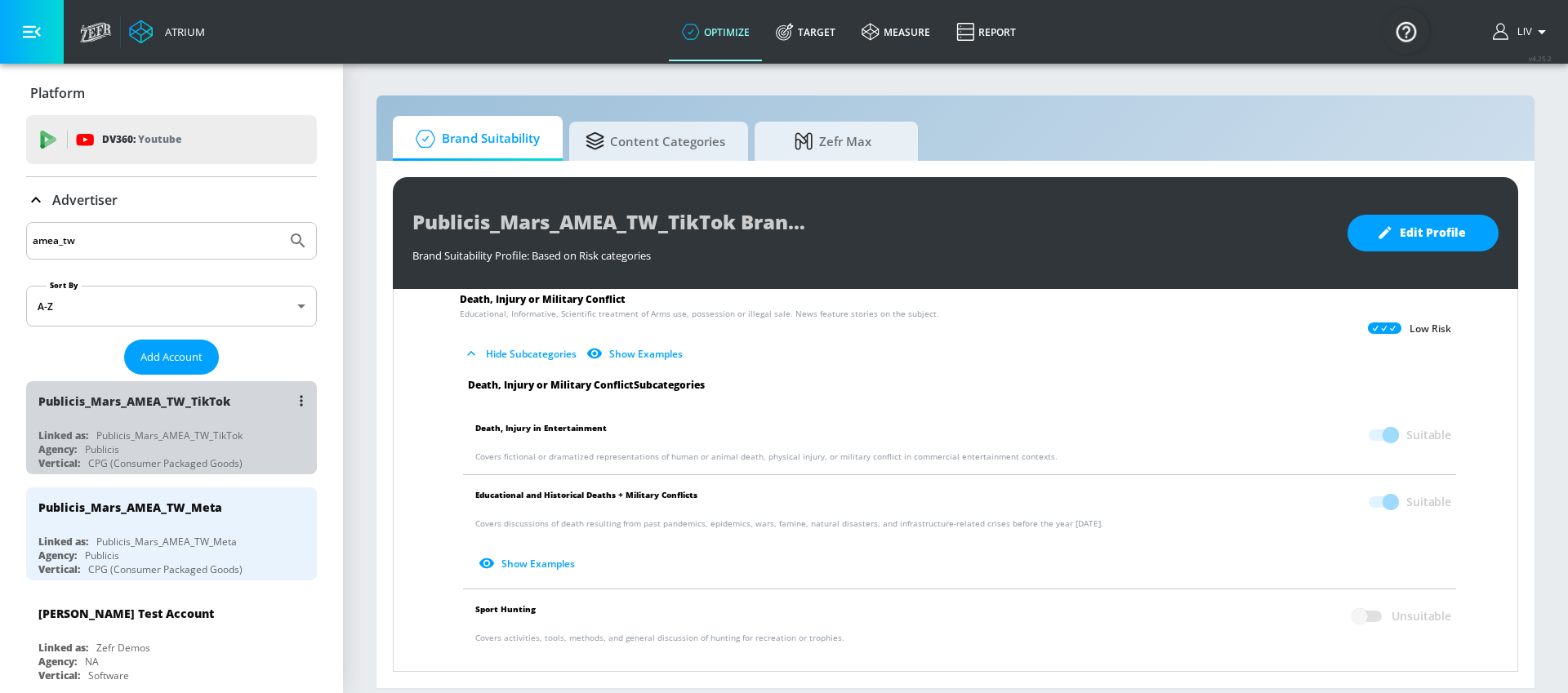
click at [233, 432] on div "Publicis_Mars_AMEA_TW_TikTok" at bounding box center [169, 435] width 146 height 14
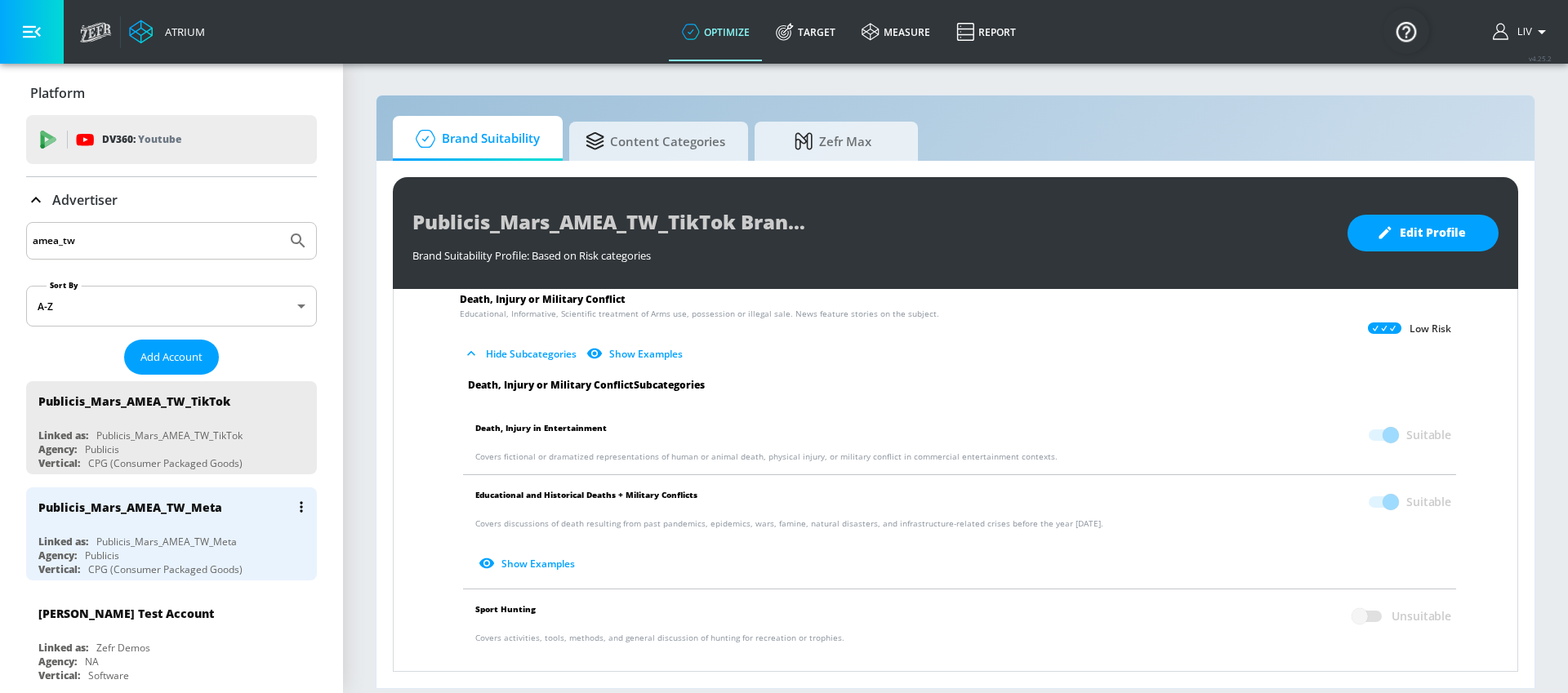
click at [210, 542] on div "Publicis_Mars_AMEA_TW_Meta" at bounding box center [167, 542] width 140 height 14
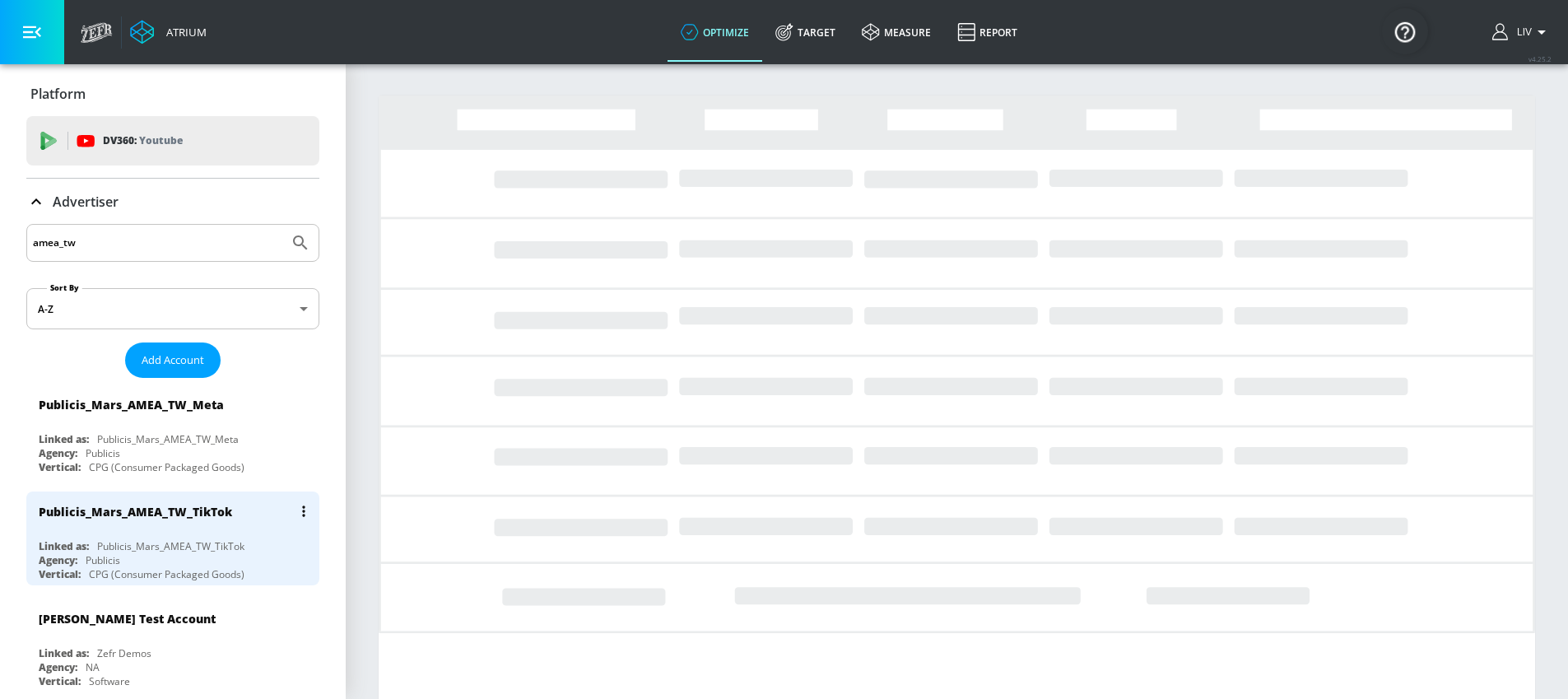
click at [242, 531] on div "Publicis_Mars_AMEA_TW_TikTok Linked as: Publicis_Mars_AMEA_TW_TikTok Agency: Pu…" at bounding box center [173, 538] width 293 height 94
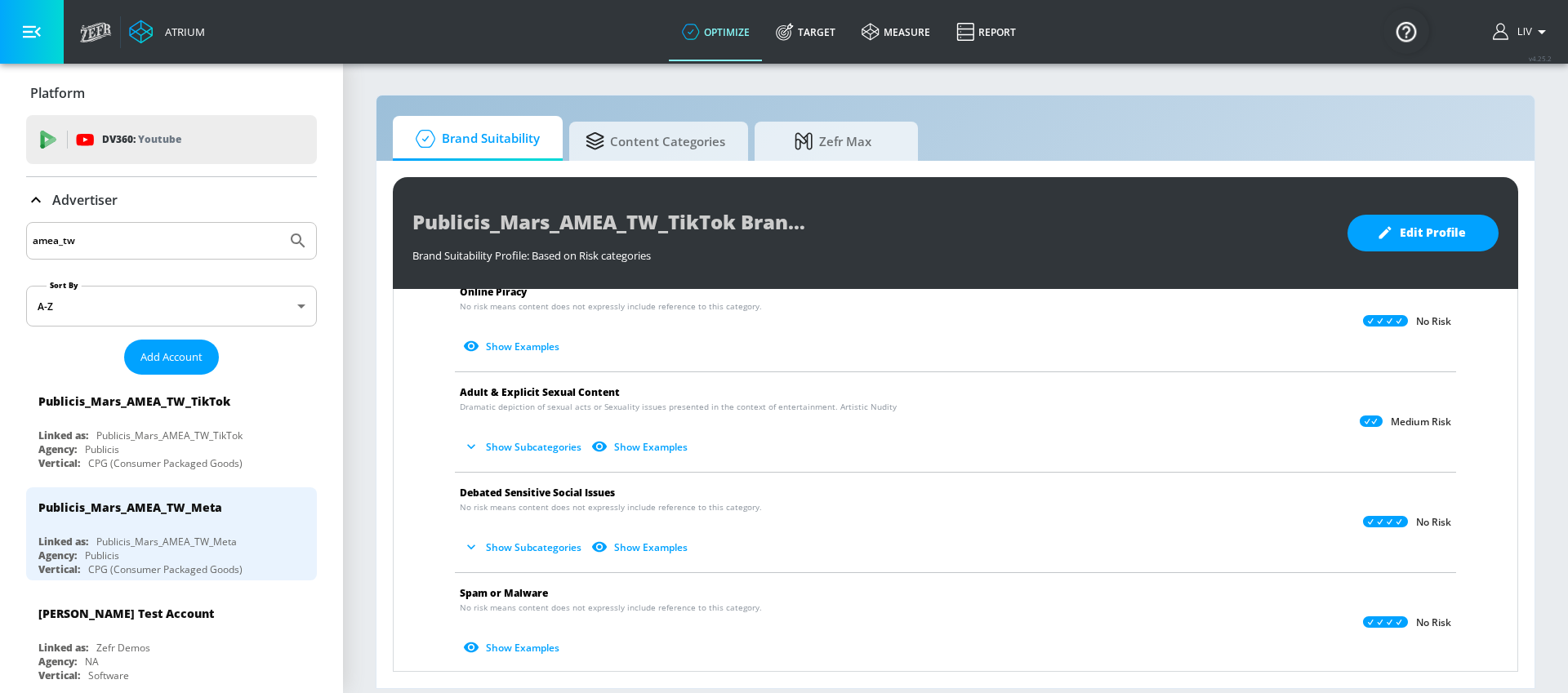
scroll to position [706, 0]
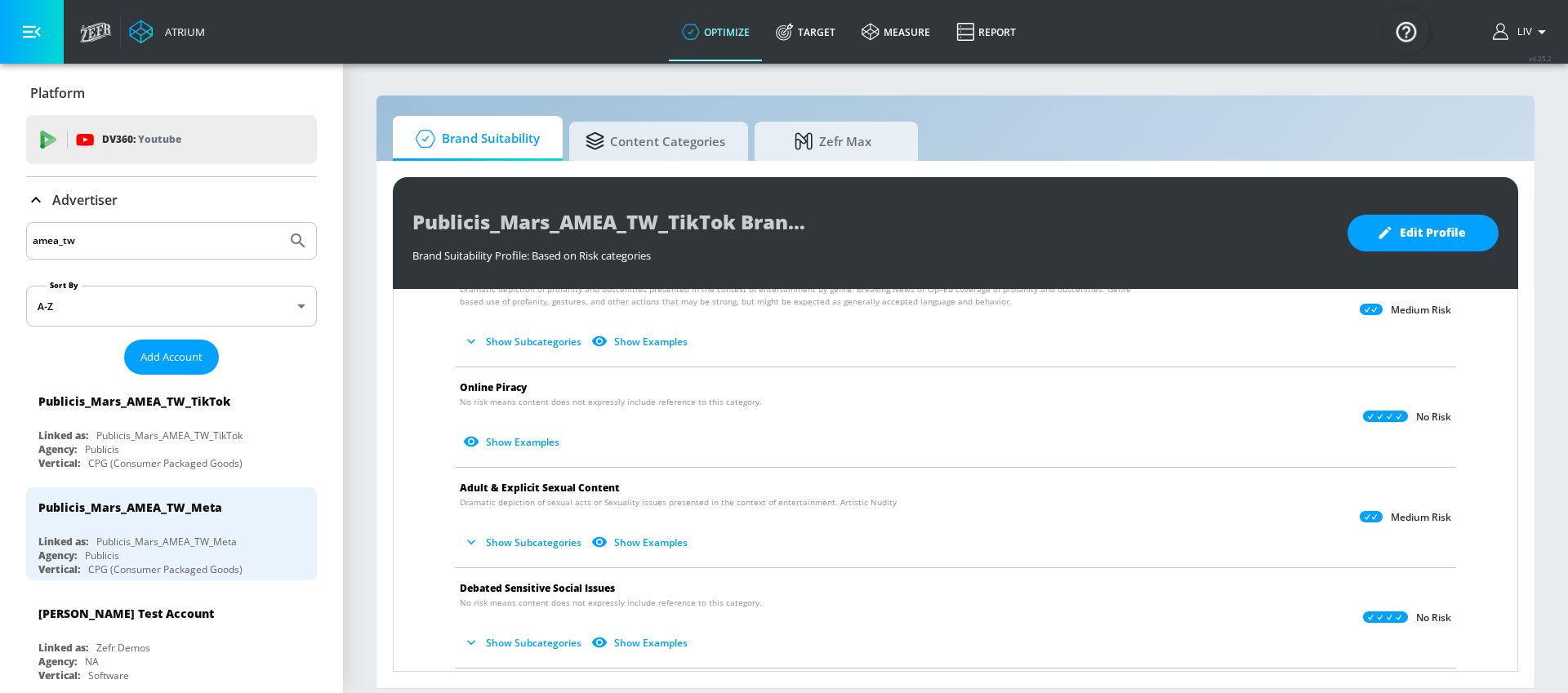
click at [1434, 253] on div "Publicis_Mars_AMEA_TW_TikTok Brand Suitability Profile Brand Suitability Profil…" at bounding box center [955, 233] width 1126 height 112
click at [1435, 249] on button "Edit Profile" at bounding box center [1422, 233] width 151 height 37
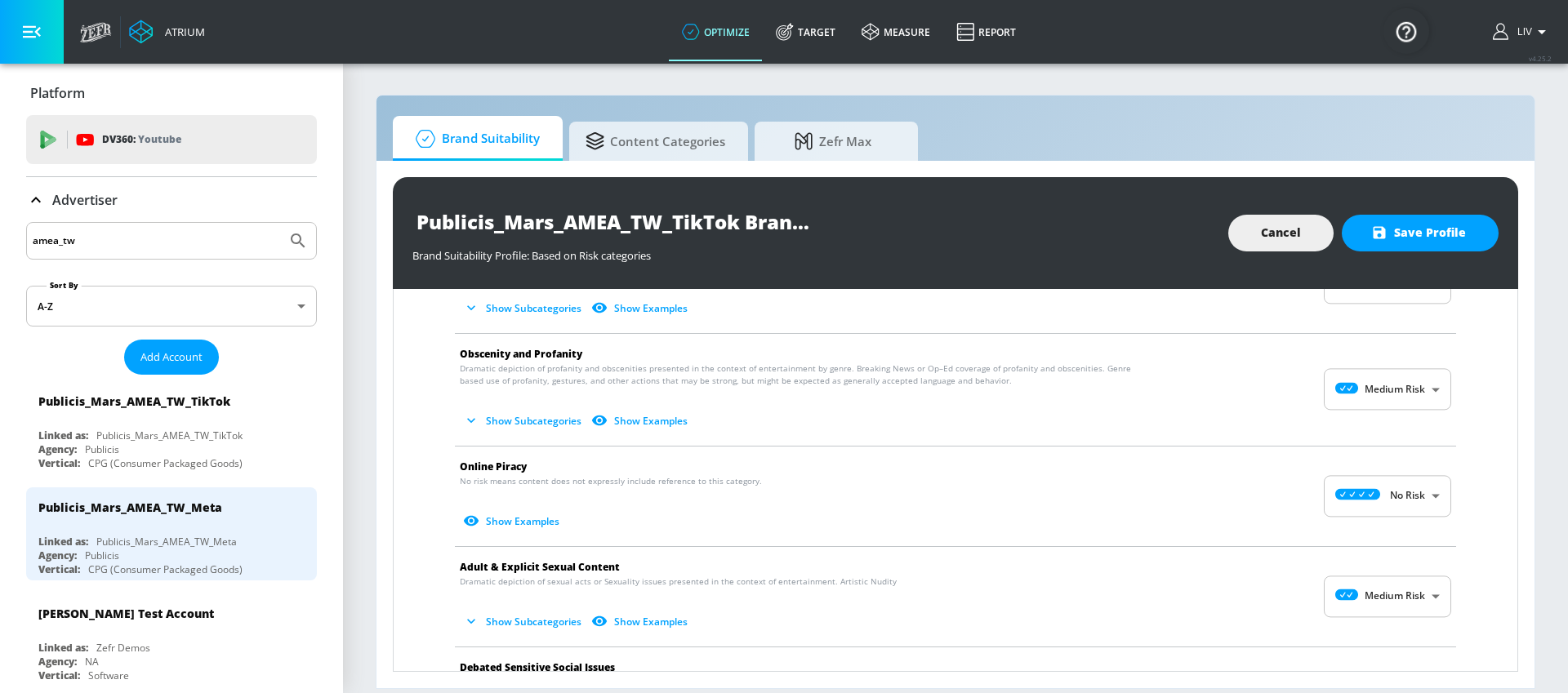
scroll to position [648, 0]
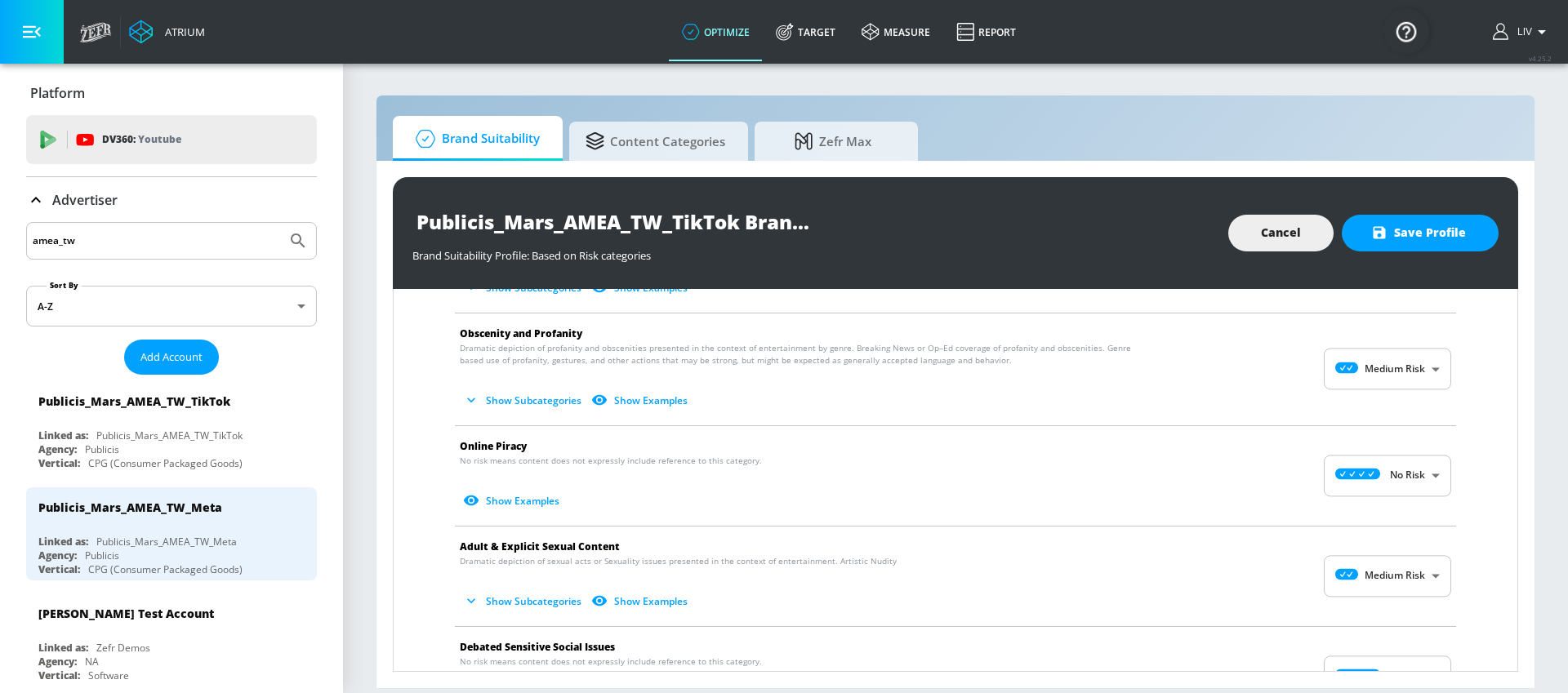
click at [1333, 572] on body "Atrium optimize Target measure Report optimize Target measure Report v 4.25.2 L…" at bounding box center [784, 346] width 1568 height 693
click at [1389, 601] on p "Low Risk" at bounding box center [1405, 606] width 42 height 15
type input "LOW"
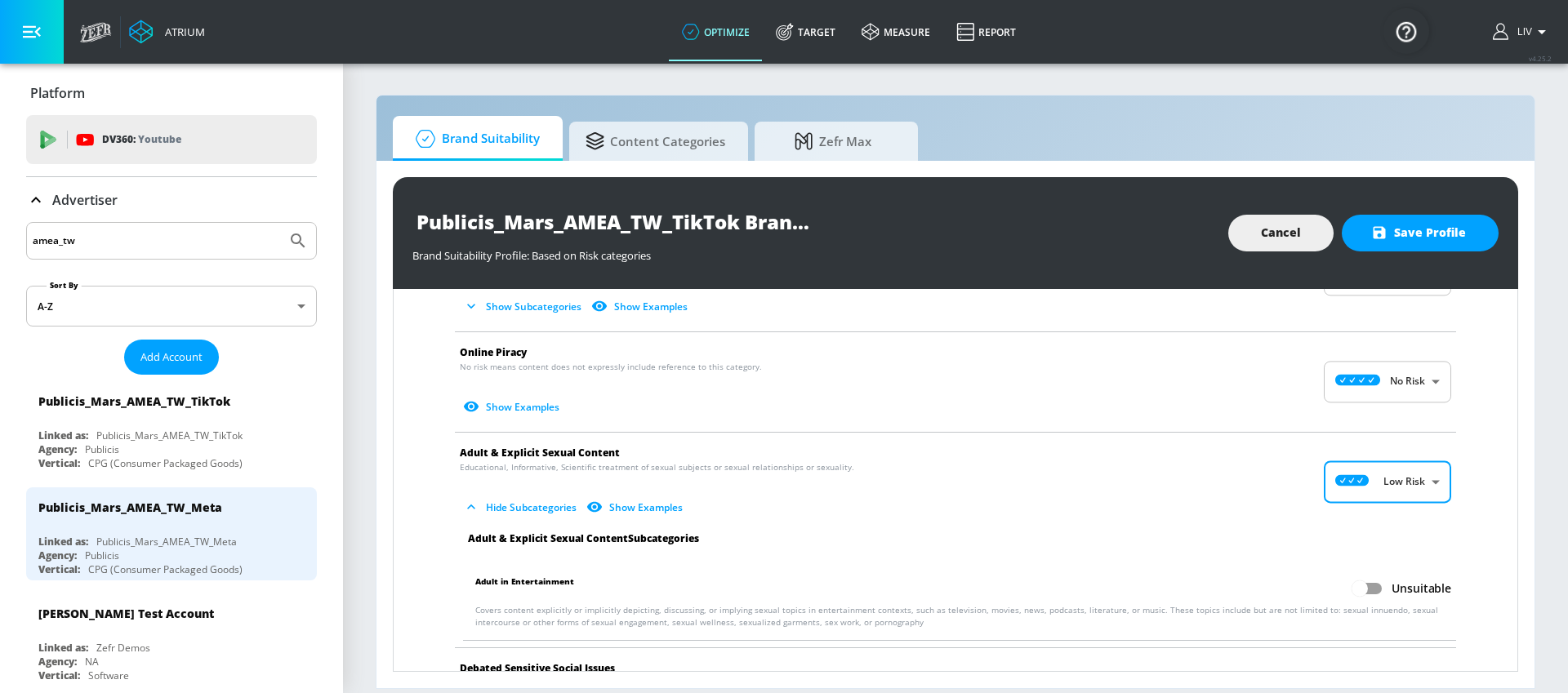
scroll to position [744, 0]
click at [1361, 584] on input "Unsuitable" at bounding box center [1359, 585] width 93 height 31
checkbox input "true"
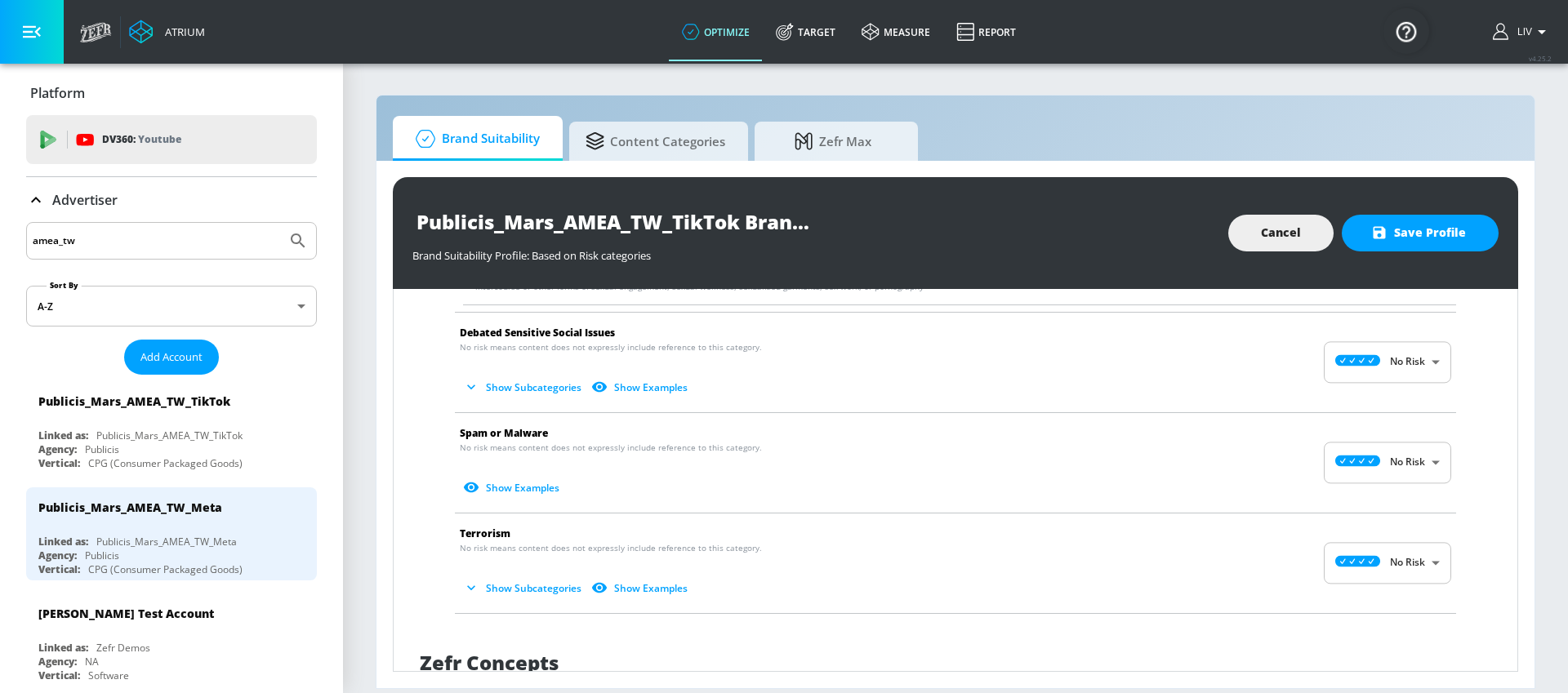
scroll to position [1079, 0]
click at [1454, 232] on span "Save Profile" at bounding box center [1420, 233] width 92 height 21
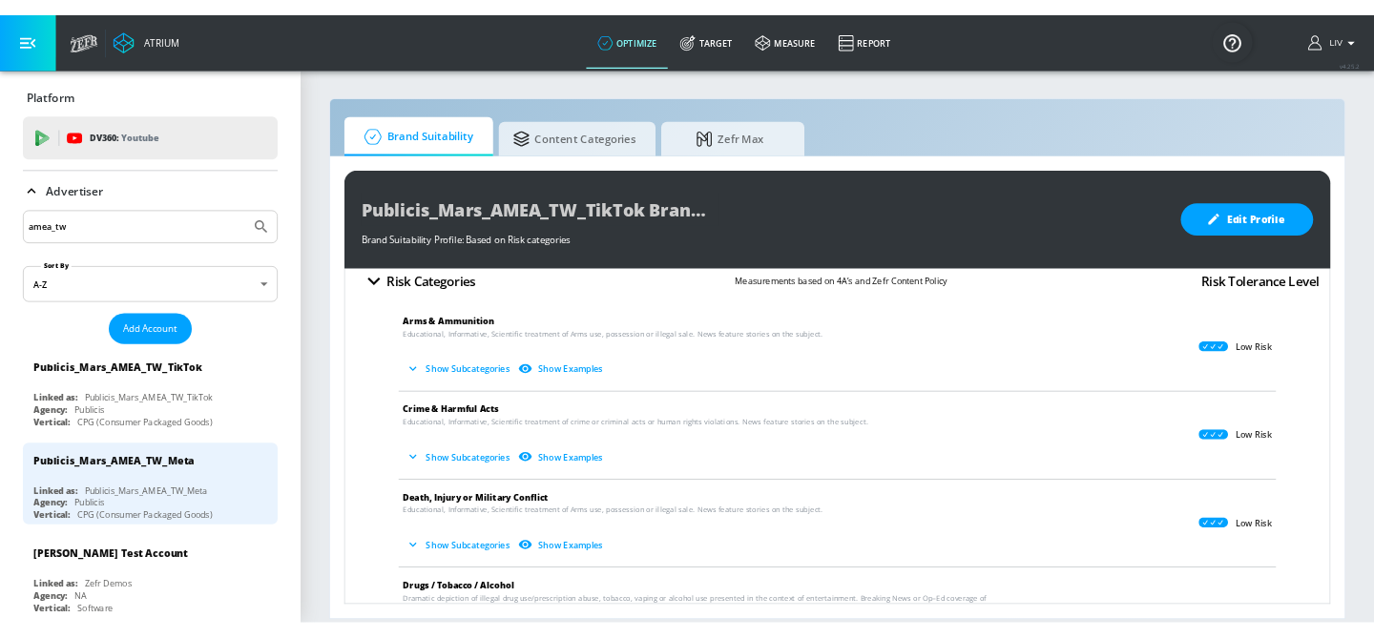
scroll to position [0, 0]
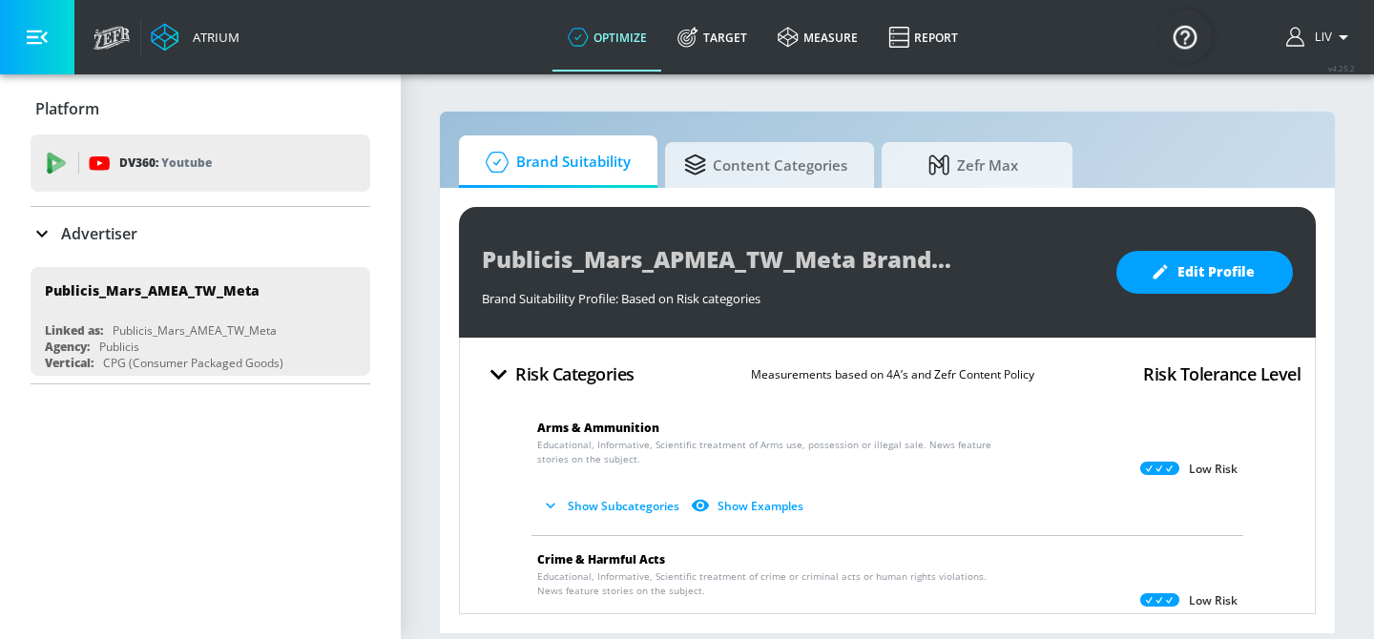
scroll to position [21, 0]
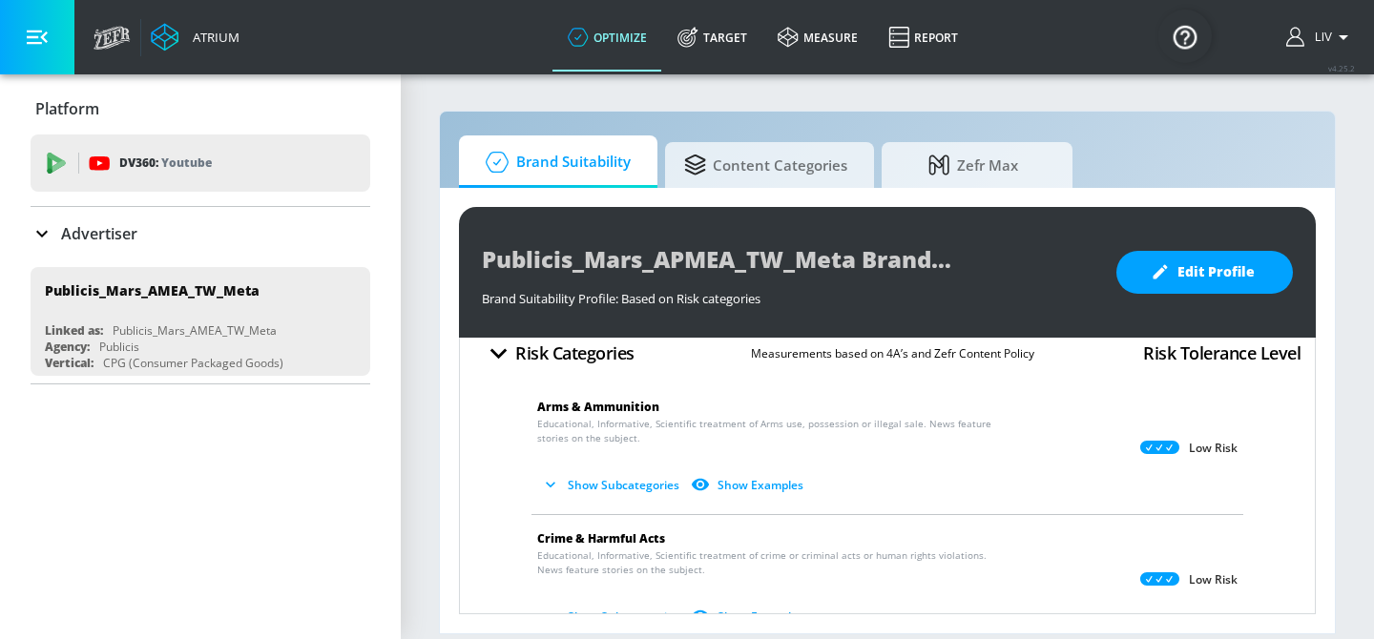
click at [601, 477] on button "Show Subcategories" at bounding box center [612, 484] width 150 height 31
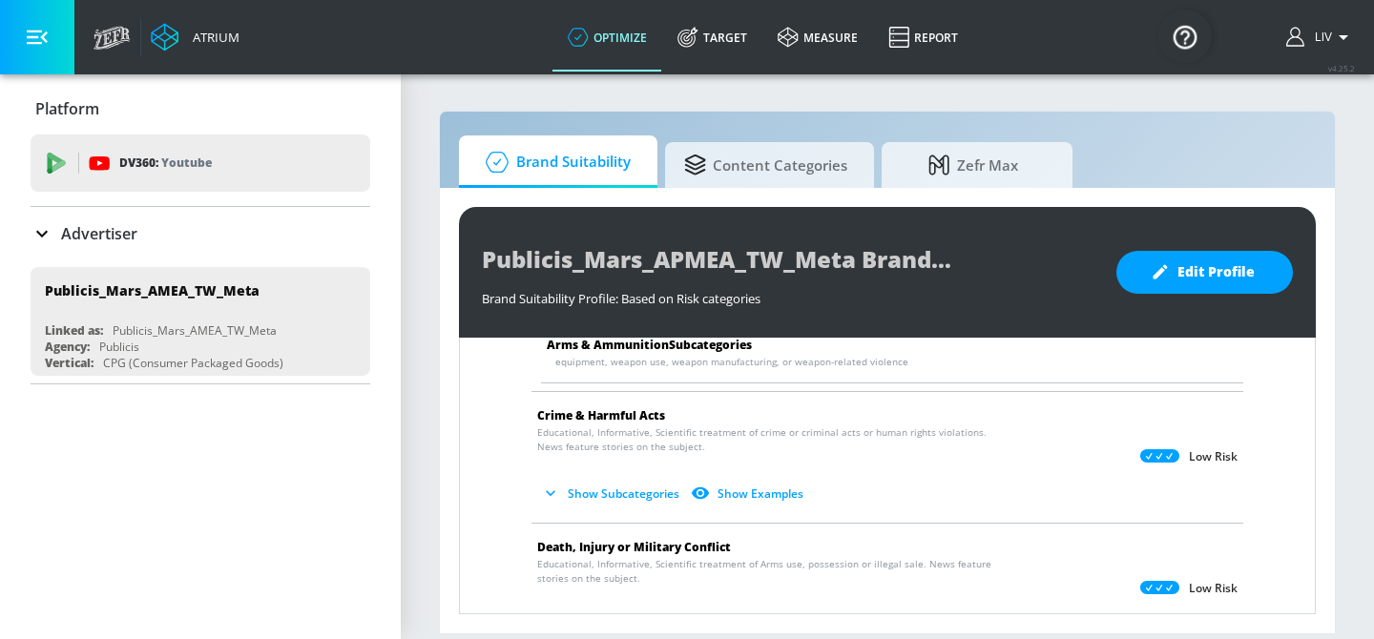
scroll to position [277, 0]
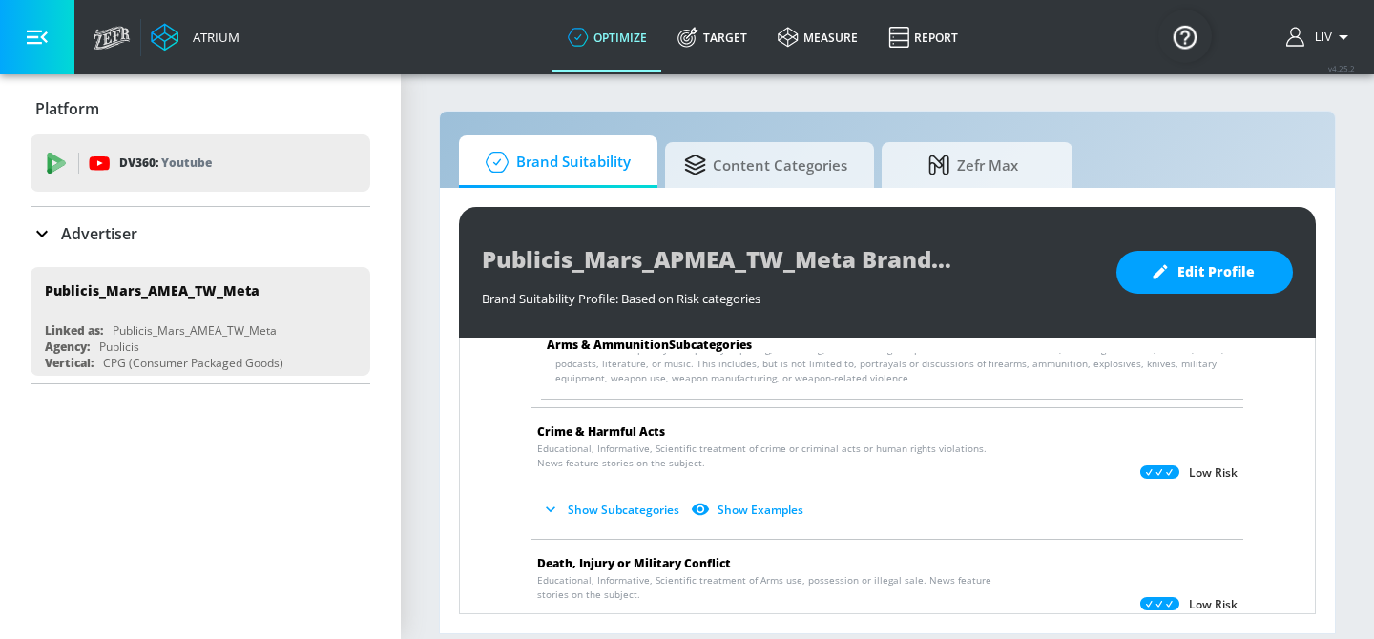
click at [649, 515] on button "Show Subcategories" at bounding box center [612, 509] width 150 height 31
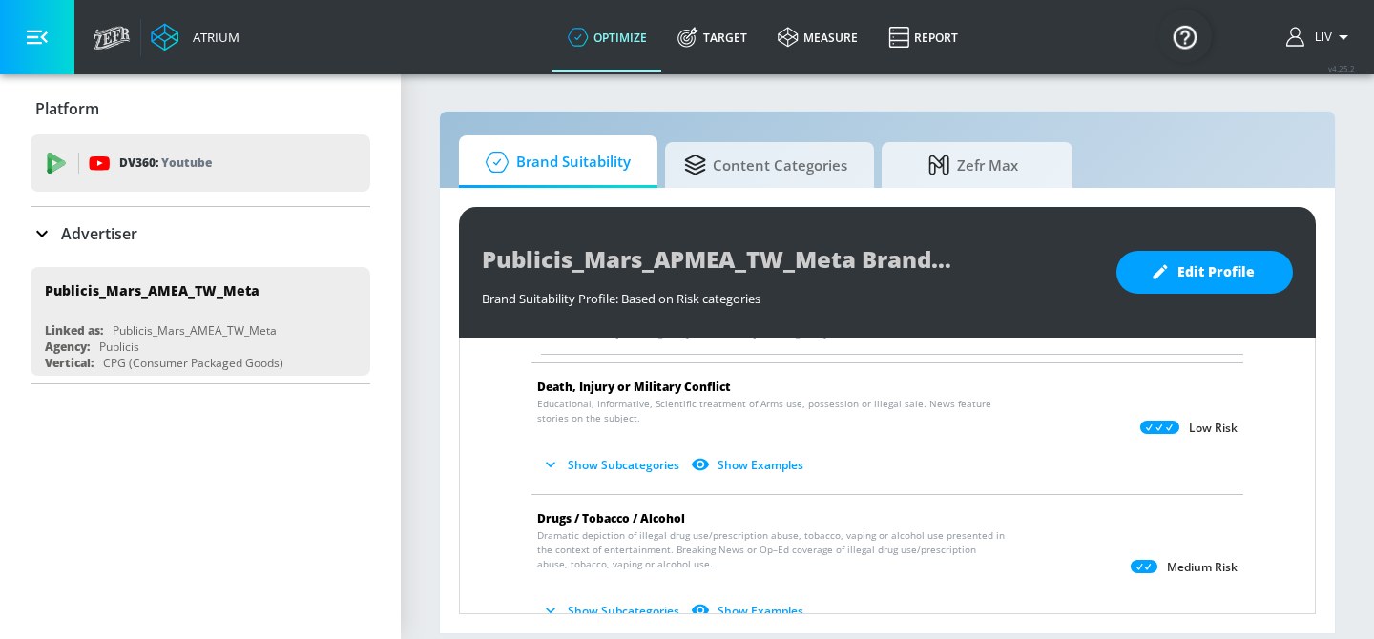
scroll to position [599, 0]
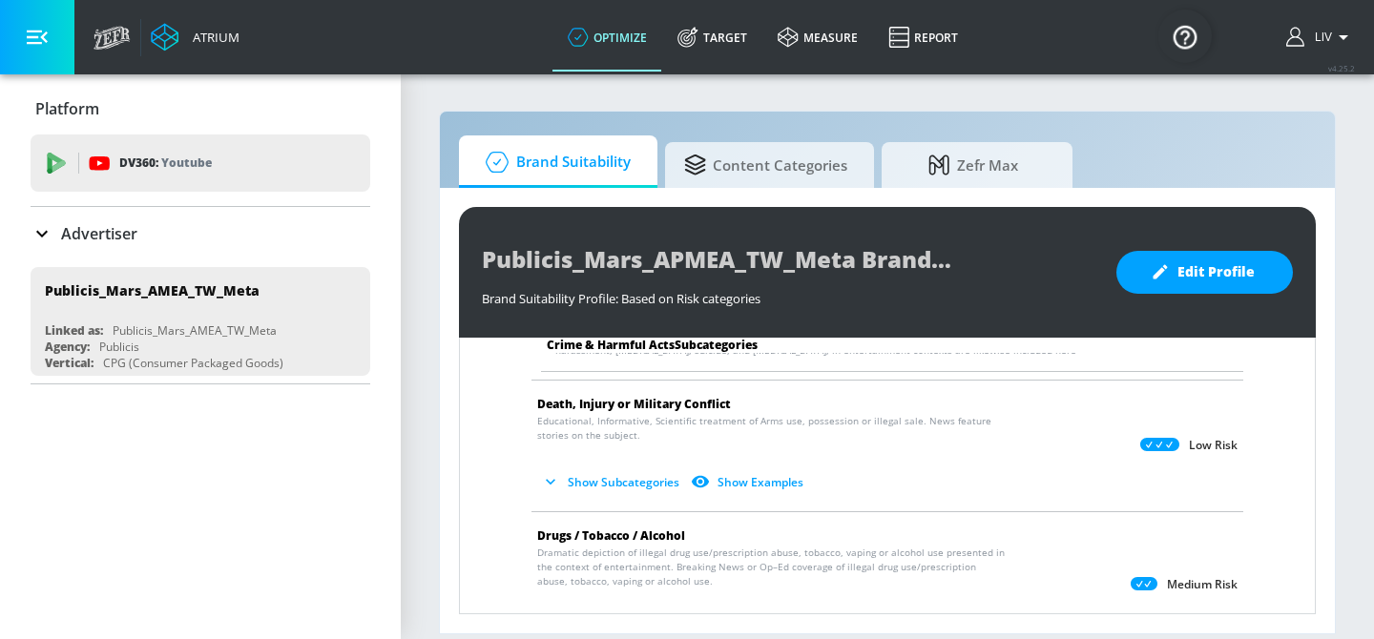
click at [609, 484] on button "Show Subcategories" at bounding box center [612, 482] width 150 height 31
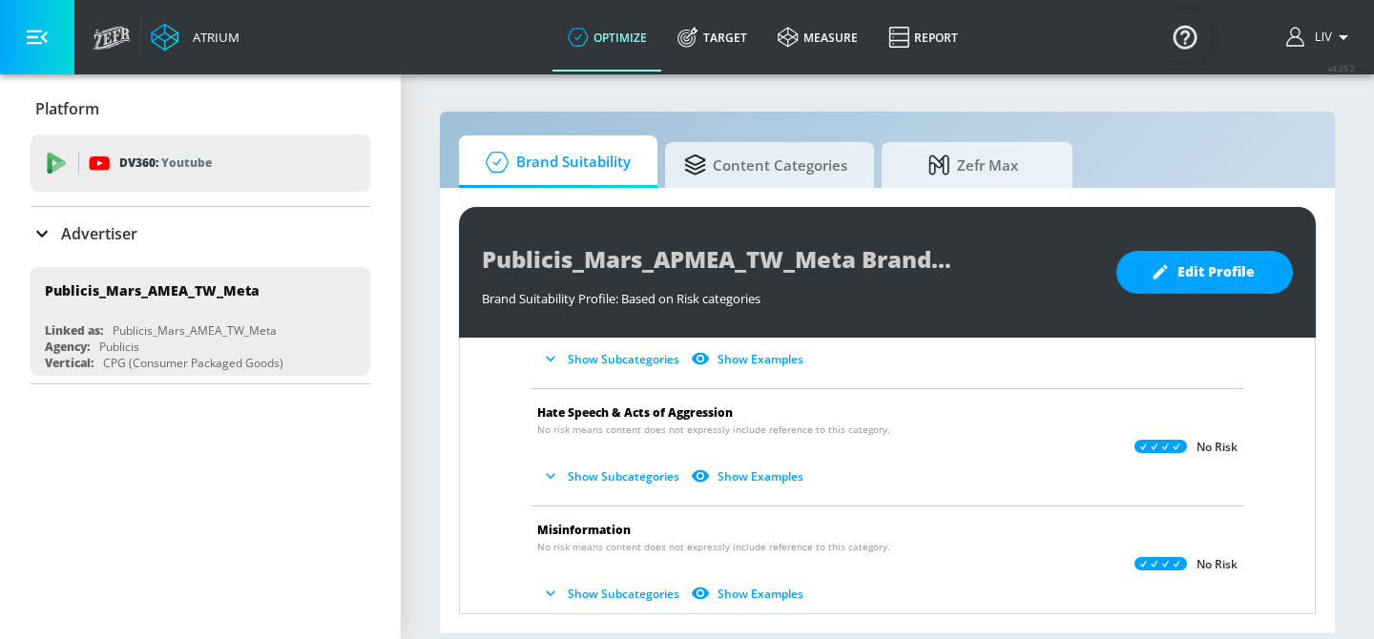
scroll to position [1364, 0]
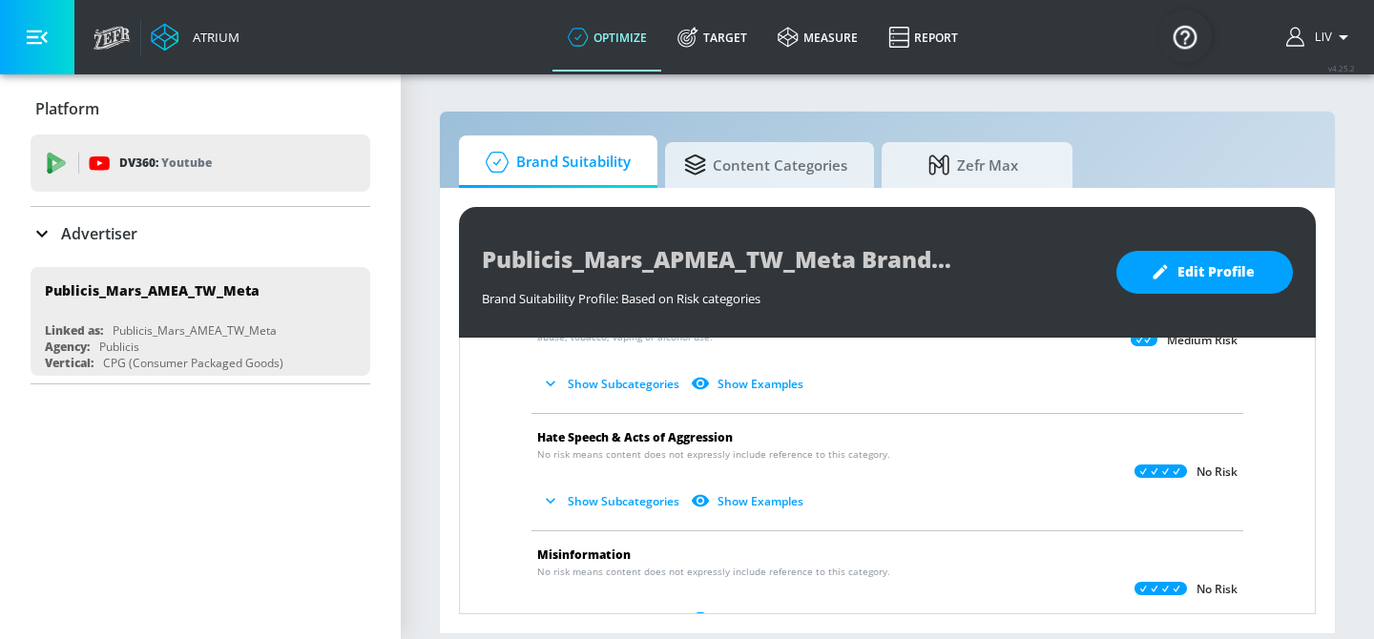
click at [603, 500] on button "Show Subcategories" at bounding box center [612, 501] width 150 height 31
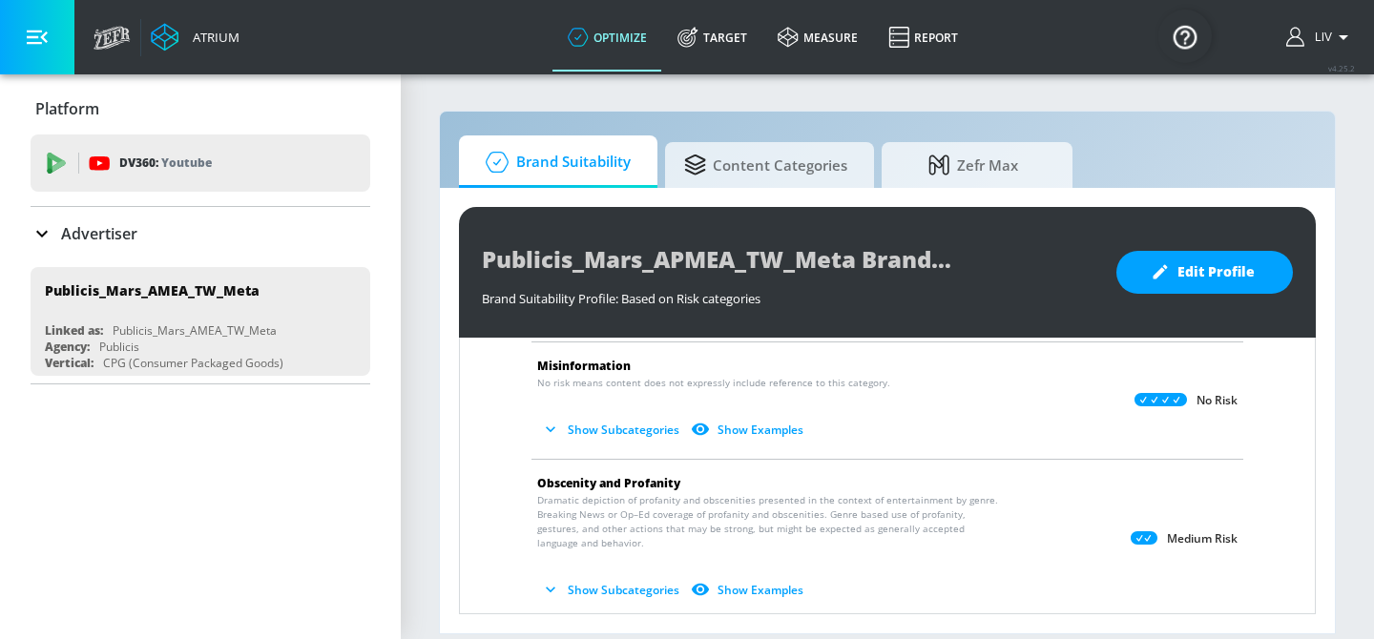
scroll to position [1717, 0]
click at [623, 424] on button "Show Subcategories" at bounding box center [612, 428] width 150 height 31
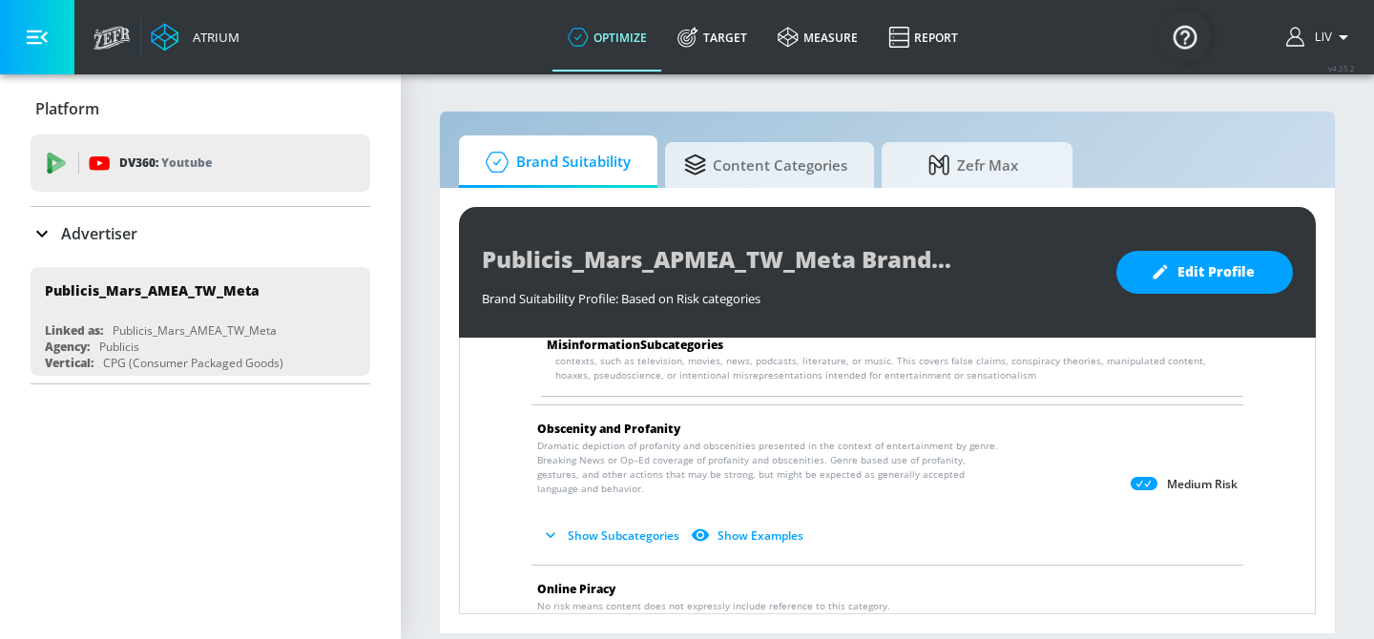
scroll to position [1923, 0]
click at [649, 528] on button "Show Subcategories" at bounding box center [612, 532] width 150 height 31
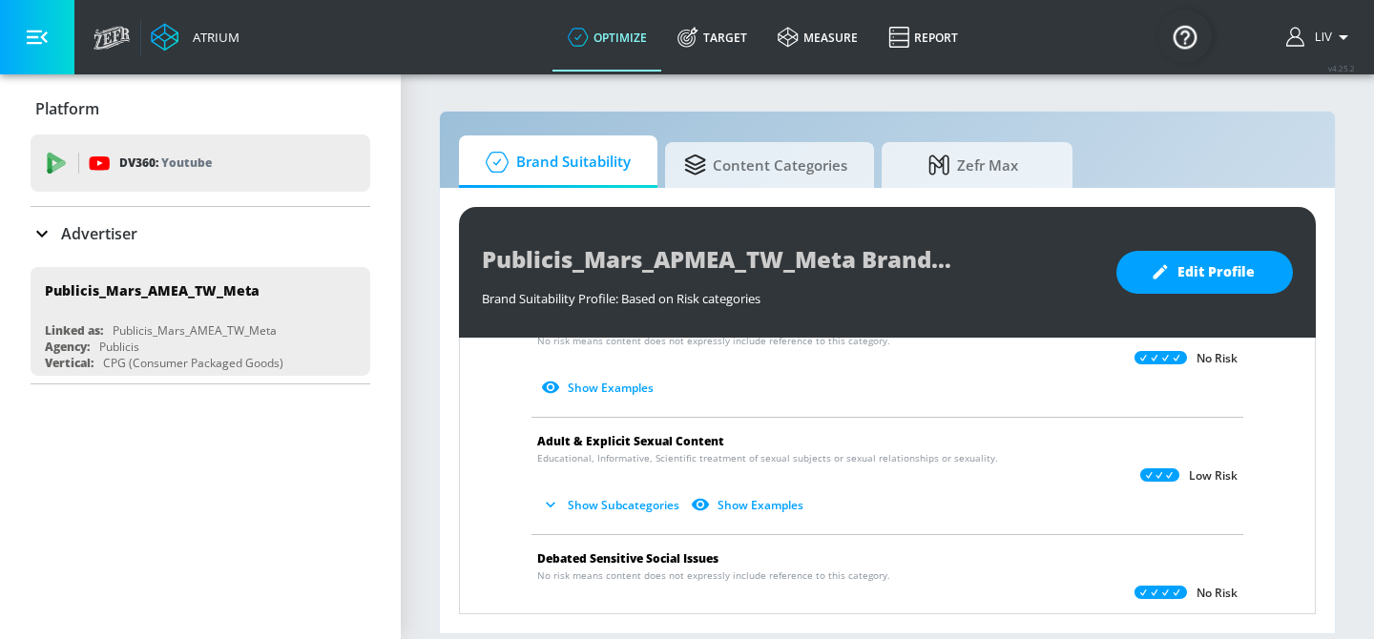
scroll to position [2334, 0]
click at [618, 505] on button "Show Subcategories" at bounding box center [612, 504] width 150 height 31
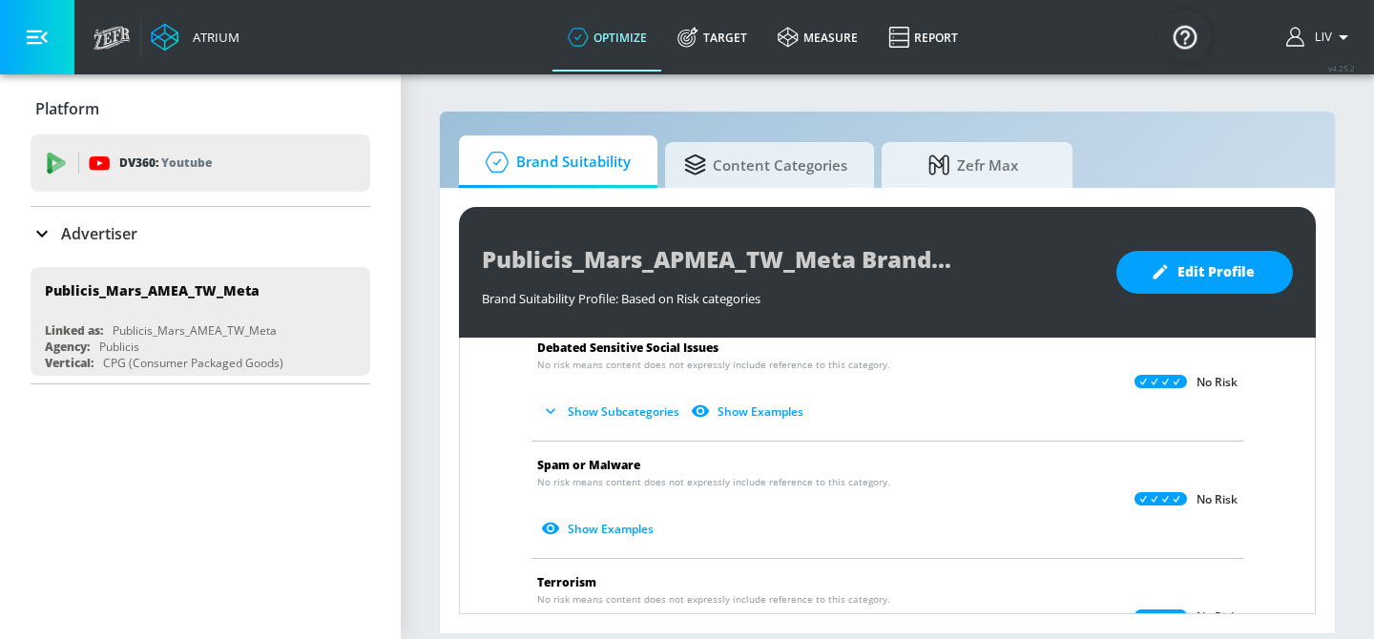
scroll to position [2568, 0]
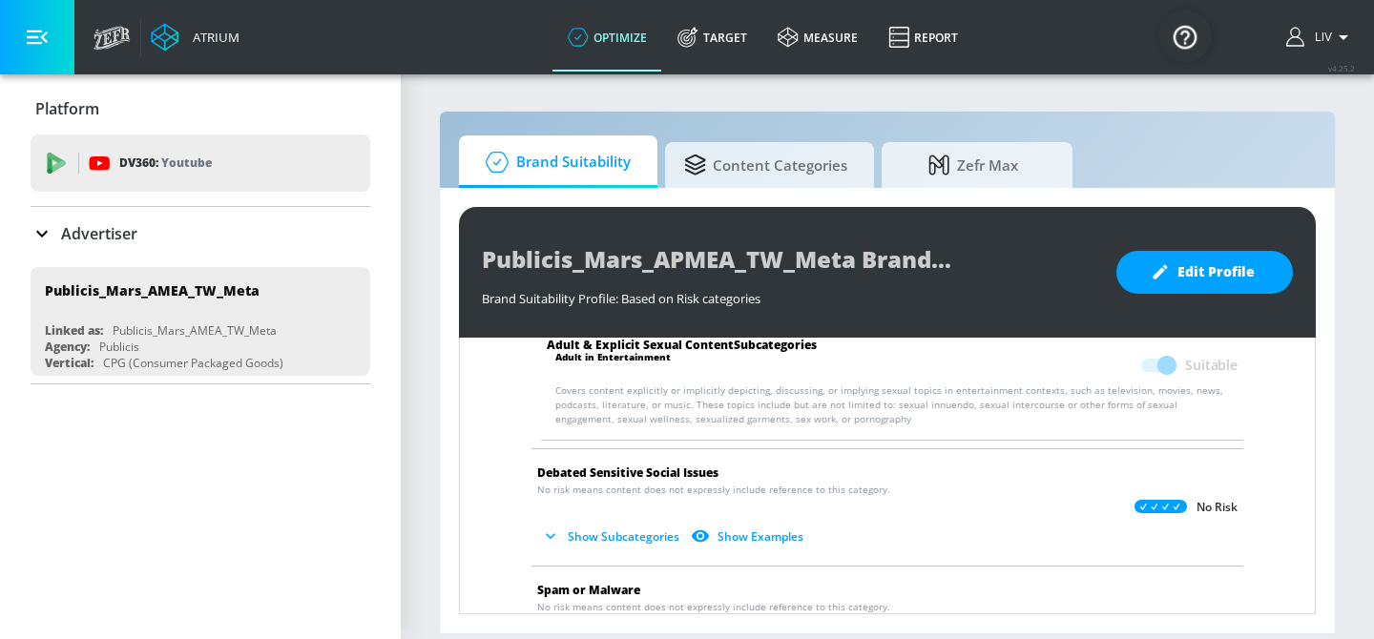
click at [647, 534] on button "Show Subcategories" at bounding box center [612, 536] width 150 height 31
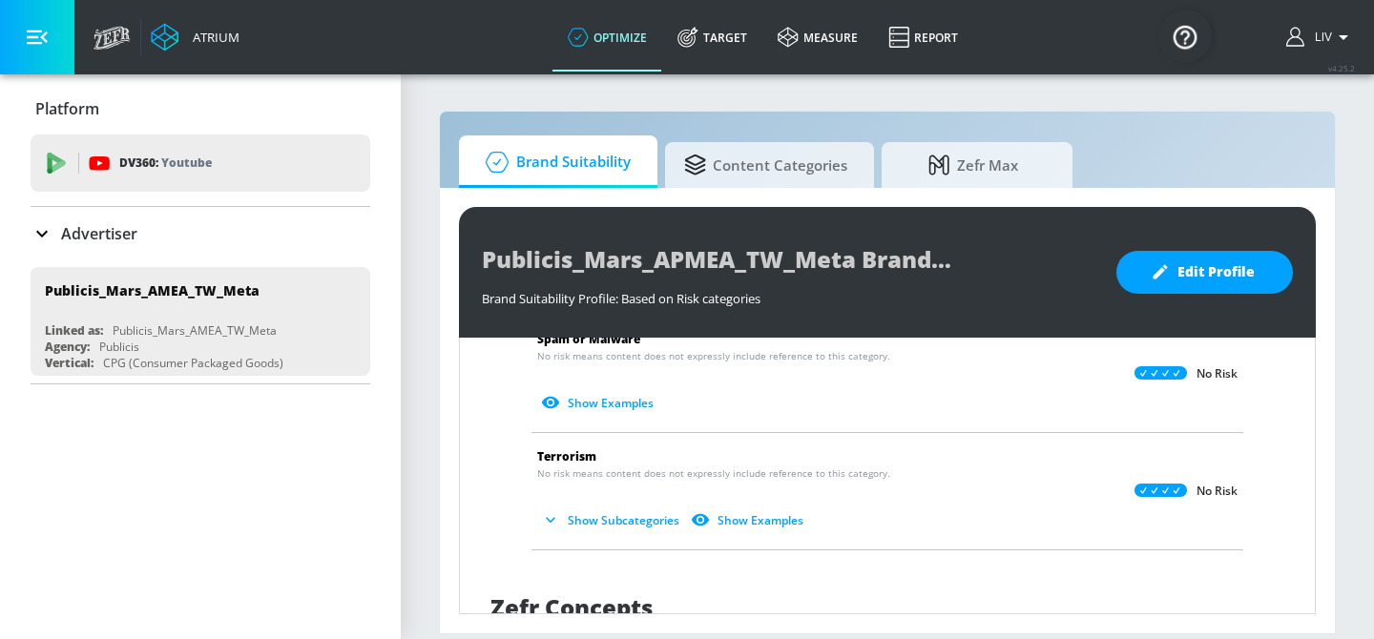
scroll to position [3007, 0]
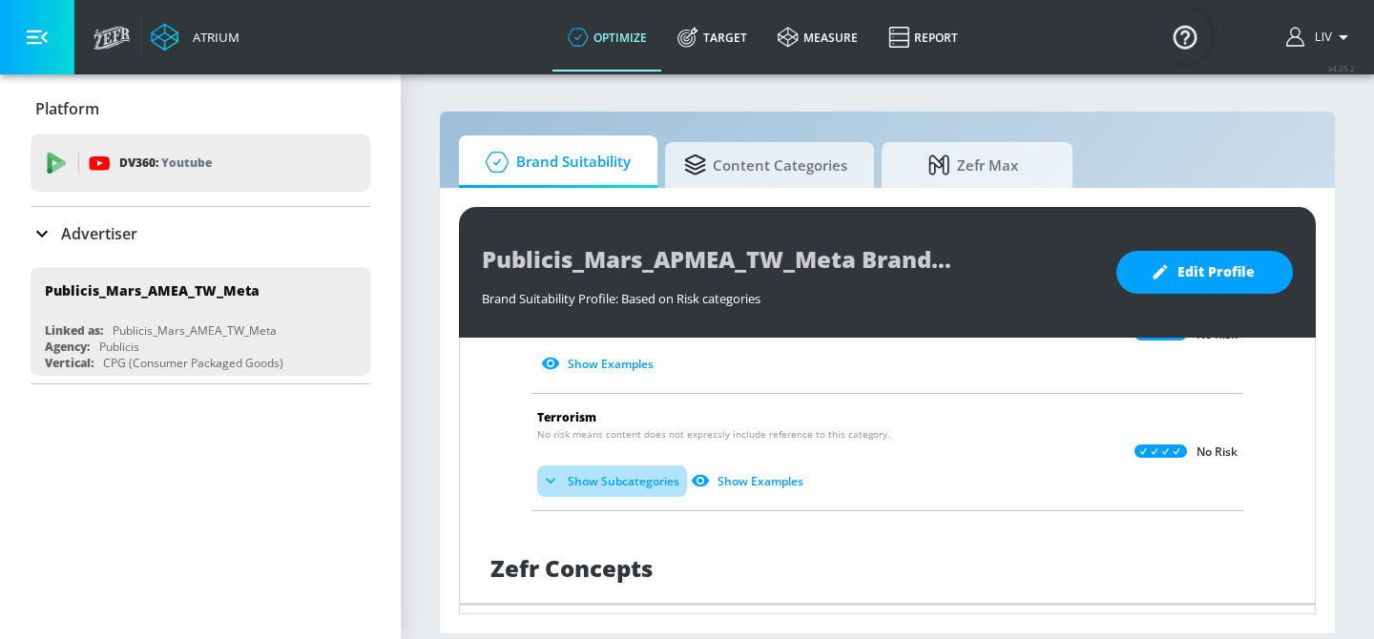
click at [642, 480] on button "Show Subcategories" at bounding box center [612, 481] width 150 height 31
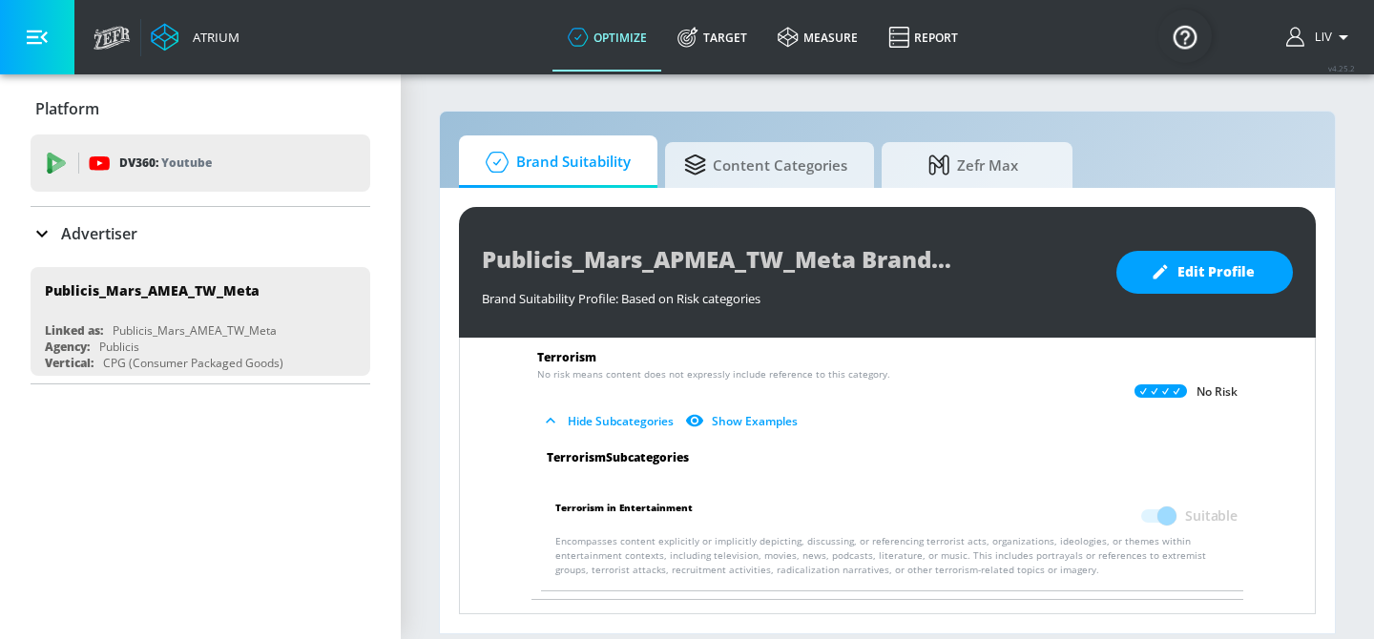
scroll to position [3320, 0]
